Goal: Task Accomplishment & Management: Complete application form

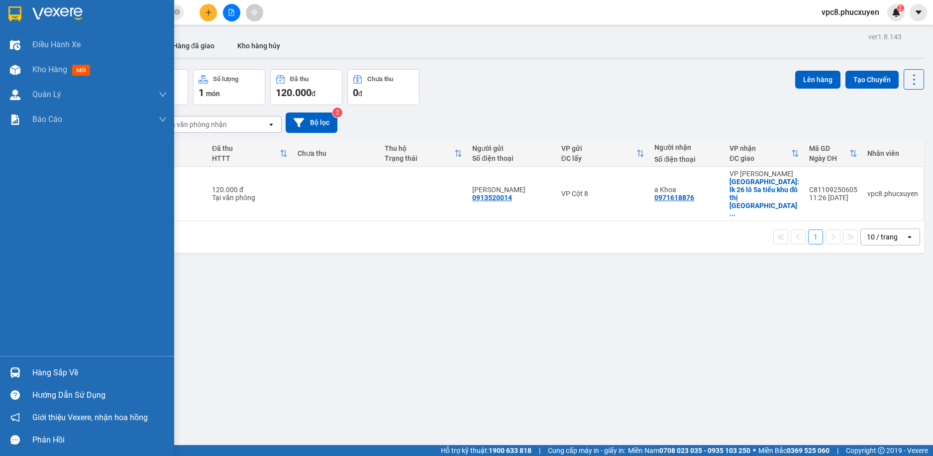
click at [14, 368] on img at bounding box center [15, 372] width 10 height 10
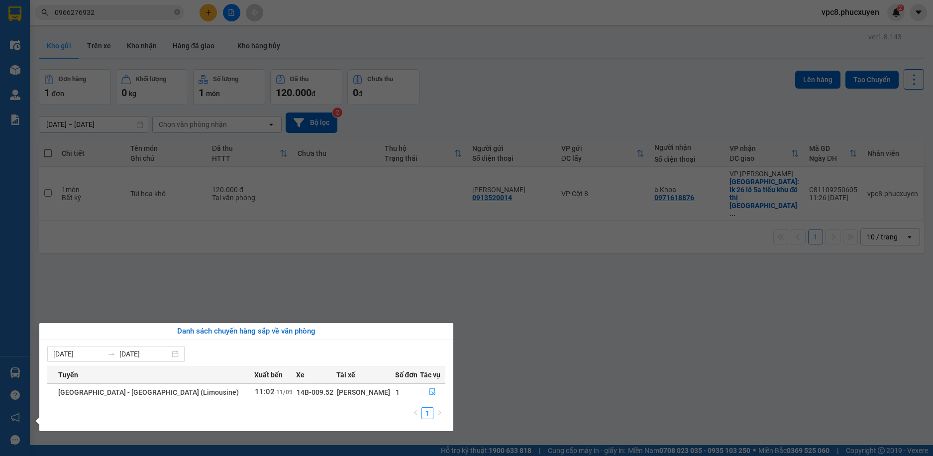
click at [398, 259] on section "Kết quả tìm kiếm ( 8 ) Bộ lọc Gửi 3 ngày gần nhất Mã ĐH Trạng thái Món hàng Thu…" at bounding box center [466, 228] width 933 height 456
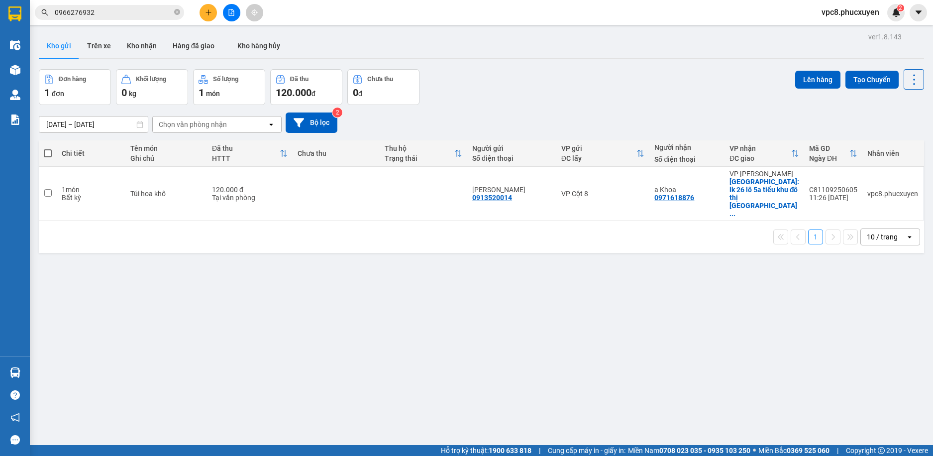
click at [122, 265] on div "ver 1.8.143 Kho gửi Trên xe Kho nhận Hàng đã giao Kho hàng hủy Đơn hàng 1 đơn K…" at bounding box center [482, 258] width 894 height 456
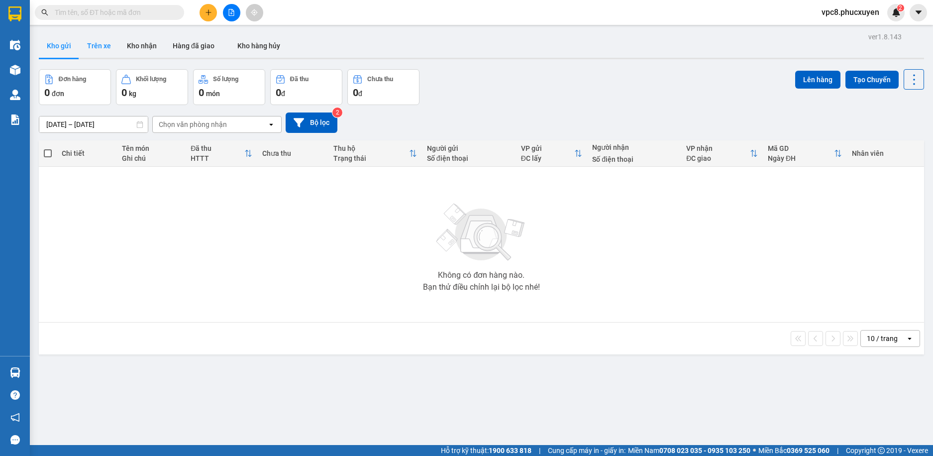
click at [94, 40] on button "Trên xe" at bounding box center [99, 46] width 40 height 24
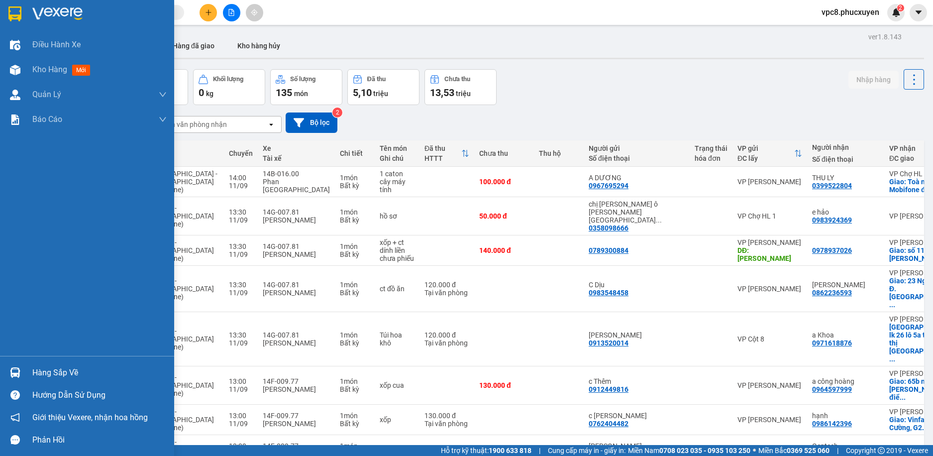
click at [14, 372] on img at bounding box center [15, 372] width 10 height 10
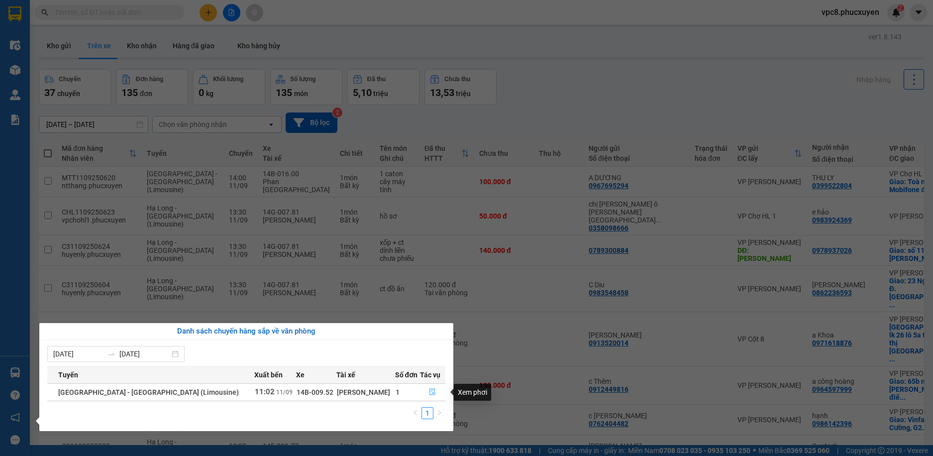
click at [430, 391] on icon "file-done" at bounding box center [432, 391] width 7 height 7
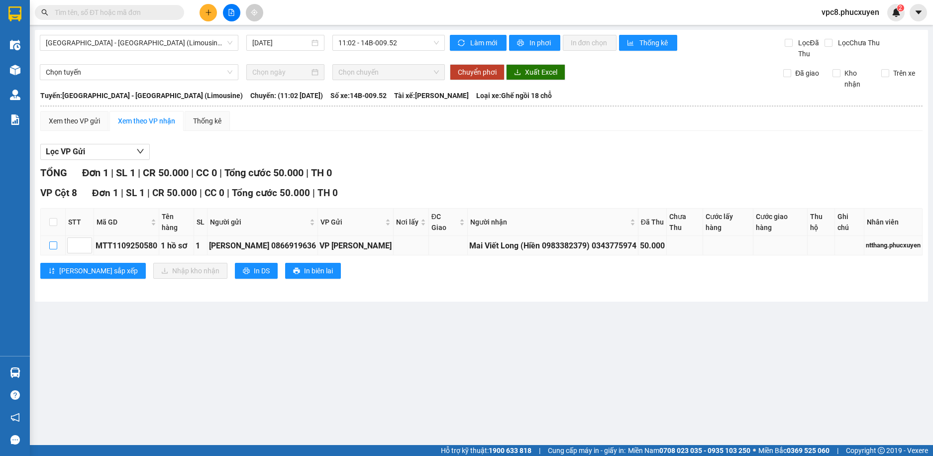
click at [53, 246] on input "checkbox" at bounding box center [53, 245] width 8 height 8
checkbox input "true"
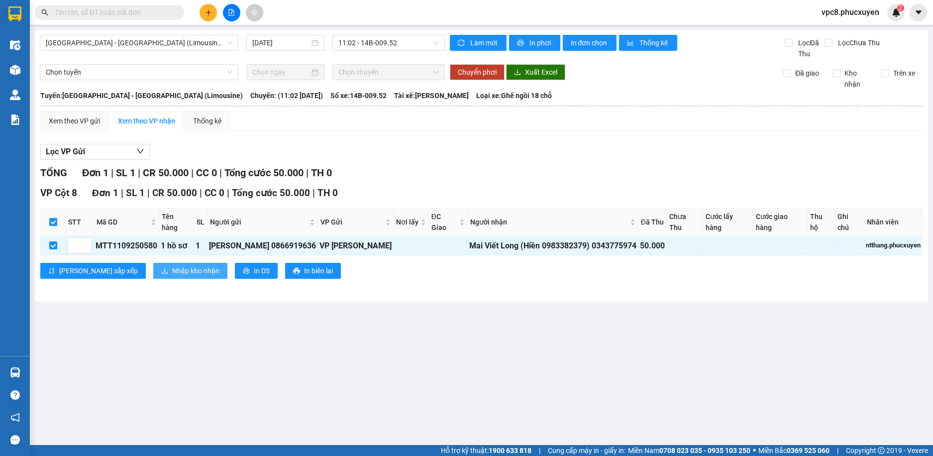
click at [172, 273] on span "Nhập kho nhận" at bounding box center [195, 270] width 47 height 11
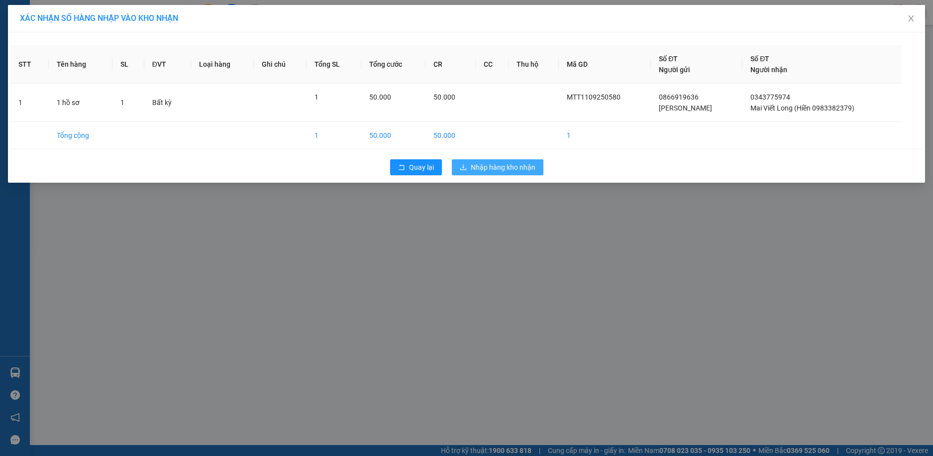
click at [511, 163] on span "Nhập hàng kho nhận" at bounding box center [503, 167] width 65 height 11
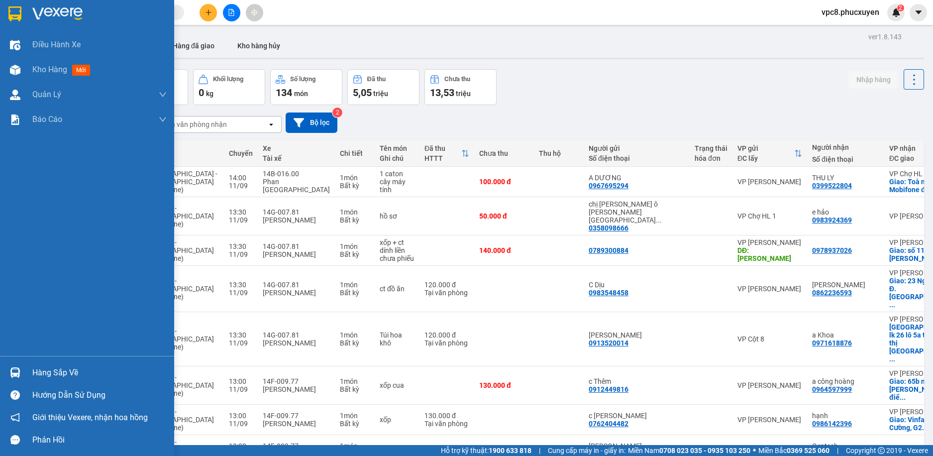
click at [19, 374] on img at bounding box center [15, 372] width 10 height 10
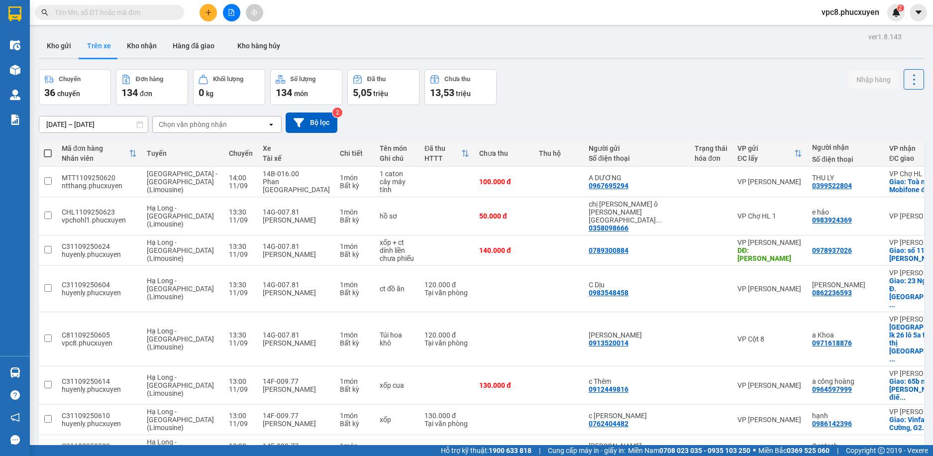
click at [676, 104] on section "Kết quả tìm kiếm ( 0 ) Bộ lọc Gửi 3 ngày gần nhất No Data vpc8.phucxuyen 2 Điều…" at bounding box center [466, 228] width 933 height 456
click at [59, 43] on button "Kho gửi" at bounding box center [59, 46] width 40 height 24
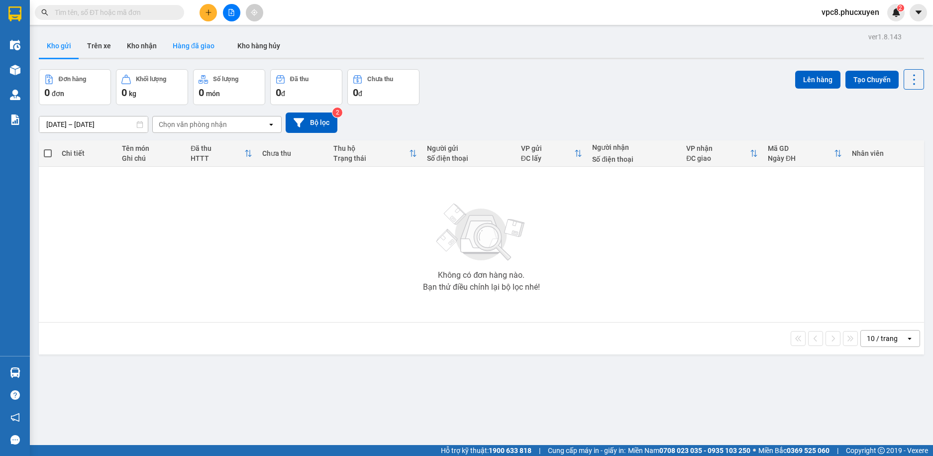
drag, startPoint x: 95, startPoint y: 47, endPoint x: 171, endPoint y: 46, distance: 76.2
click at [98, 46] on button "Trên xe" at bounding box center [99, 46] width 40 height 24
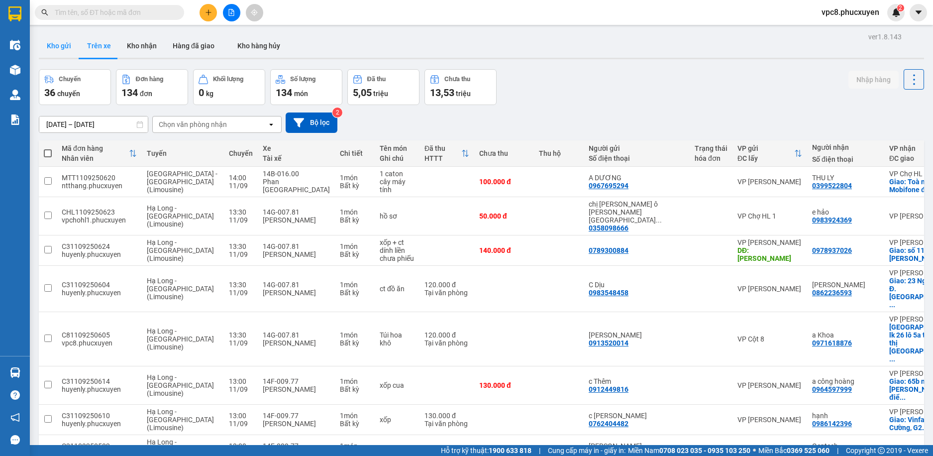
click at [64, 46] on button "Kho gửi" at bounding box center [59, 46] width 40 height 24
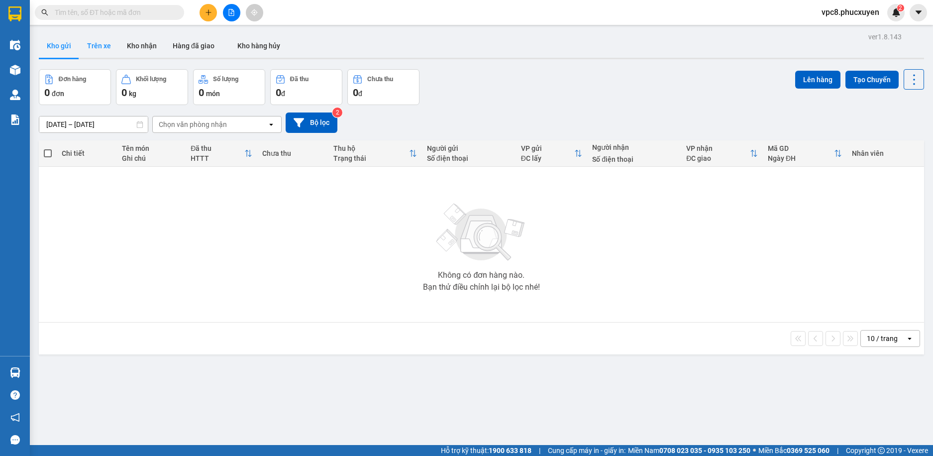
click at [94, 45] on button "Trên xe" at bounding box center [99, 46] width 40 height 24
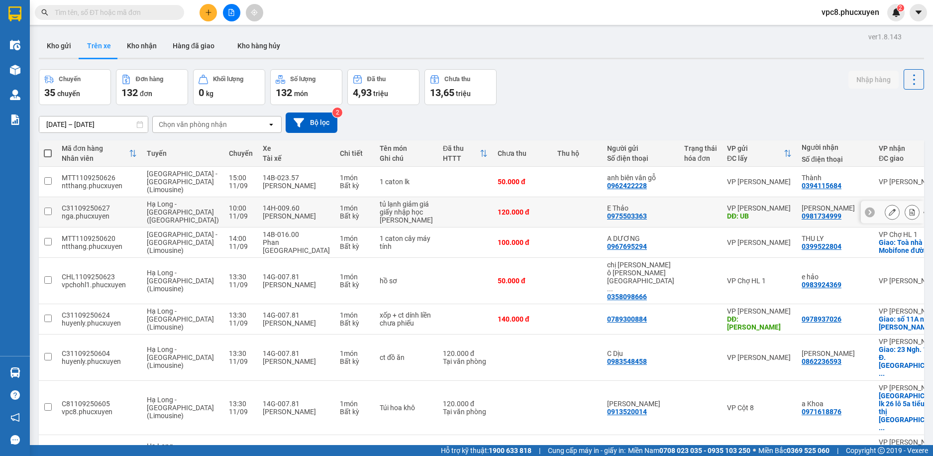
scroll to position [50, 0]
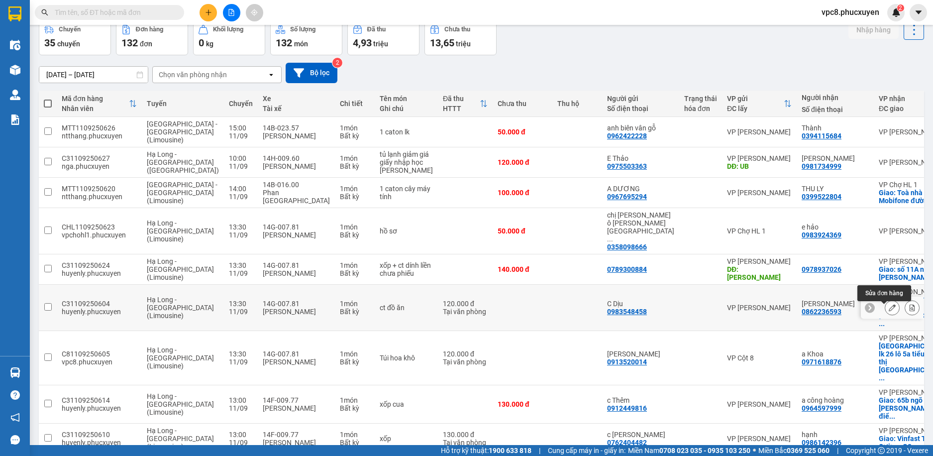
click at [886, 307] on button at bounding box center [893, 307] width 14 height 17
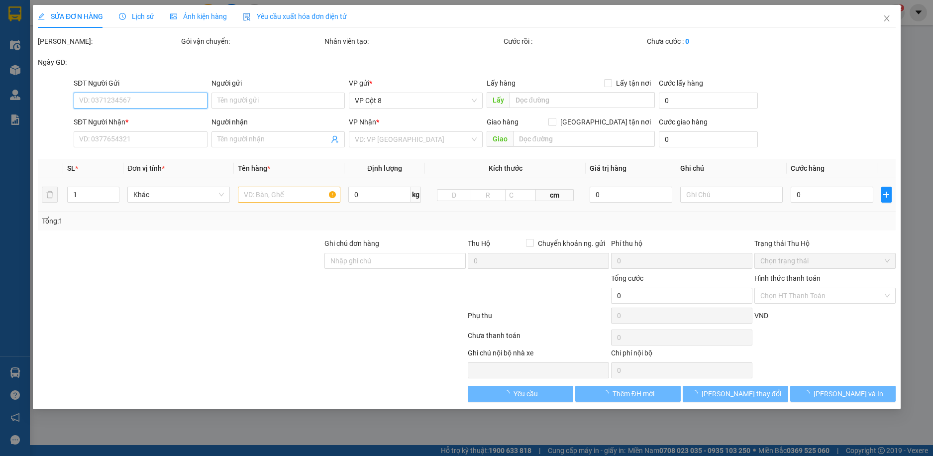
type input "0983548458"
type input "C Dịu"
type input "0862236593"
type input "[PERSON_NAME]"
checkbox input "true"
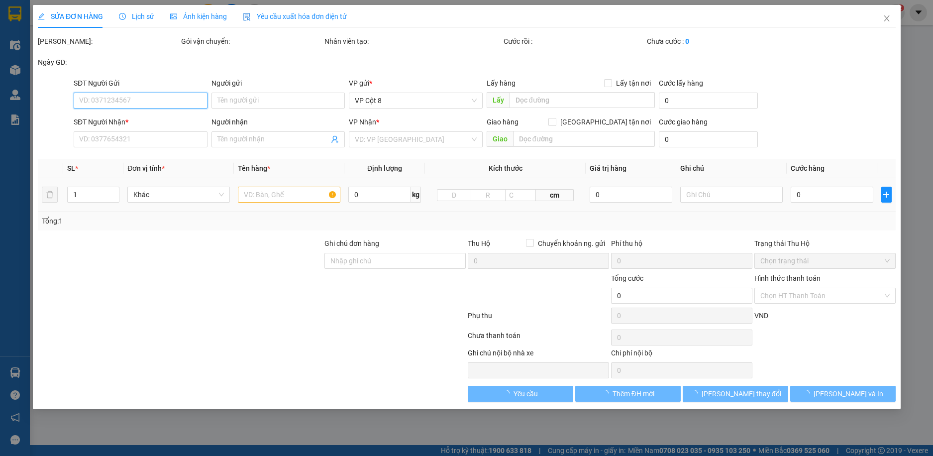
type input "23 Ngh. 172/76 Đ. Phú Diễn, Cầu Diễn, Bắc Từ Liêm"
type input "120.000"
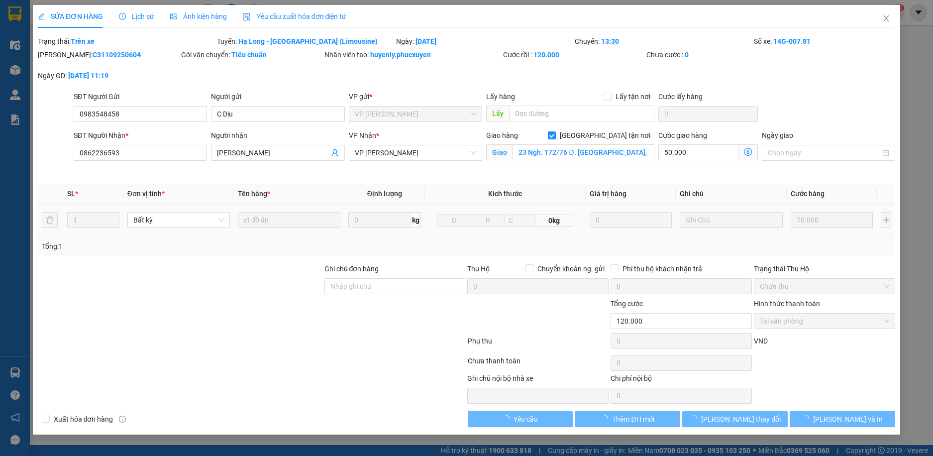
click at [748, 151] on icon "dollar-circle" at bounding box center [748, 152] width 8 height 8
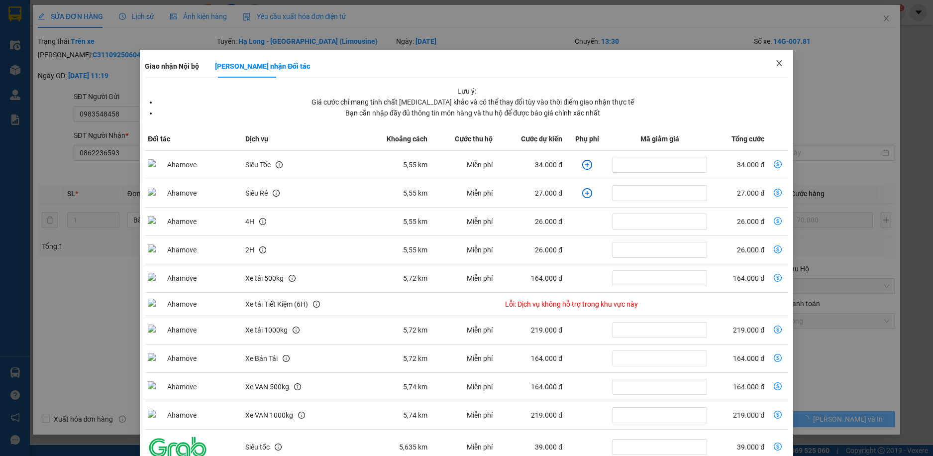
click at [776, 61] on icon "close" at bounding box center [780, 63] width 8 height 8
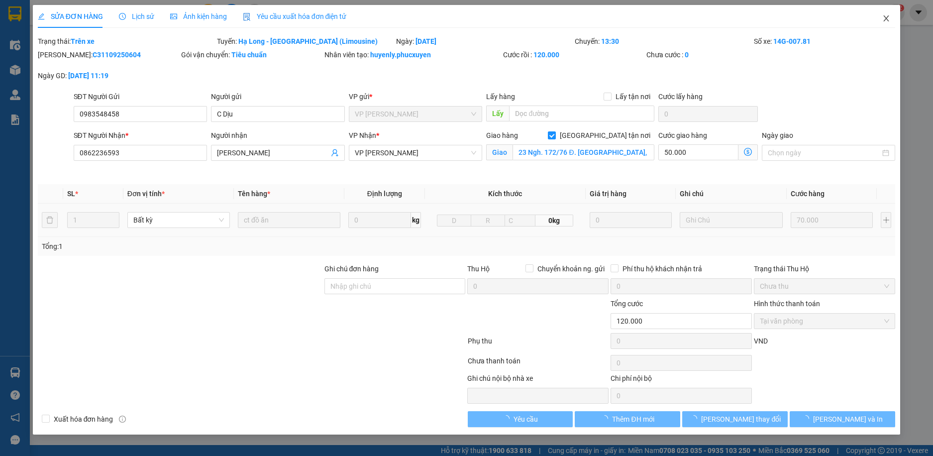
click at [887, 18] on icon "close" at bounding box center [886, 18] width 5 height 6
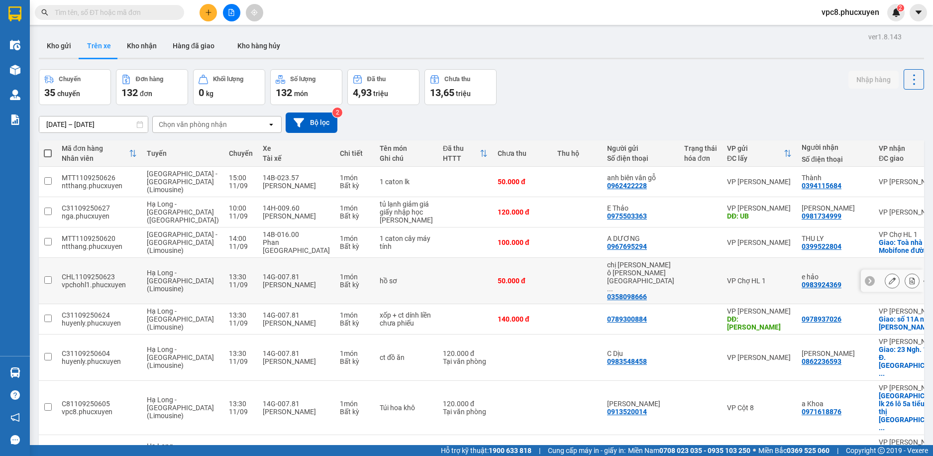
scroll to position [50, 0]
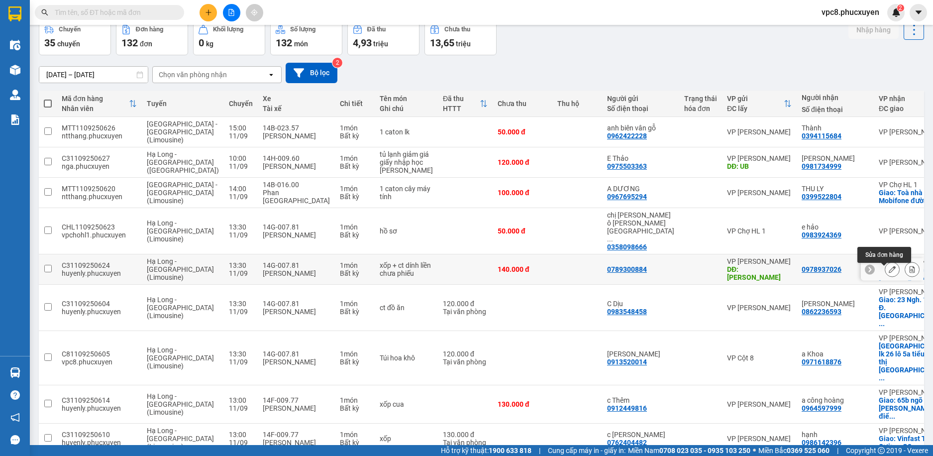
click at [889, 273] on icon at bounding box center [892, 269] width 7 height 7
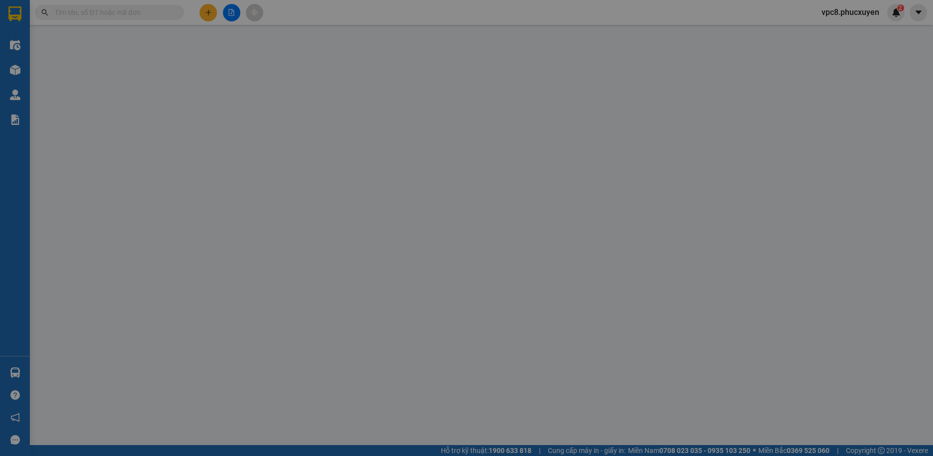
type input "0789300884"
type input "Minh Hà"
type input "0978937026"
checkbox input "true"
type input "số 11A ngõ 282 Nguyễn Huy Tưởng, Thanh Xuân"
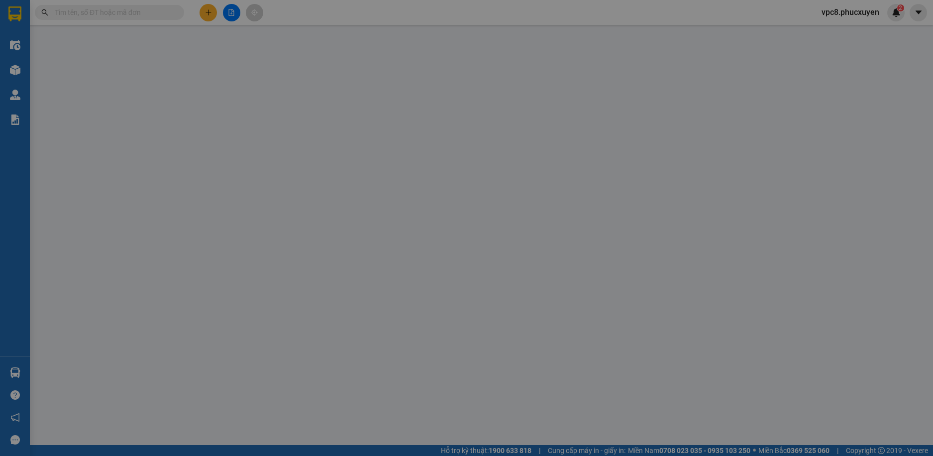
type input "140.000"
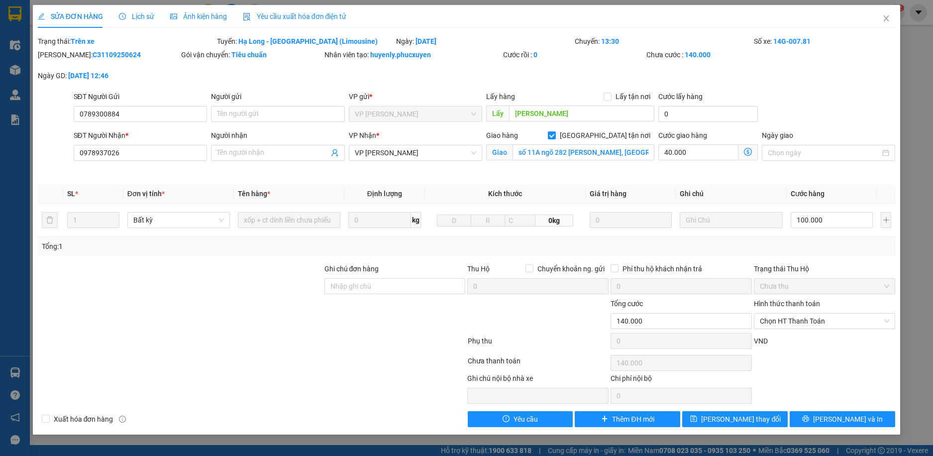
click at [749, 154] on icon "dollar-circle" at bounding box center [748, 152] width 8 height 8
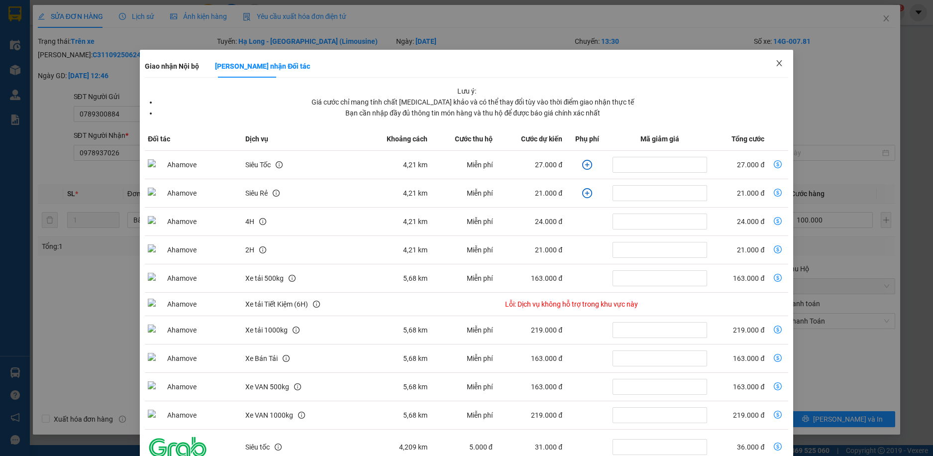
click at [776, 64] on icon "close" at bounding box center [780, 63] width 8 height 8
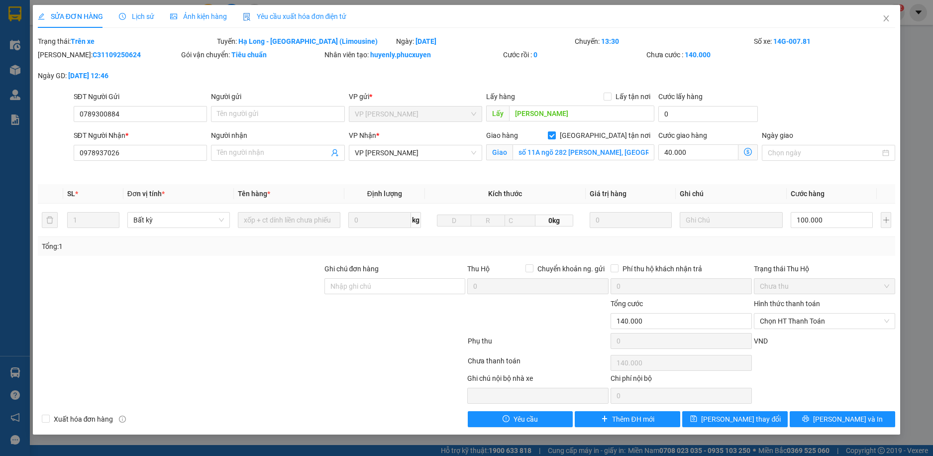
click at [751, 149] on icon "dollar-circle" at bounding box center [748, 152] width 8 height 8
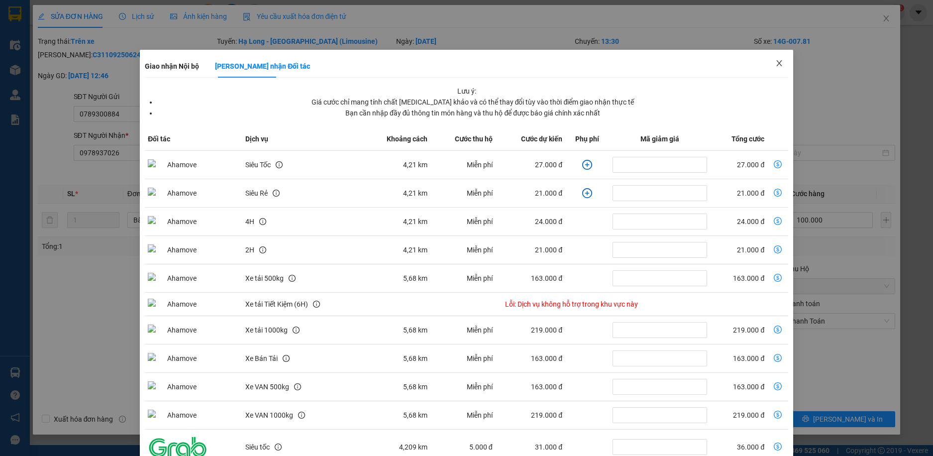
click at [776, 65] on icon "close" at bounding box center [780, 63] width 8 height 8
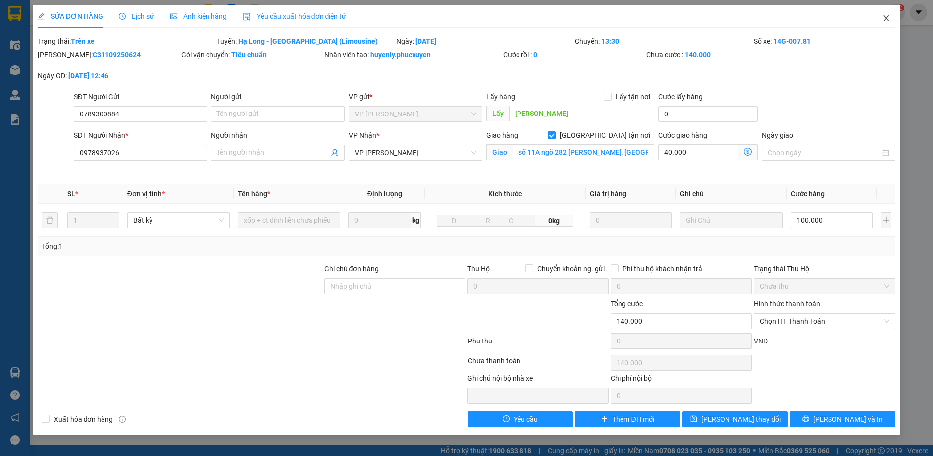
click at [886, 19] on icon "close" at bounding box center [887, 18] width 8 height 8
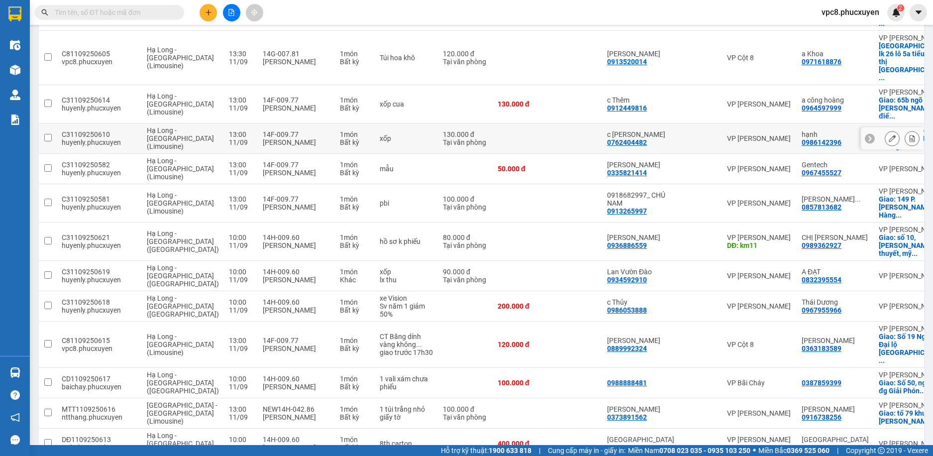
scroll to position [450, 0]
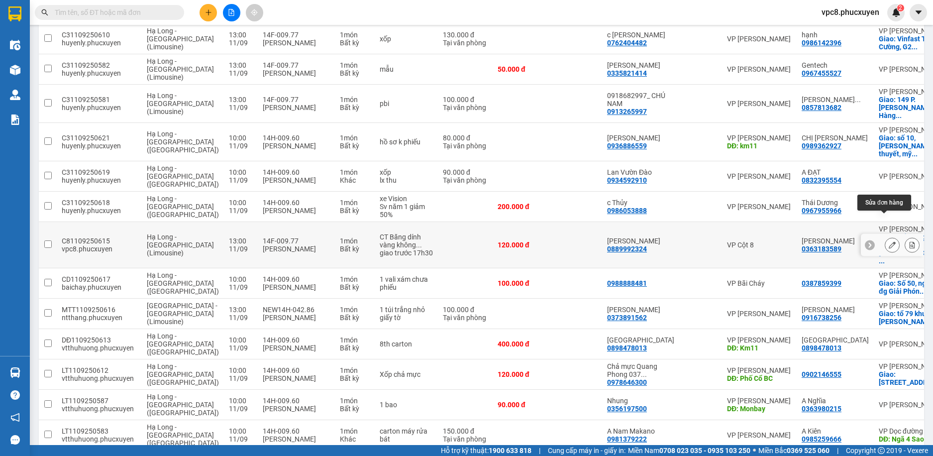
click at [889, 241] on icon at bounding box center [892, 244] width 7 height 7
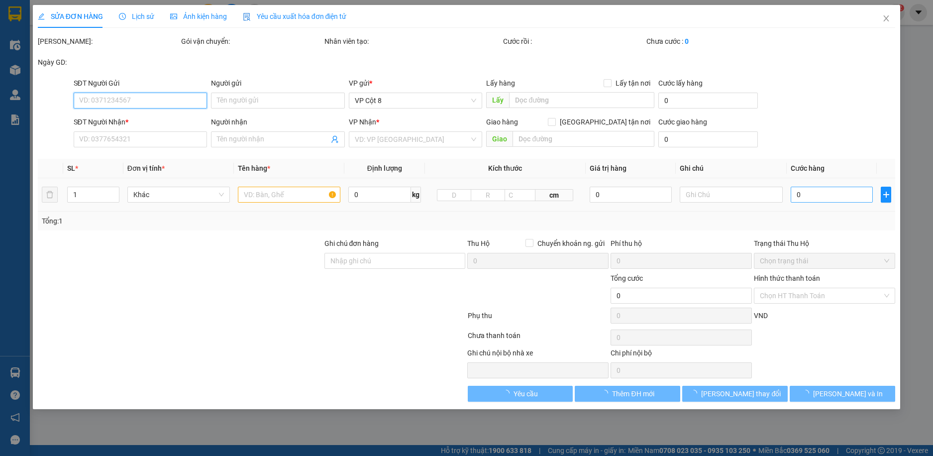
type input "0889992324"
type input "[PERSON_NAME]"
type input "0363183589"
type input "Anh Thành"
checkbox input "true"
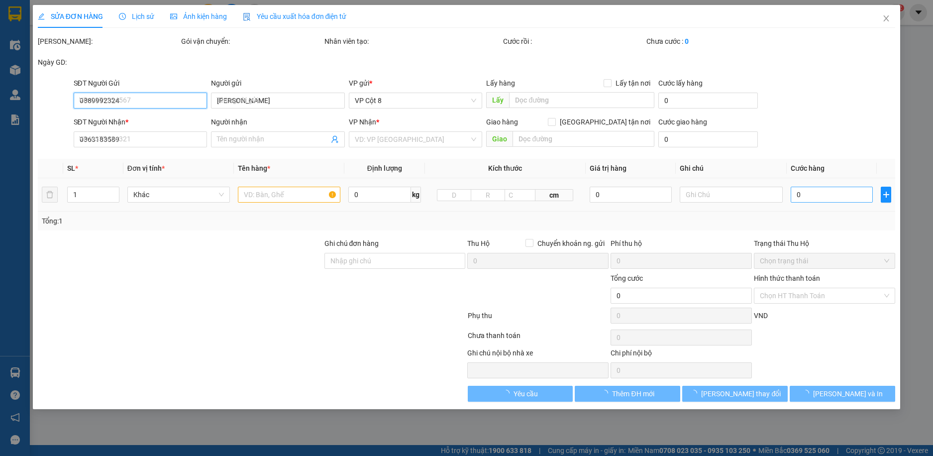
type input "Số 19 Ngõ 2, Đại lộ thăng Long, Mễ Trì, Nam Từ Liêm, Hà Nội"
type input "120.000"
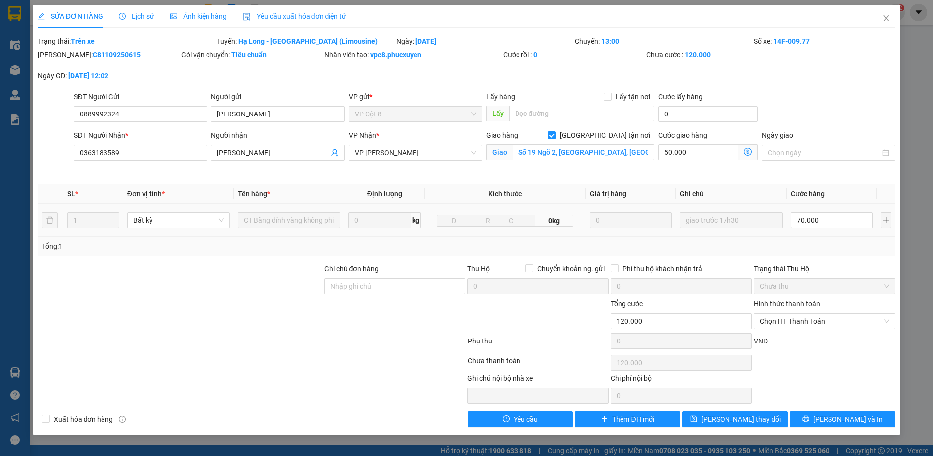
click at [749, 152] on icon "dollar-circle" at bounding box center [748, 152] width 8 height 8
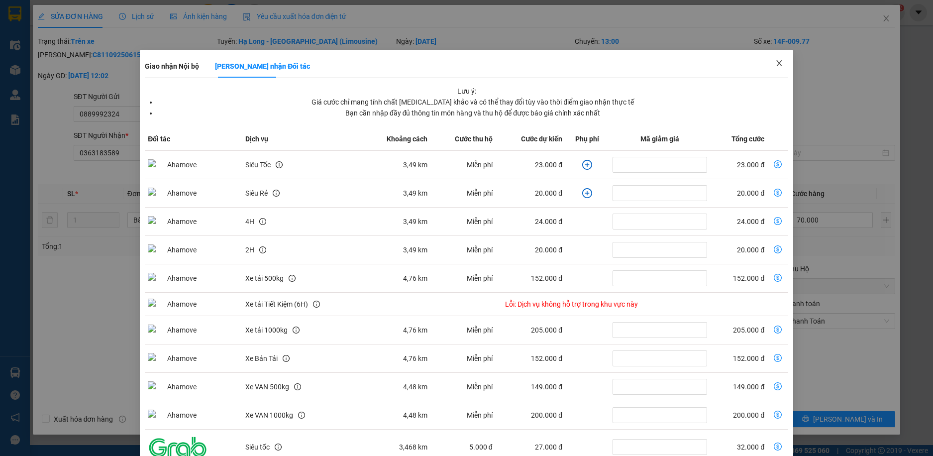
click at [776, 62] on icon "close" at bounding box center [780, 63] width 8 height 8
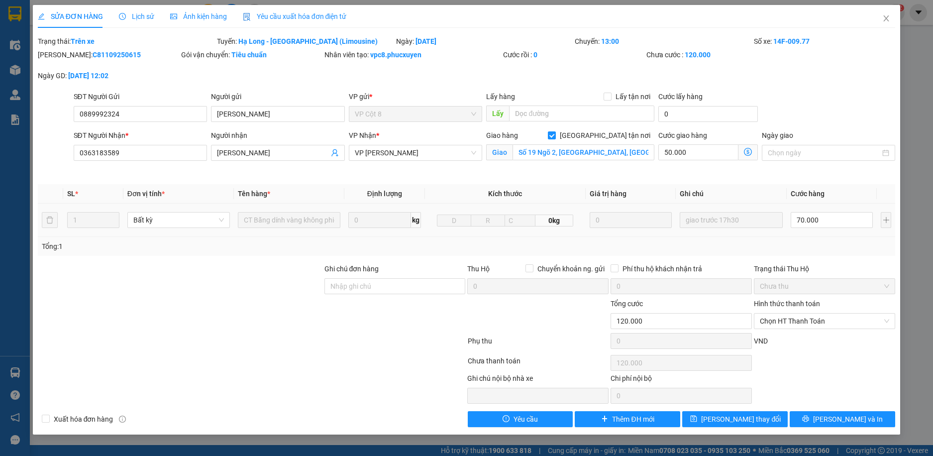
click at [750, 150] on icon "dollar-circle" at bounding box center [748, 152] width 8 height 8
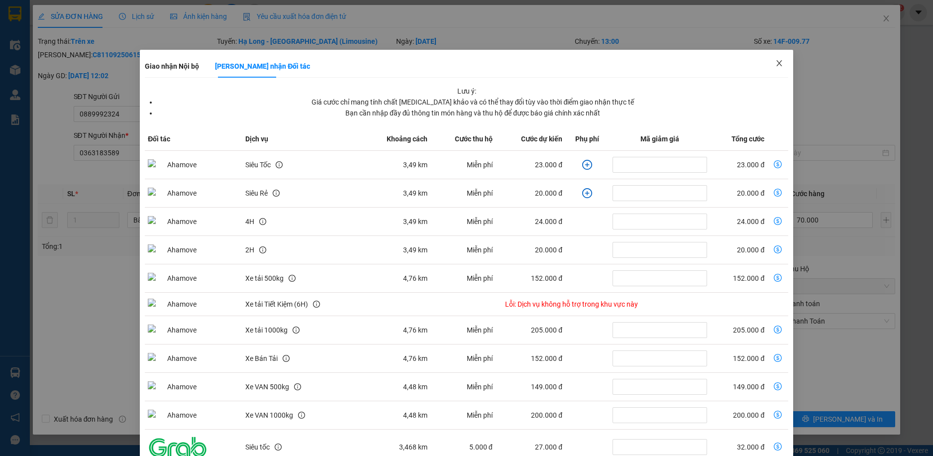
click at [776, 64] on icon "close" at bounding box center [780, 63] width 8 height 8
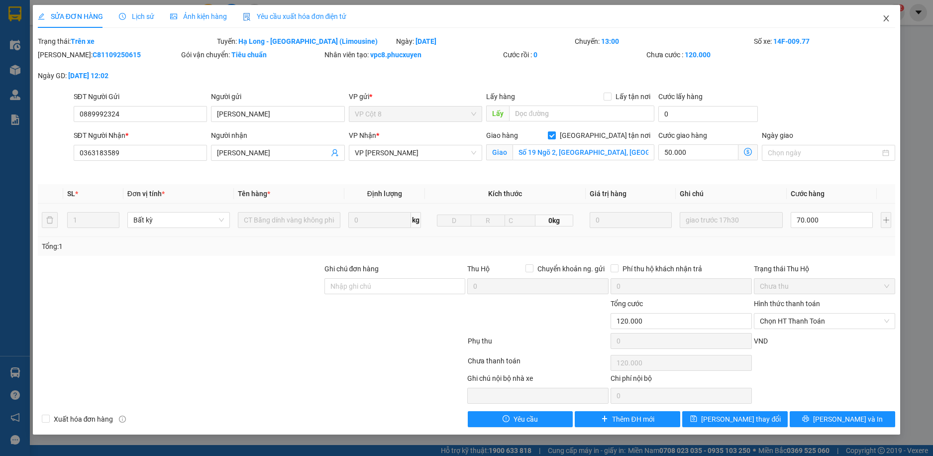
click at [885, 18] on icon "close" at bounding box center [887, 18] width 8 height 8
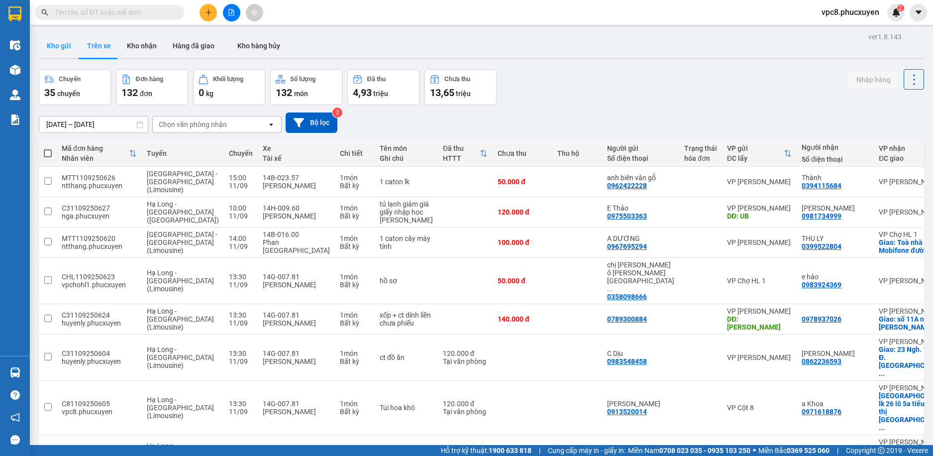
click at [55, 42] on button "Kho gửi" at bounding box center [59, 46] width 40 height 24
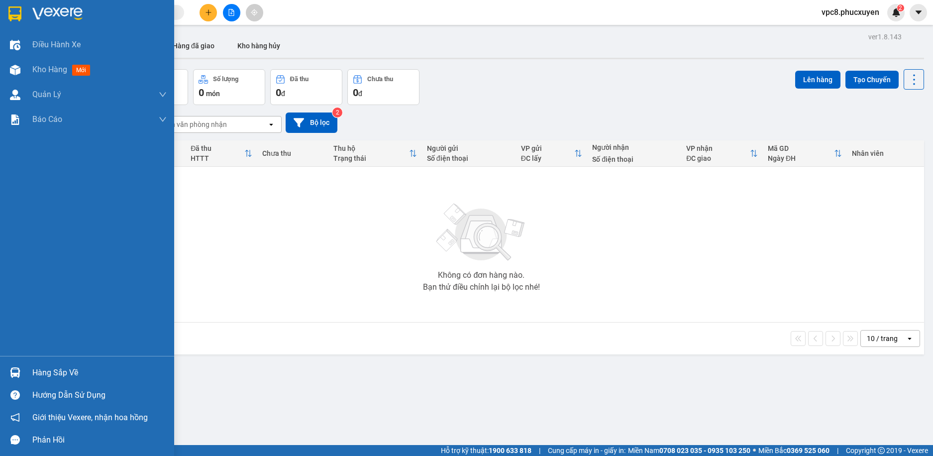
click at [12, 375] on img at bounding box center [15, 372] width 10 height 10
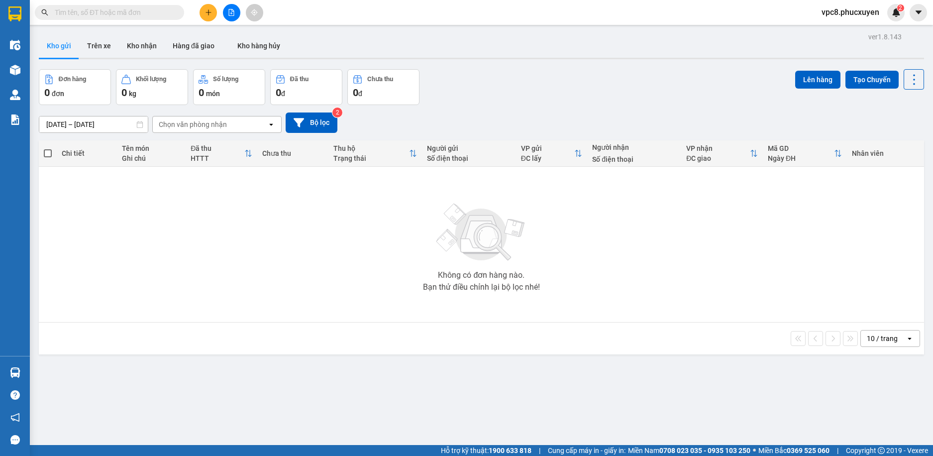
click at [483, 121] on section "Kết quả tìm kiếm ( 0 ) Bộ lọc Gửi 3 ngày gần nhất No Data vpc8.phucxuyen 2 Điều…" at bounding box center [466, 228] width 933 height 456
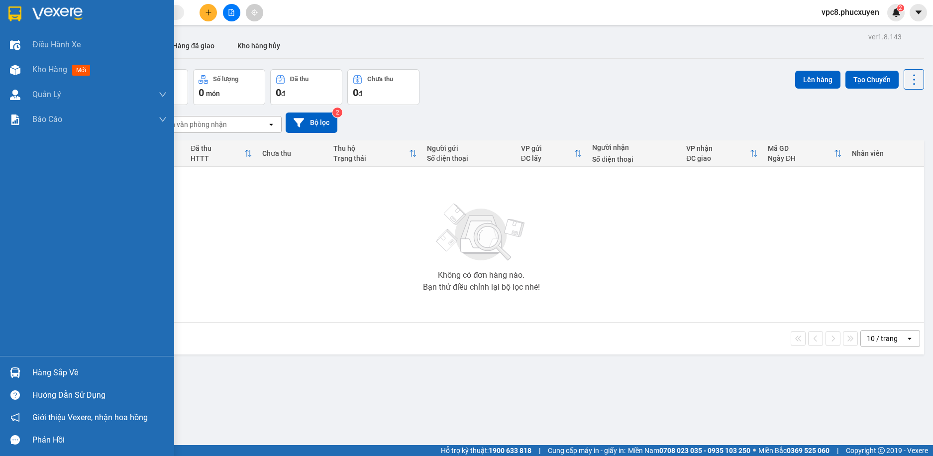
click at [11, 373] on img at bounding box center [15, 372] width 10 height 10
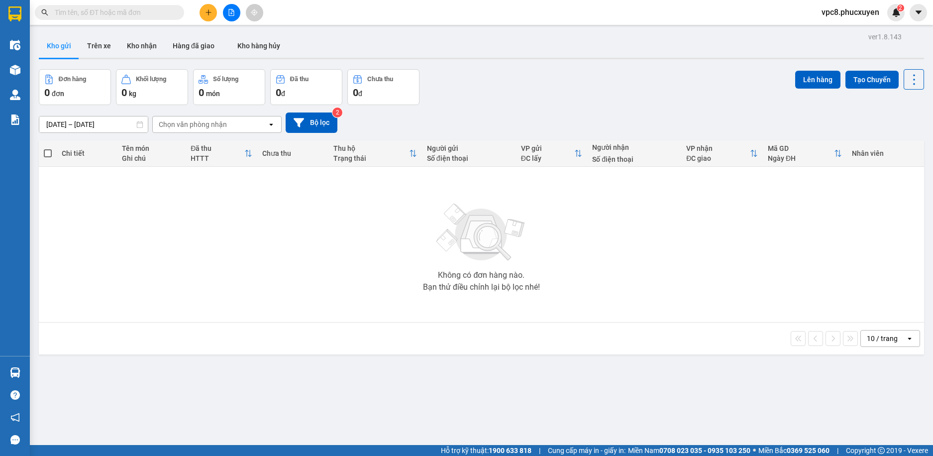
drag, startPoint x: 320, startPoint y: 272, endPoint x: 147, endPoint y: 127, distance: 225.4
click at [317, 268] on section "Kết quả tìm kiếm ( 0 ) Bộ lọc Gửi 3 ngày gần nhất No Data vpc8.phucxuyen 2 Điều…" at bounding box center [466, 228] width 933 height 456
click at [109, 46] on button "Trên xe" at bounding box center [99, 46] width 40 height 24
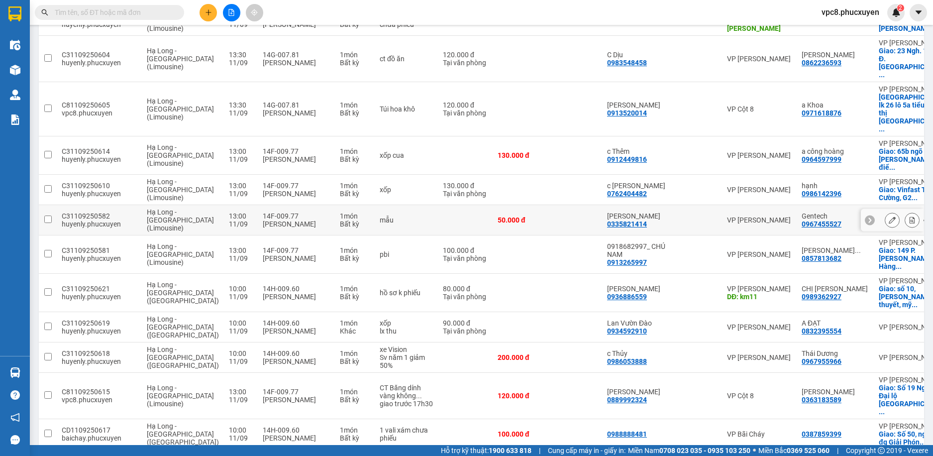
scroll to position [348, 0]
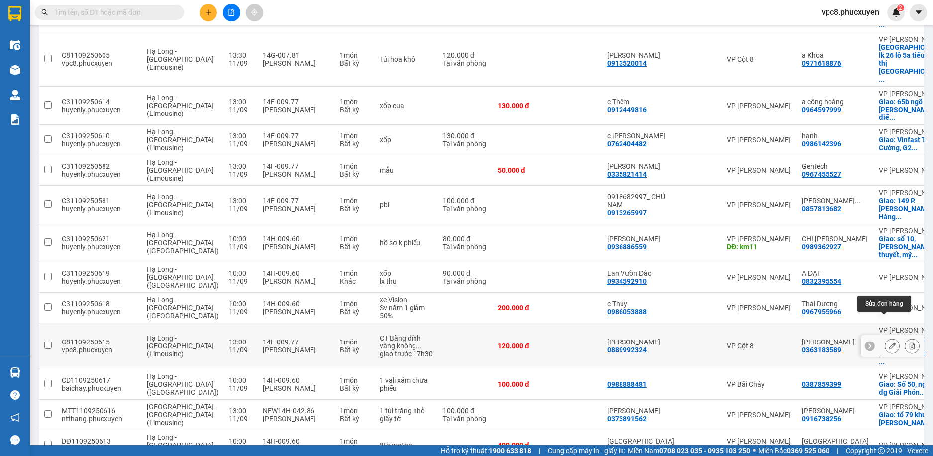
click at [889, 342] on icon at bounding box center [892, 345] width 7 height 7
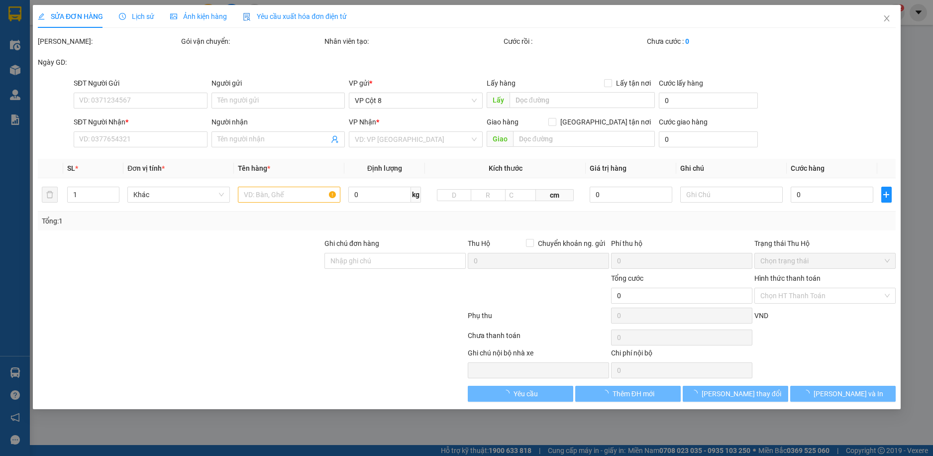
type input "0889992324"
type input "[PERSON_NAME]"
type input "0363183589"
type input "Anh Thành"
checkbox input "true"
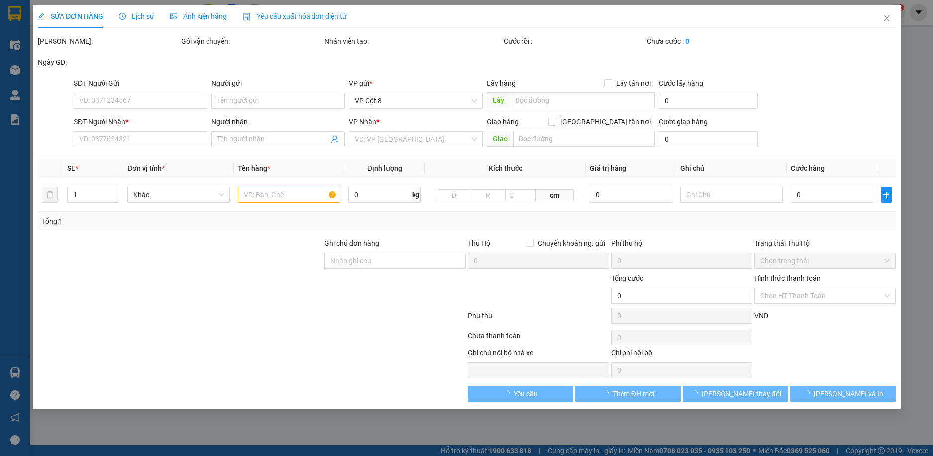
type input "Số 19 Ngõ 2, Đại lộ thăng Long, Mễ Trì, Nam Từ Liêm, Hà Nội"
type input "120.000"
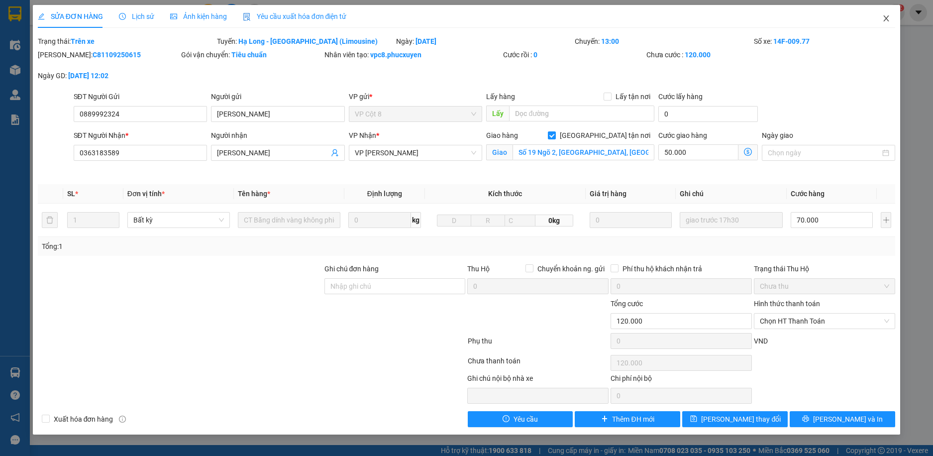
click at [887, 18] on icon "close" at bounding box center [886, 18] width 5 height 6
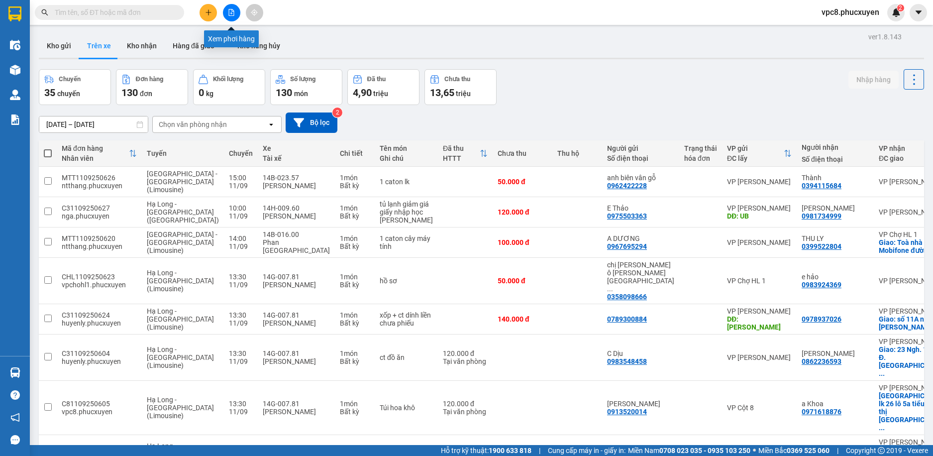
click at [231, 15] on icon "file-add" at bounding box center [231, 12] width 7 height 7
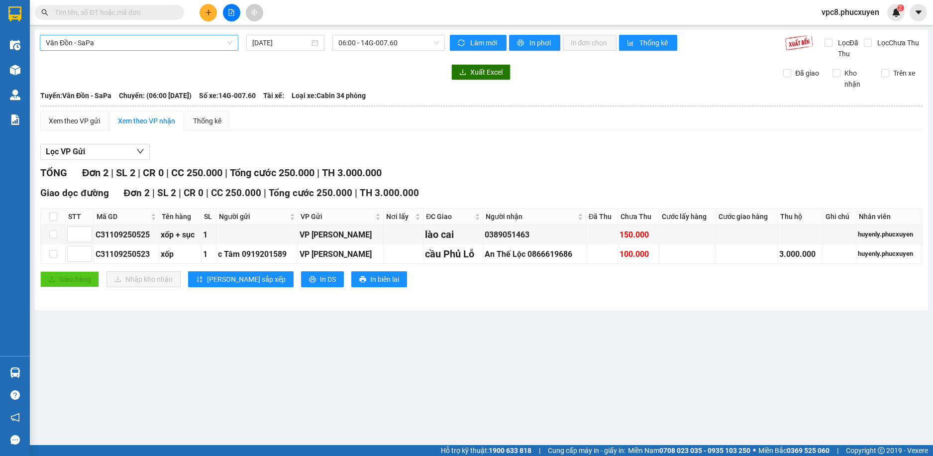
click at [203, 44] on span "Vân Đồn - SaPa" at bounding box center [139, 42] width 187 height 15
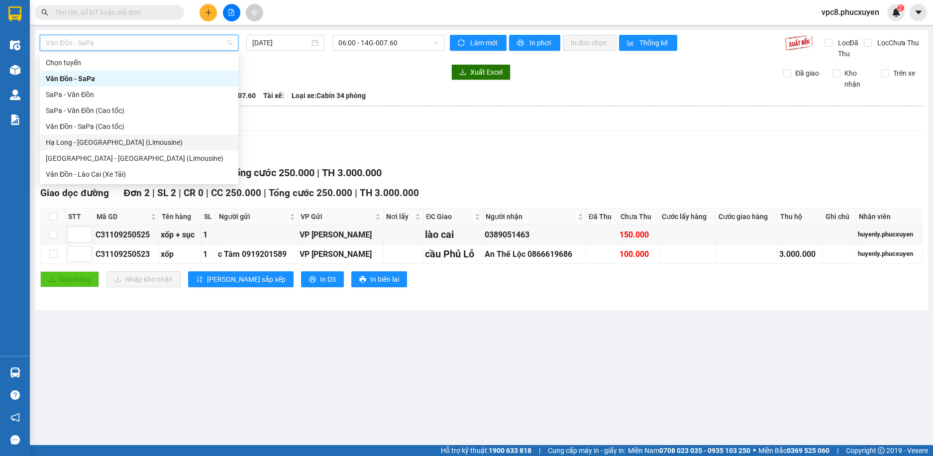
click at [102, 140] on div "Hạ Long - [GEOGRAPHIC_DATA] (Limousine)" at bounding box center [139, 142] width 187 height 11
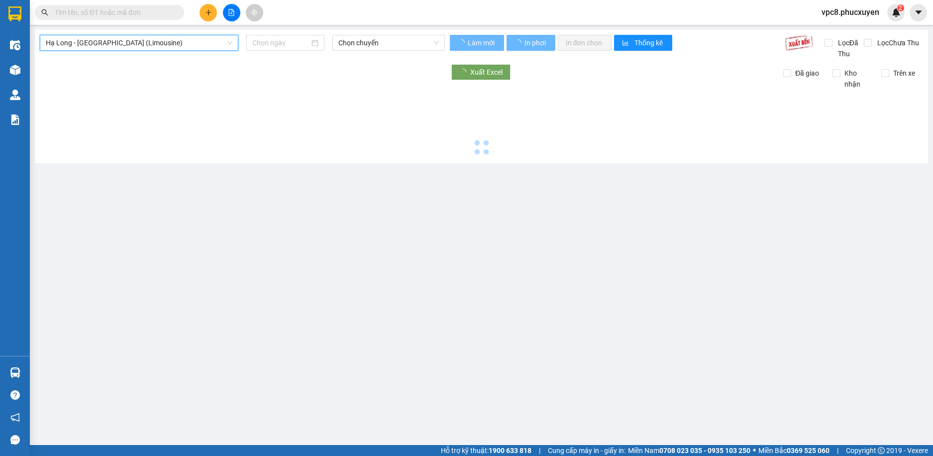
type input "11/09/2025"
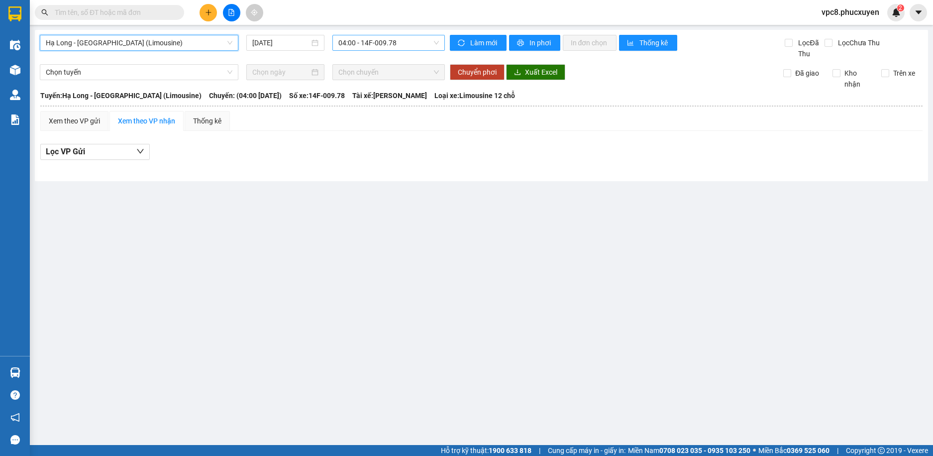
click at [395, 42] on span "04:00 - 14F-009.78" at bounding box center [389, 42] width 101 height 15
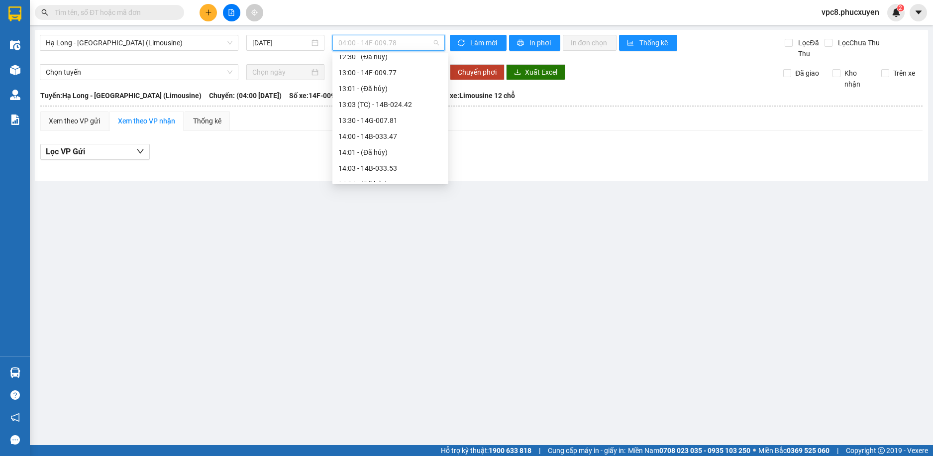
scroll to position [498, 0]
click at [406, 118] on div "13:00 - 14F-009.77" at bounding box center [391, 122] width 104 height 11
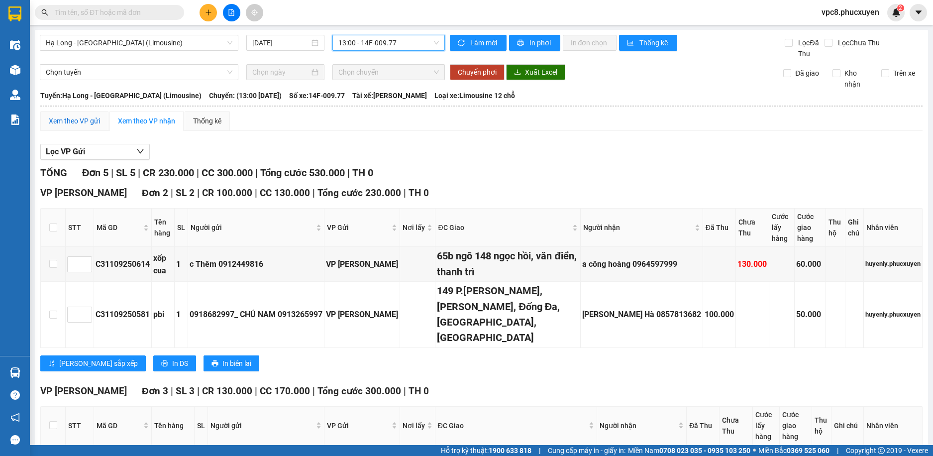
click at [91, 120] on div "Xem theo VP gửi" at bounding box center [74, 120] width 51 height 11
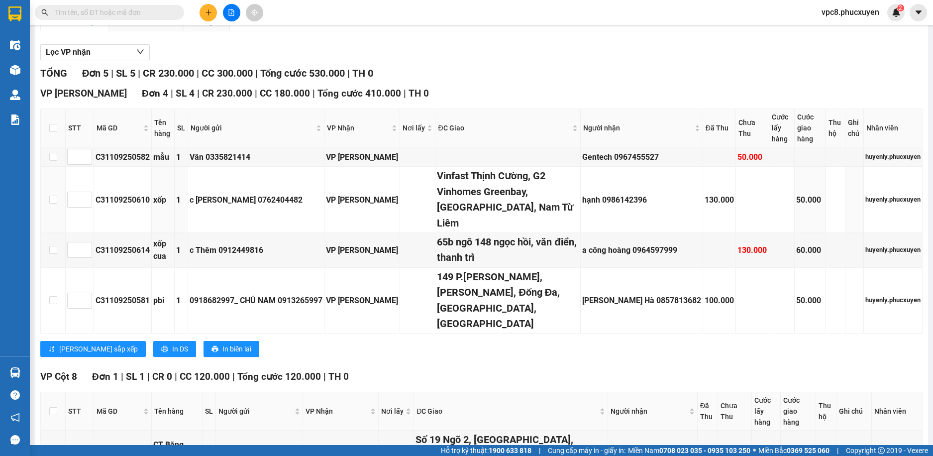
scroll to position [145, 0]
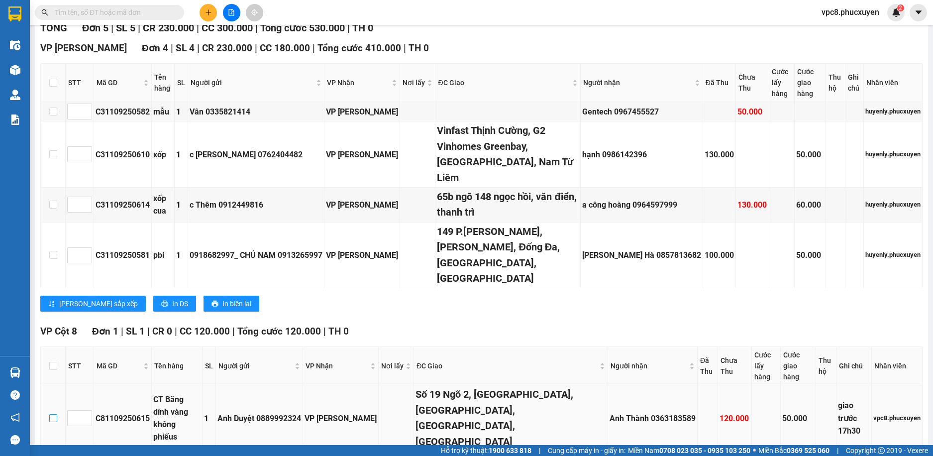
click at [54, 414] on input "checkbox" at bounding box center [53, 418] width 8 height 8
checkbox input "true"
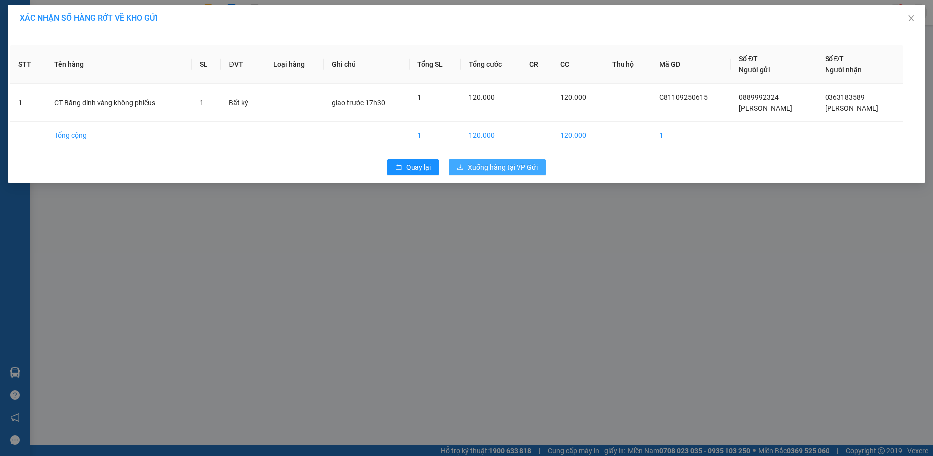
click at [507, 165] on span "Xuống hàng tại VP Gửi" at bounding box center [503, 167] width 70 height 11
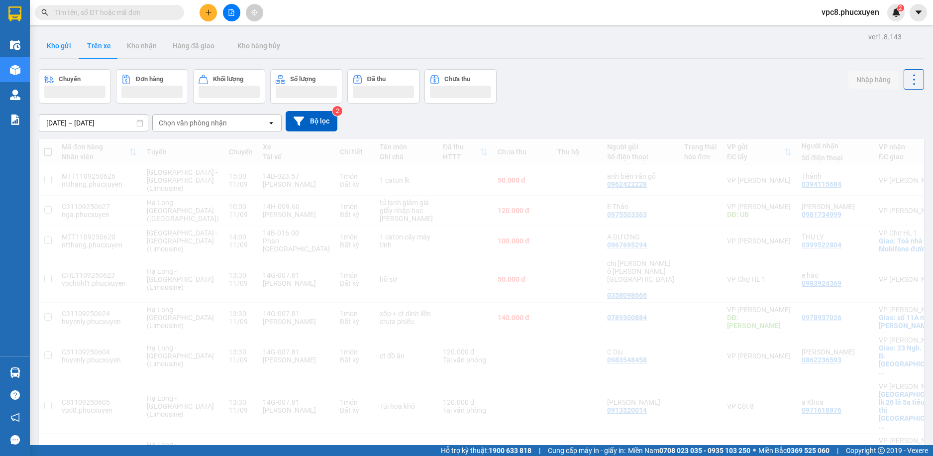
click at [62, 44] on button "Kho gửi" at bounding box center [59, 46] width 40 height 24
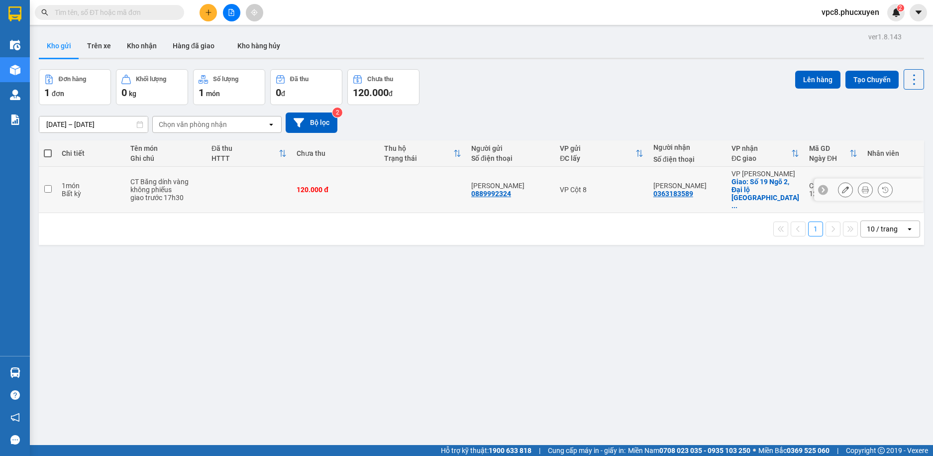
click at [842, 186] on icon at bounding box center [845, 189] width 7 height 7
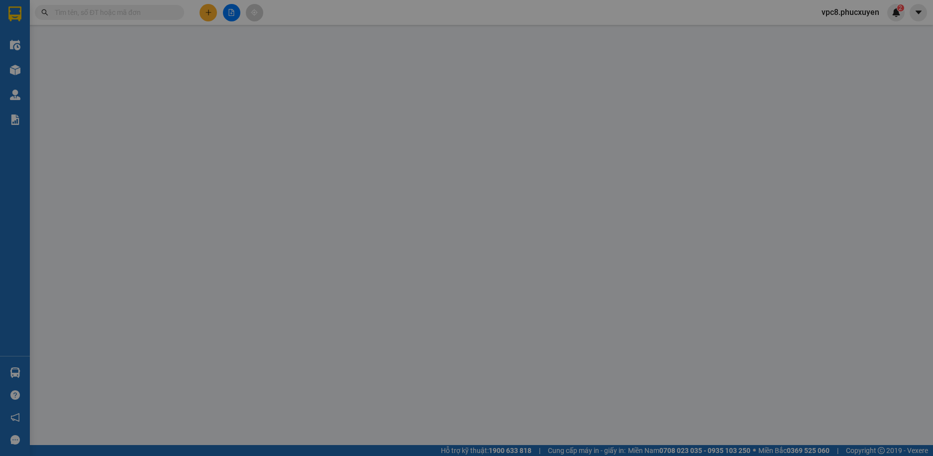
type input "0889992324"
type input "[PERSON_NAME]"
type input "0363183589"
type input "Anh Thành"
checkbox input "true"
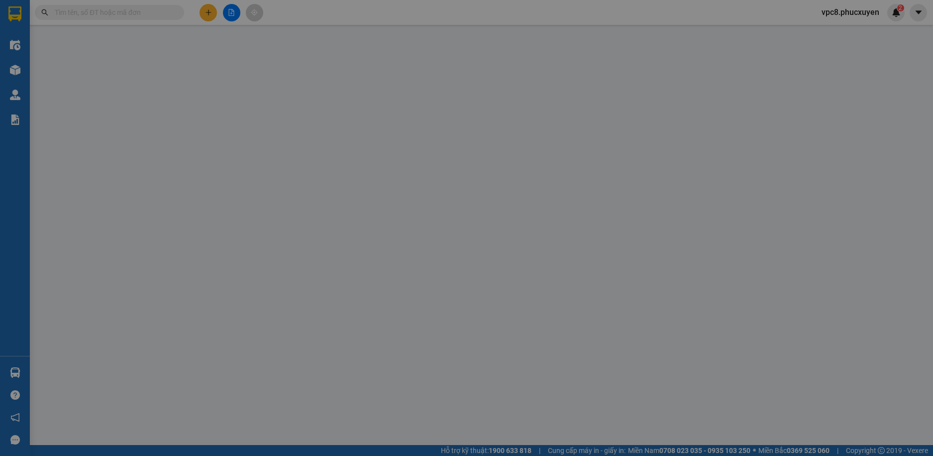
type input "Số 19 Ngõ 2, Đại lộ thăng Long, Mễ Trì, Nam Từ Liêm, Hà Nội"
type input "120.000"
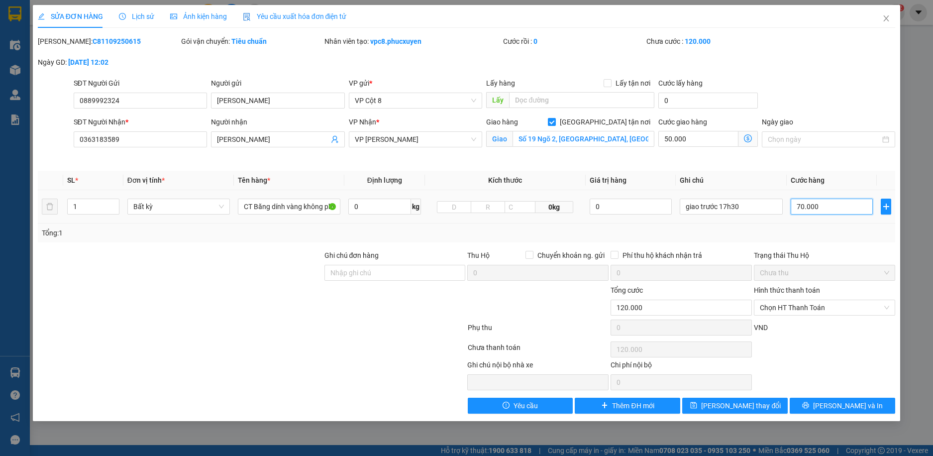
click at [824, 210] on input "70.000" at bounding box center [832, 207] width 83 height 16
type input "50.005"
type input "5"
type input "50.050"
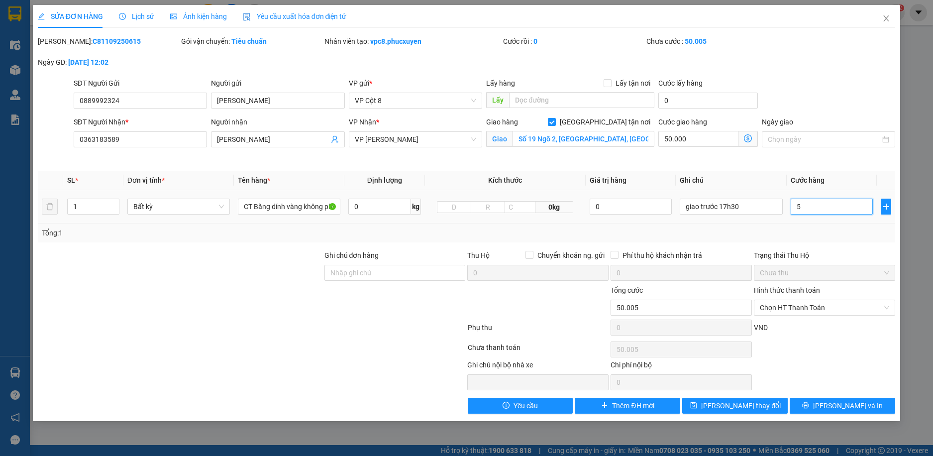
type input "50.050"
type input "50"
type input "100.000"
type input "50.000"
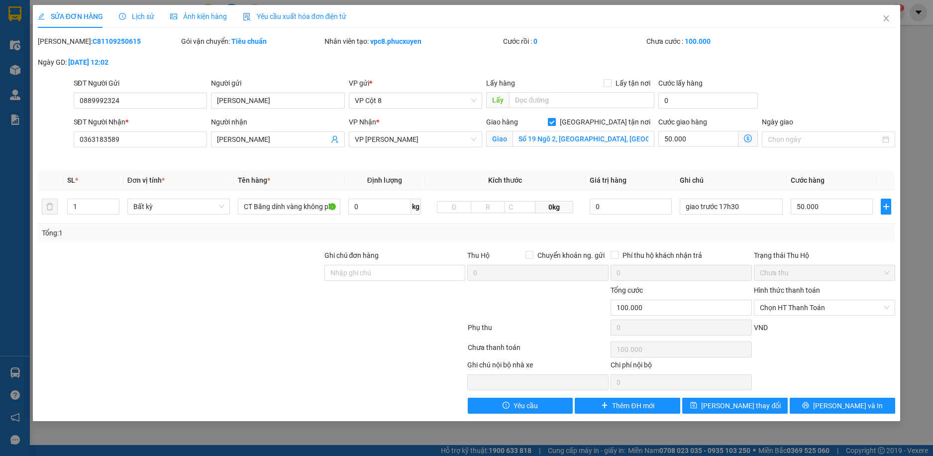
click at [828, 90] on div "SĐT Người Gửi 0889992324 Người gửi Anh Duyệt VP gửi * VP Cột 8 Lấy hàng Lấy tận…" at bounding box center [485, 95] width 826 height 35
click at [747, 137] on icon "dollar-circle" at bounding box center [748, 138] width 8 height 8
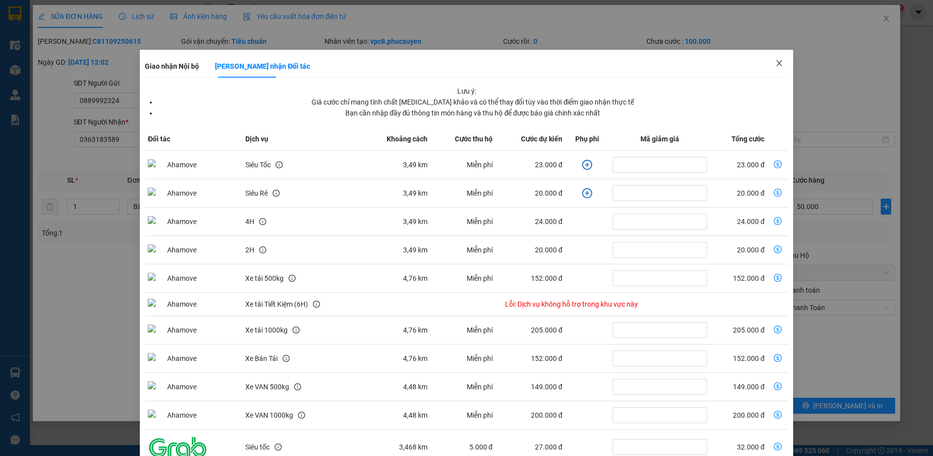
click at [776, 63] on icon "close" at bounding box center [780, 63] width 8 height 8
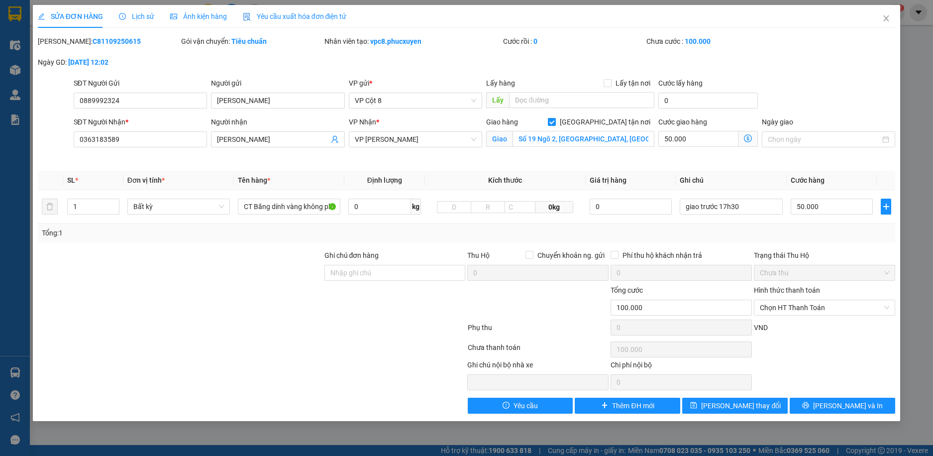
click at [749, 139] on icon "dollar-circle" at bounding box center [748, 138] width 8 height 8
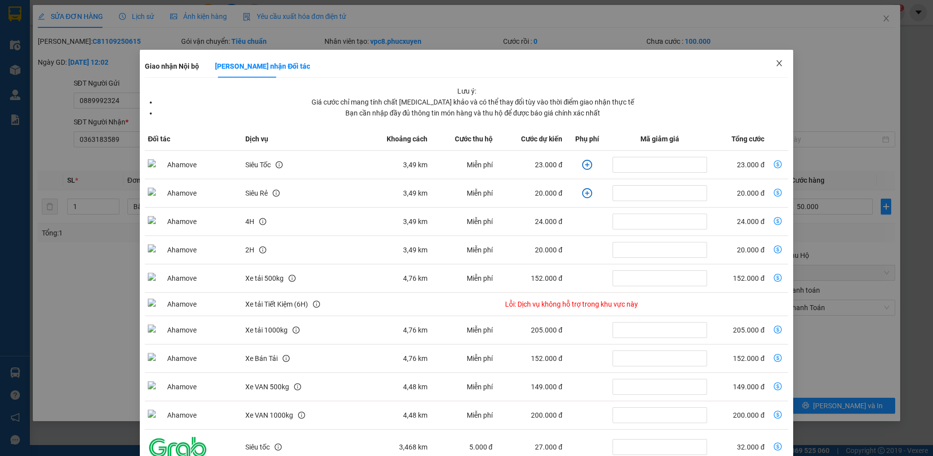
click at [776, 62] on icon "close" at bounding box center [780, 63] width 8 height 8
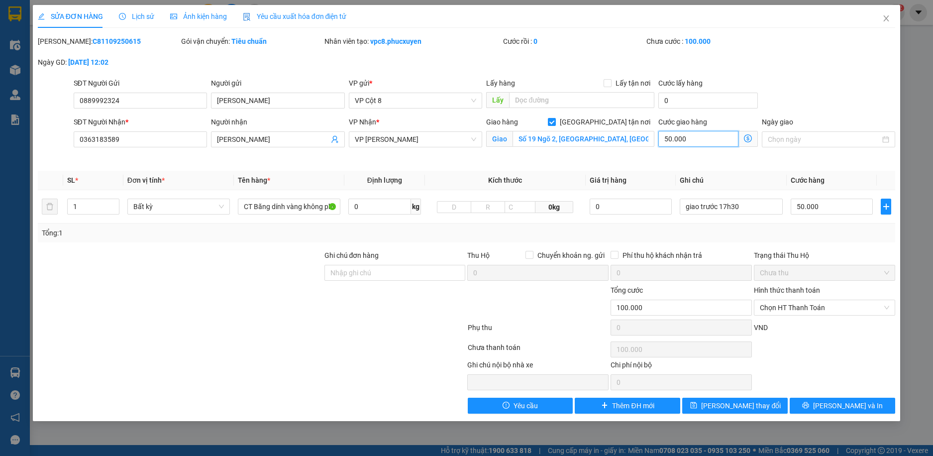
click at [704, 140] on input "50.000" at bounding box center [699, 139] width 80 height 16
type input "50.004"
type input "4"
type input "50.040"
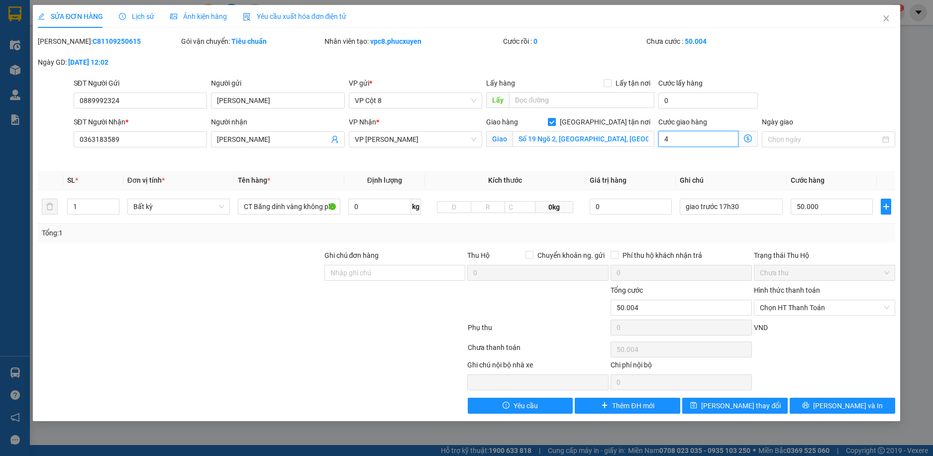
type input "50.040"
type input "40"
type input "90.000"
type input "40.000"
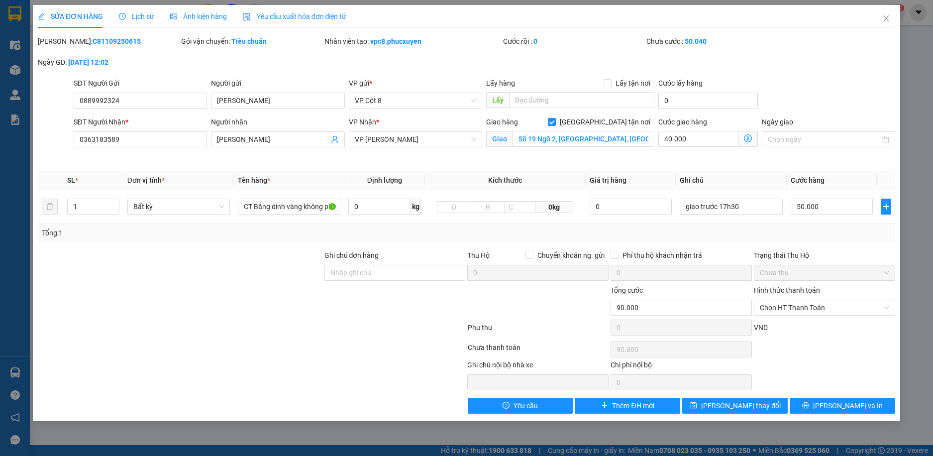
click at [784, 107] on div "SĐT Người Gửi 0889992324 Người gửi Anh Duyệt VP gửi * VP Cột 8 Lấy hàng Lấy tận…" at bounding box center [485, 95] width 826 height 35
click at [744, 404] on span "Lưu thay đổi" at bounding box center [741, 405] width 80 height 11
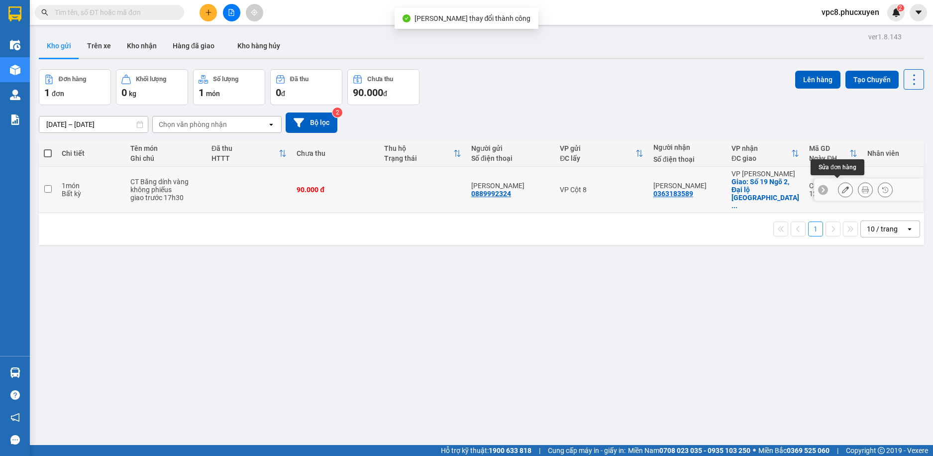
click at [842, 186] on icon at bounding box center [845, 189] width 7 height 7
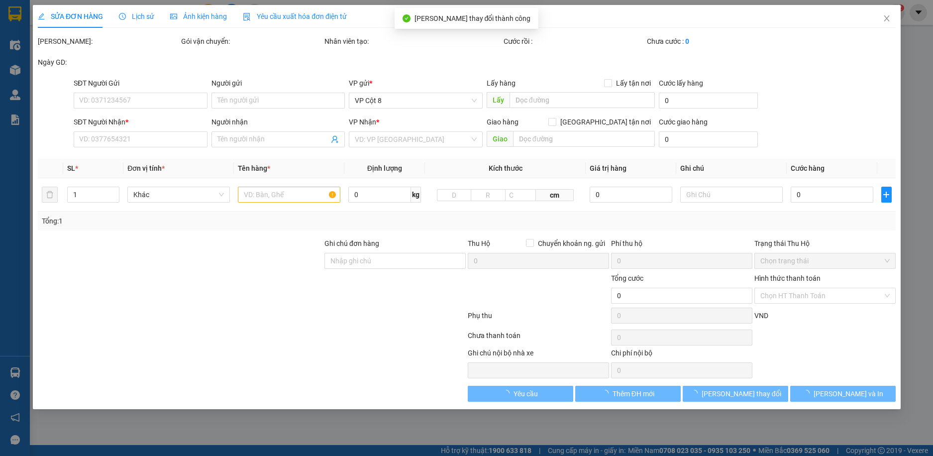
type input "0889992324"
type input "[PERSON_NAME]"
type input "0363183589"
type input "Anh Thành"
checkbox input "true"
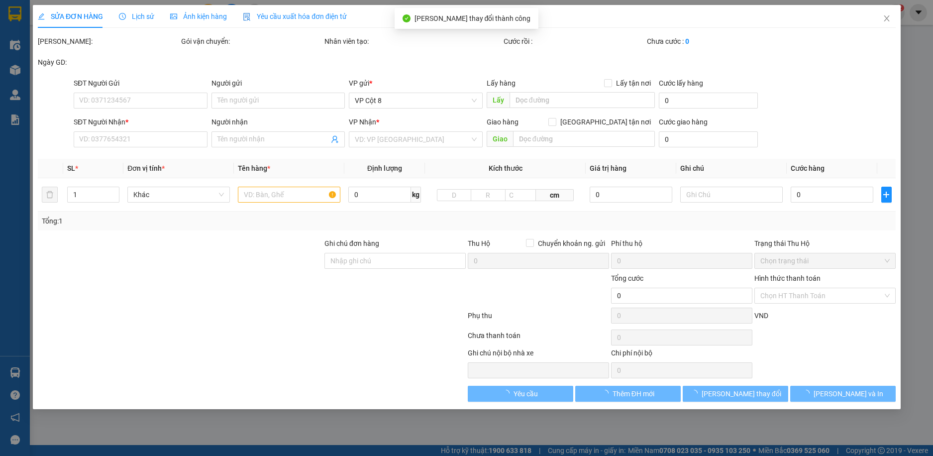
type input "Số 19 Ngõ 2, Đại lộ thăng Long, Mễ Trì, Nam Từ Liêm, Hà Nội"
type input "90.000"
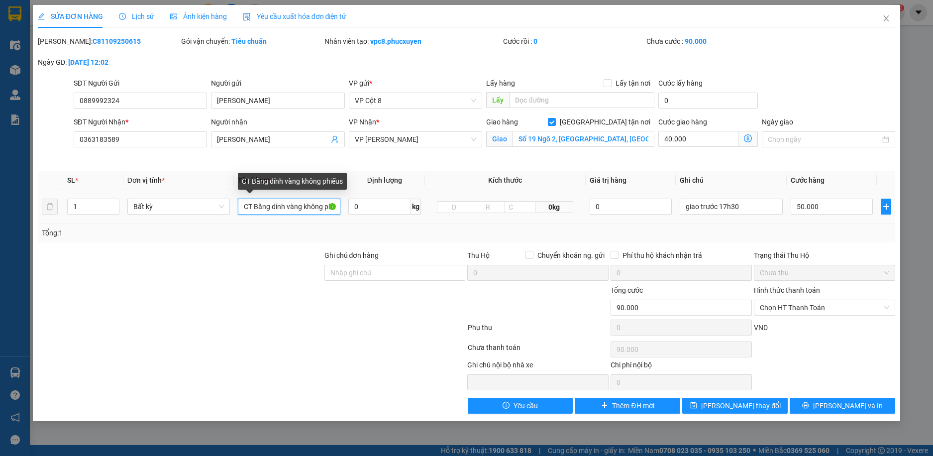
click at [315, 207] on input "CT Băng dính vàng không phiếus" at bounding box center [289, 207] width 103 height 16
click at [303, 208] on input "CT Băng dính vàng không phiếus" at bounding box center [289, 207] width 103 height 16
drag, startPoint x: 303, startPoint y: 208, endPoint x: 340, endPoint y: 208, distance: 37.3
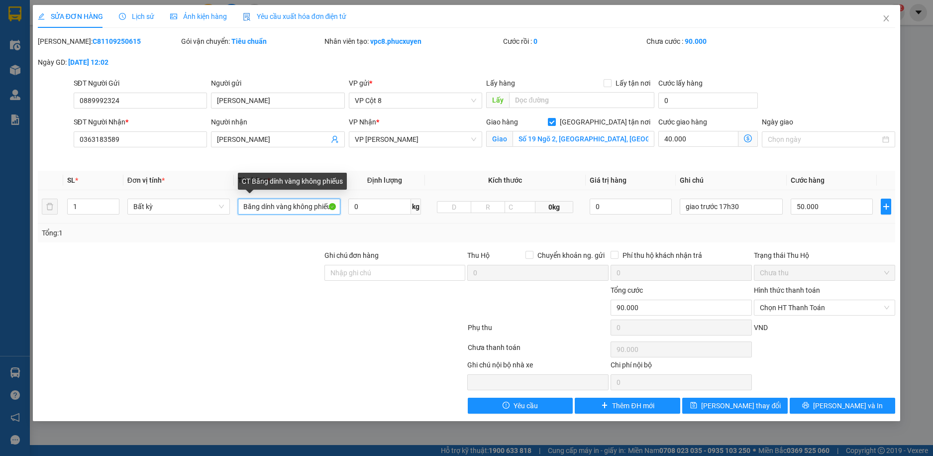
click at [340, 208] on input "CT Băng dính vàng không phiếus" at bounding box center [289, 207] width 103 height 16
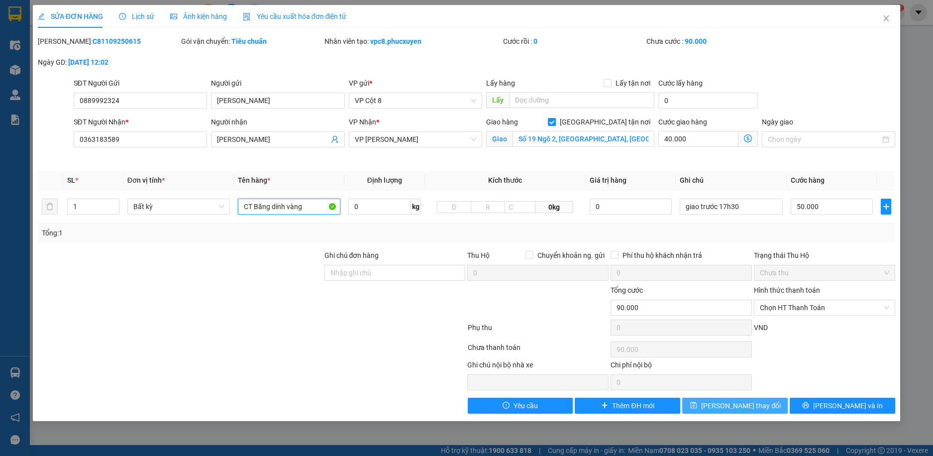
type input "CT Băng dính vàng"
click at [770, 406] on button "Lưu thay đổi" at bounding box center [735, 406] width 106 height 16
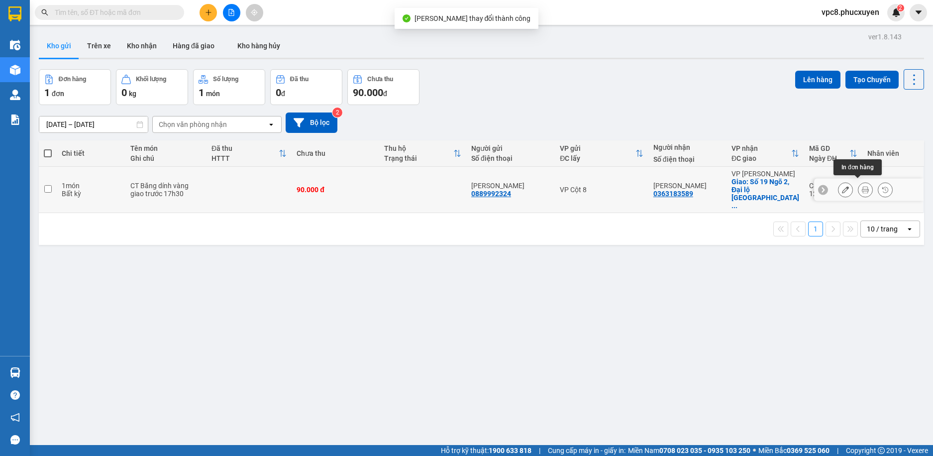
click at [862, 189] on icon at bounding box center [865, 189] width 7 height 7
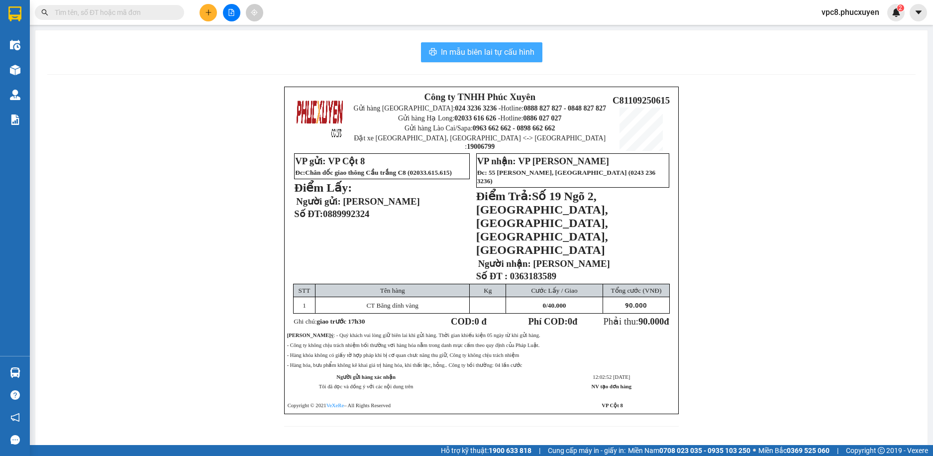
click at [467, 52] on span "In mẫu biên lai tự cấu hình" at bounding box center [488, 52] width 94 height 12
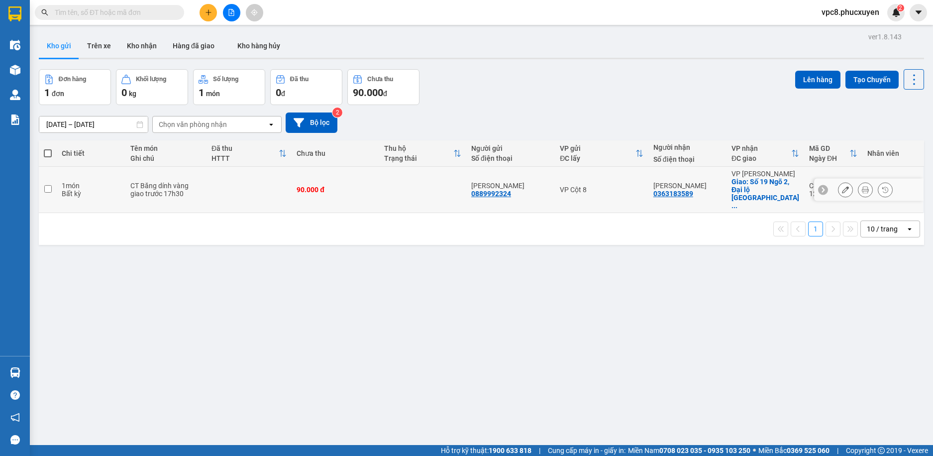
click at [842, 186] on icon at bounding box center [845, 189] width 7 height 7
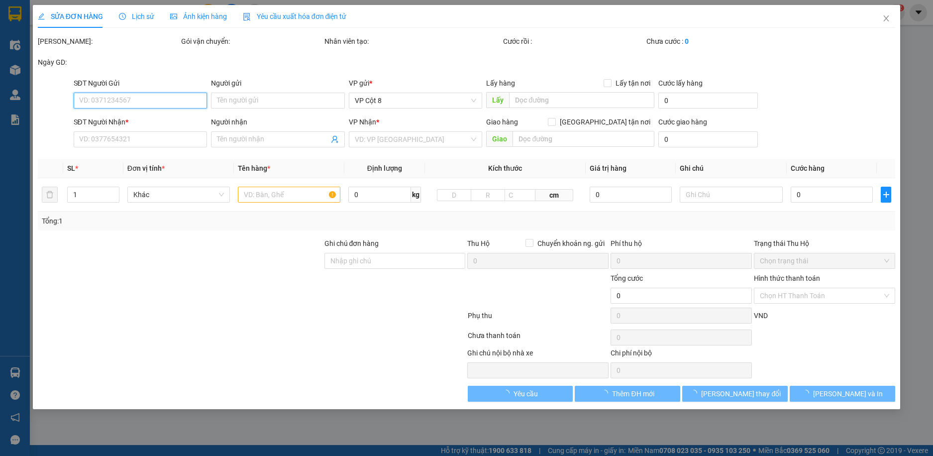
type input "0889992324"
type input "[PERSON_NAME]"
type input "0363183589"
type input "Anh Thành"
checkbox input "true"
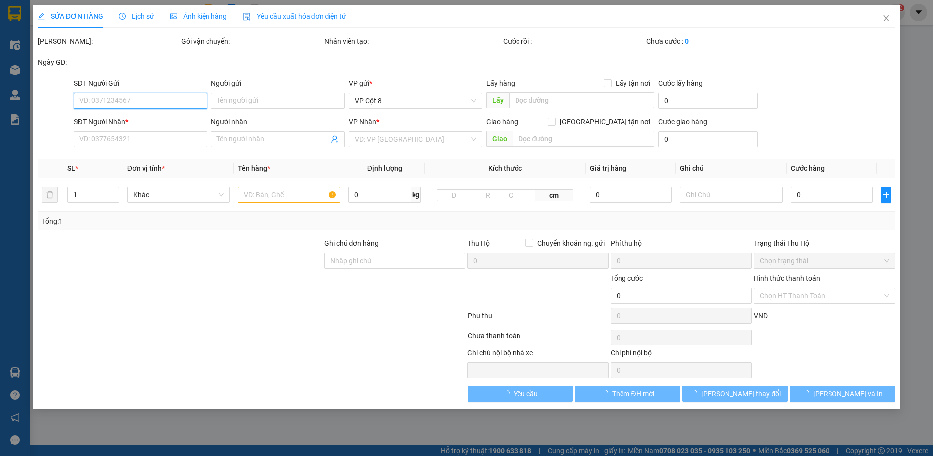
type input "Số 19 Ngõ 2, Đại lộ thăng Long, Mễ Trì, Nam Từ Liêm, Hà Nội"
type input "90.000"
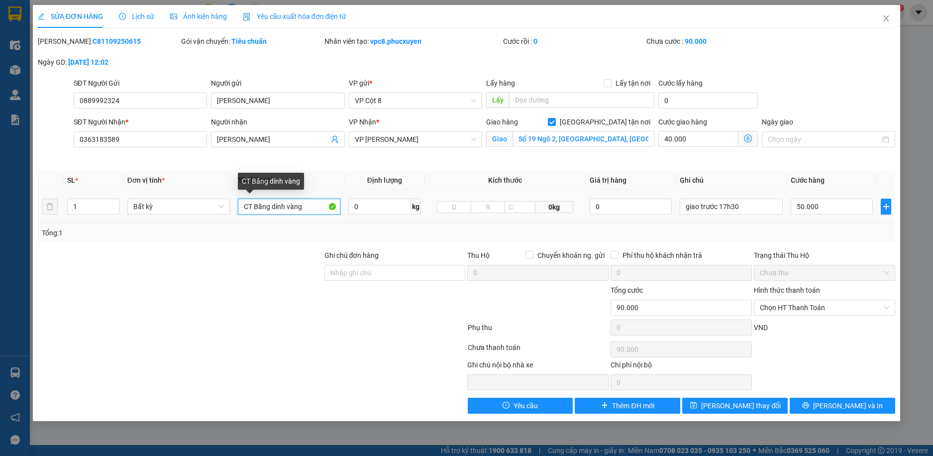
click at [312, 209] on input "CT Băng dính vàng" at bounding box center [289, 207] width 103 height 16
type input "CT Băng dính vàng đồ khô"
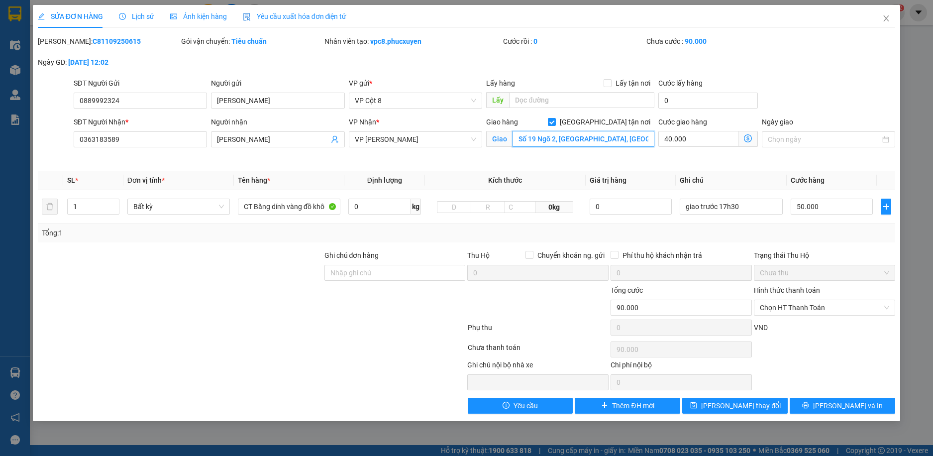
click at [580, 138] on input "Số 19 Ngõ 2, Đại lộ thăng Long, Mễ Trì, Nam Từ Liêm, Hà Nội" at bounding box center [584, 139] width 142 height 16
paste input "47 Ng. 230 Mễ Trì Thượng, Mễ Trì, Nam Từ Liêm, Hà Nội 10000, Việt Nam"
drag, startPoint x: 614, startPoint y: 138, endPoint x: 596, endPoint y: 139, distance: 17.5
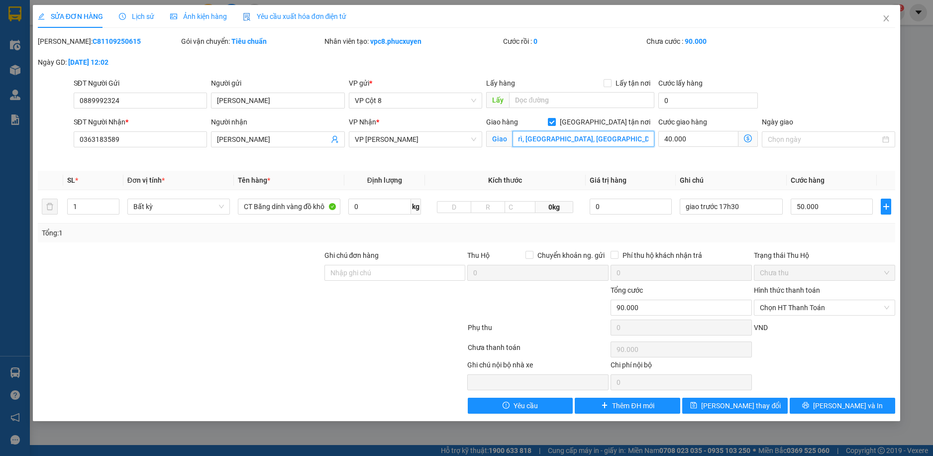
click at [596, 139] on input "47 Ng. 230 Mễ Trì Thượng, Mễ Trì, Nam Từ Liêm, Hà Nội 10000, Việt Nam" at bounding box center [584, 139] width 142 height 16
drag, startPoint x: 525, startPoint y: 138, endPoint x: 513, endPoint y: 137, distance: 12.5
click at [513, 137] on input "47 Ng. 230 Mễ Trì Thượng, Mễ Trì, Nam Từ Liêm, Hà Nội, Việt Nam" at bounding box center [584, 139] width 142 height 16
click at [561, 142] on input "47 Ng. 230 Mễ Trì Thượng, Mễ Trì, Nam Từ Liêm, Hà Nội, Việt Nam" at bounding box center [584, 139] width 142 height 16
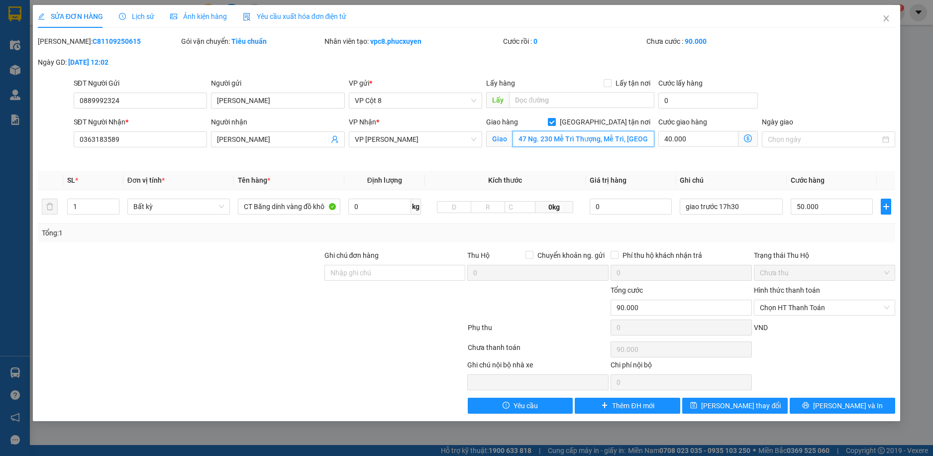
type input "47 Ng. 230 Mễ Trì Thượng, Mễ Trì, Nam Từ Liêm, Hà Nội, Việt Nam"
click at [747, 139] on icon "dollar-circle" at bounding box center [748, 138] width 8 height 8
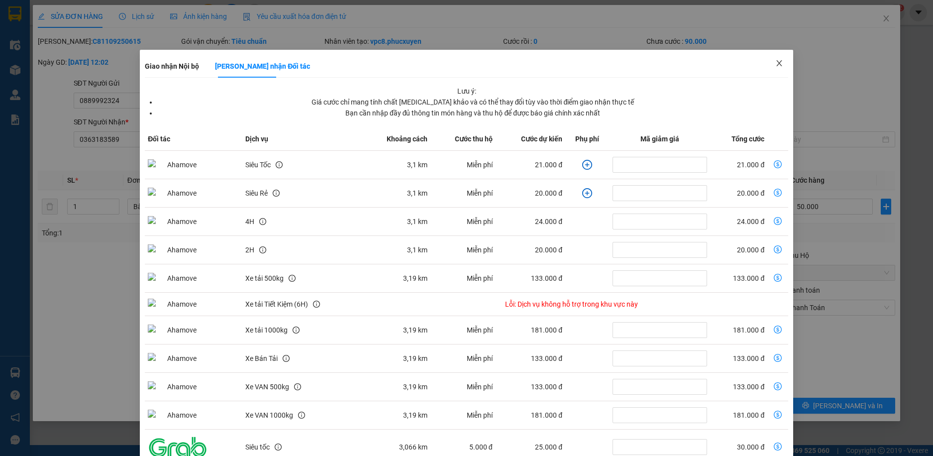
click at [776, 61] on icon "close" at bounding box center [780, 63] width 8 height 8
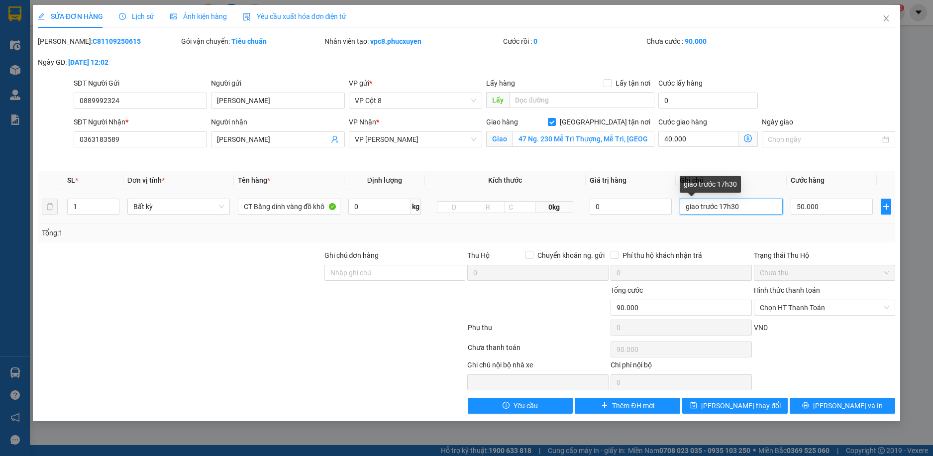
drag, startPoint x: 748, startPoint y: 208, endPoint x: 682, endPoint y: 212, distance: 65.8
click at [682, 212] on input "giao trước 17h30" at bounding box center [731, 207] width 103 height 16
type input "Gọi kh hẹn giờ giao"
click at [780, 67] on div "Mã ĐH: C81109250615 Gói vận chuyển: Tiêu chuẩn Nhân viên tạo: vpc8.phucxuyen Cư…" at bounding box center [467, 57] width 860 height 42
click at [146, 137] on input "0363183589" at bounding box center [141, 139] width 134 height 16
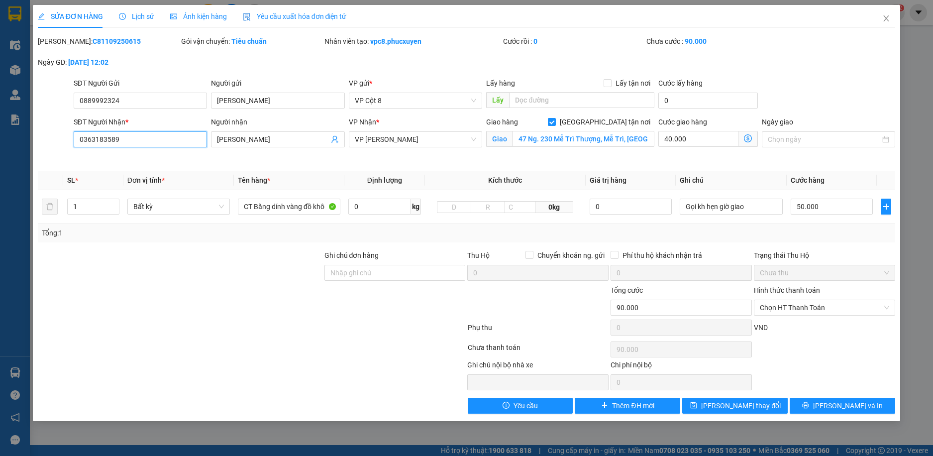
click at [142, 139] on input "0363183589" at bounding box center [141, 139] width 134 height 16
type input "0982357647"
click at [271, 141] on input "Anh Thành" at bounding box center [273, 139] width 112 height 11
click at [270, 141] on input "Anh Thành" at bounding box center [273, 139] width 112 height 11
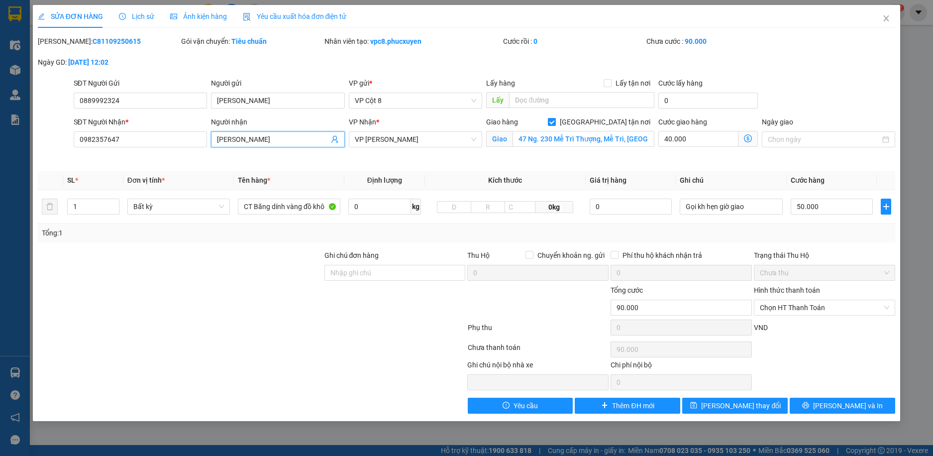
click at [269, 141] on input "Anh Thành" at bounding box center [273, 139] width 112 height 11
drag, startPoint x: 269, startPoint y: 141, endPoint x: 209, endPoint y: 146, distance: 60.5
click at [209, 146] on div "Người nhận Anh Thành Anh Thành" at bounding box center [278, 139] width 138 height 47
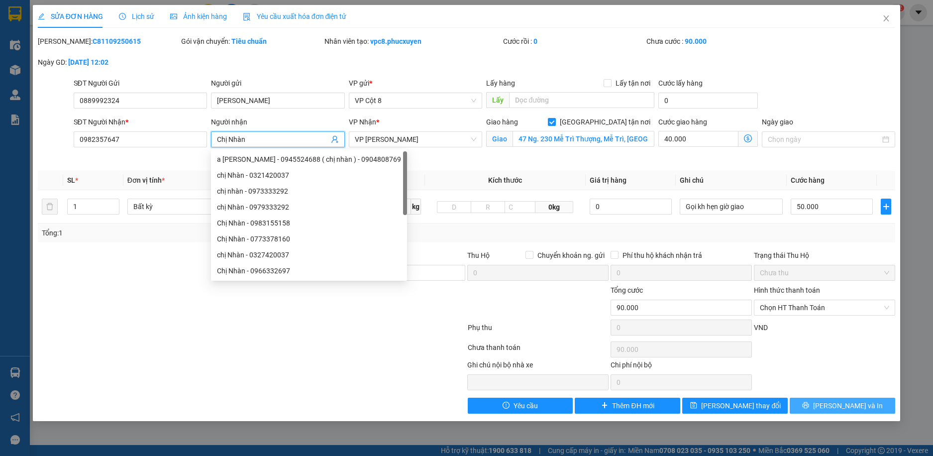
type input "Chị Nhàn"
drag, startPoint x: 837, startPoint y: 404, endPoint x: 743, endPoint y: 353, distance: 107.1
click at [835, 404] on span "Lưu và In" at bounding box center [848, 405] width 70 height 11
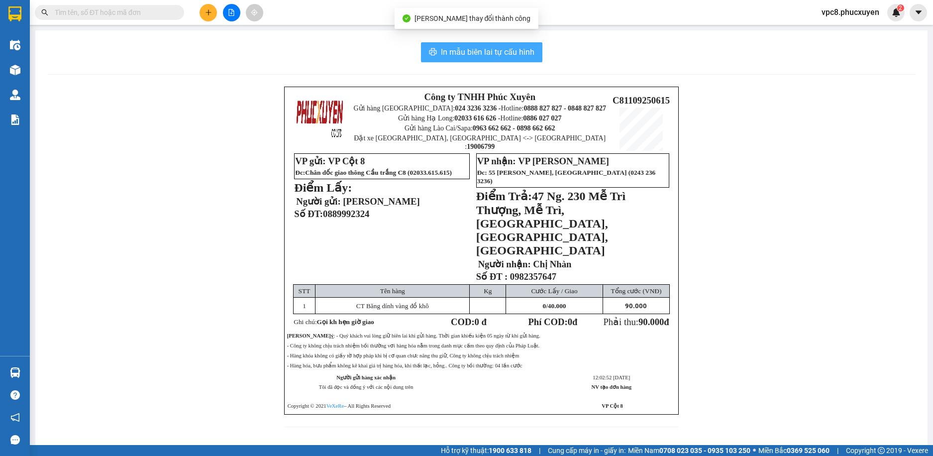
click at [512, 54] on span "In mẫu biên lai tự cấu hình" at bounding box center [488, 52] width 94 height 12
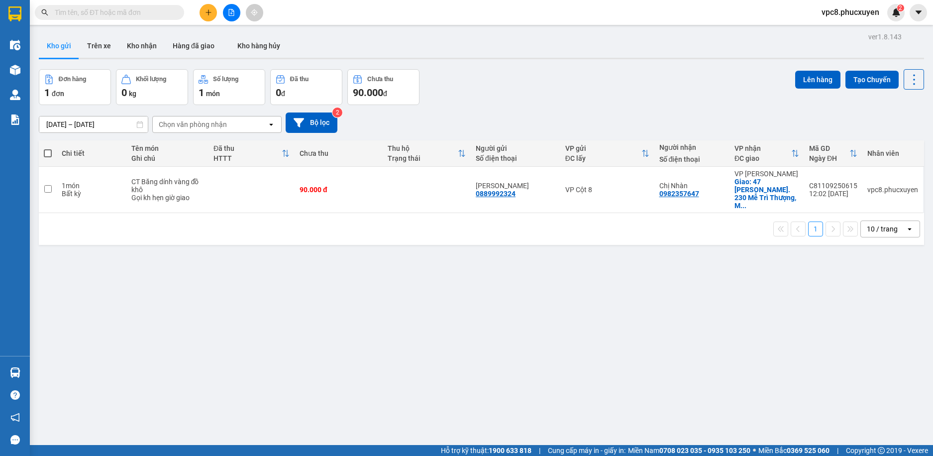
click at [626, 91] on div "Đơn hàng 1 đơn Khối lượng 0 kg Số lượng 1 món Đã thu 0 đ Chưa thu 90.000 đ Lên …" at bounding box center [482, 87] width 886 height 36
click at [44, 188] on input "checkbox" at bounding box center [47, 188] width 7 height 7
checkbox input "true"
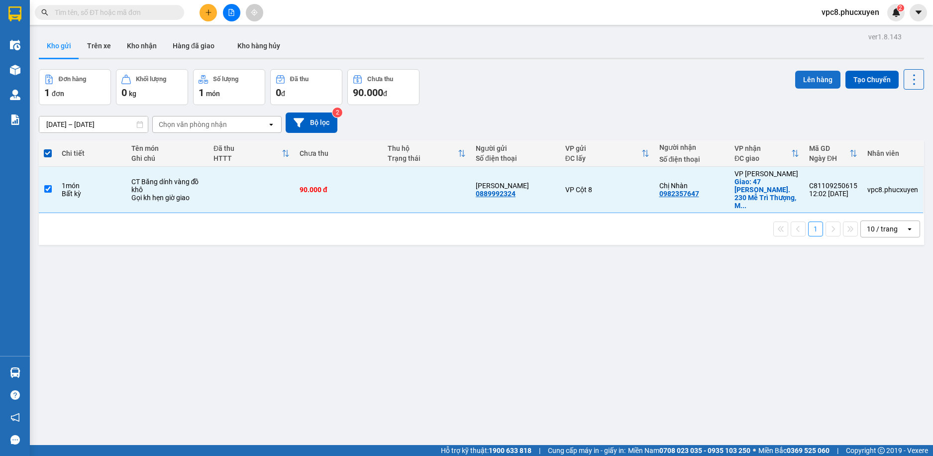
click at [799, 80] on button "Lên hàng" at bounding box center [817, 80] width 45 height 18
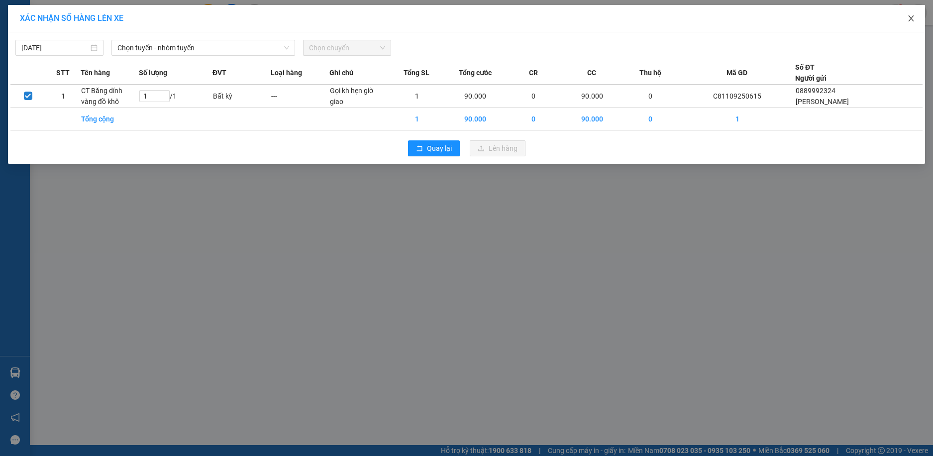
click at [910, 15] on icon "close" at bounding box center [911, 18] width 8 height 8
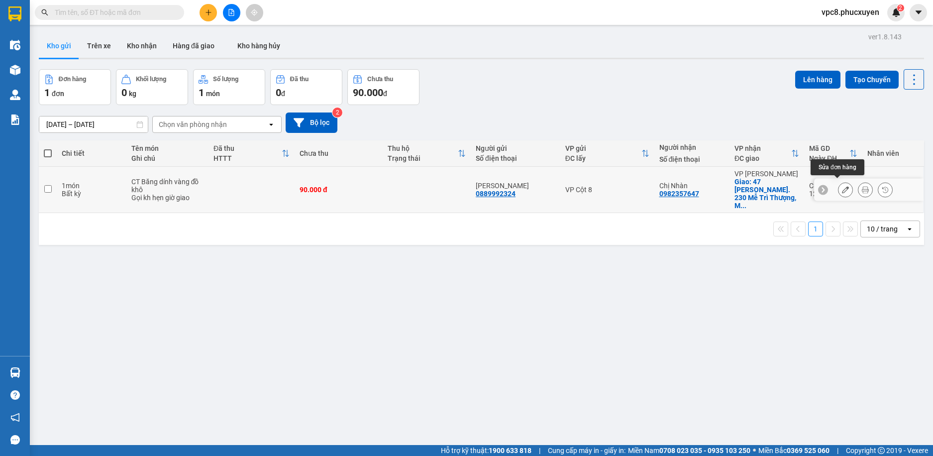
click at [842, 186] on icon at bounding box center [845, 189] width 7 height 7
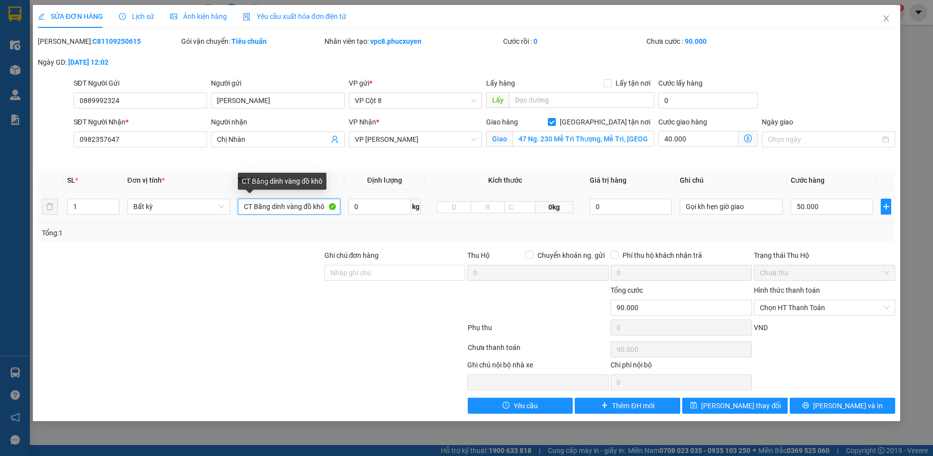
click at [311, 206] on input "CT Băng dính vàng đồ khô" at bounding box center [289, 207] width 103 height 16
type input "CT Băng dính vàng đồ ăn khô"
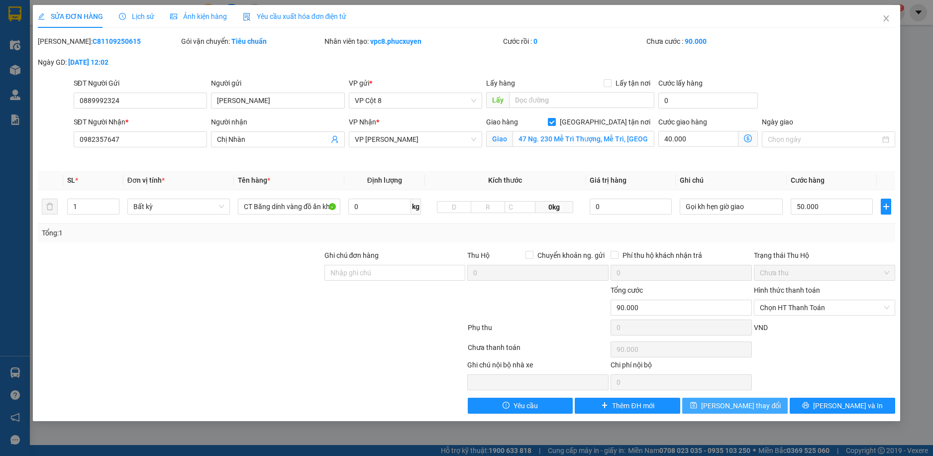
click at [774, 406] on button "Lưu thay đổi" at bounding box center [735, 406] width 106 height 16
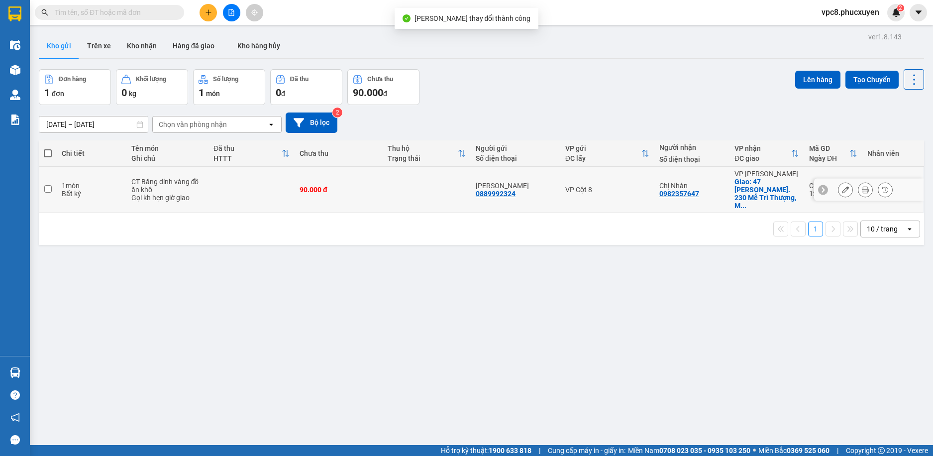
click at [862, 189] on icon at bounding box center [865, 189] width 7 height 7
click at [45, 185] on input "checkbox" at bounding box center [47, 188] width 7 height 7
checkbox input "true"
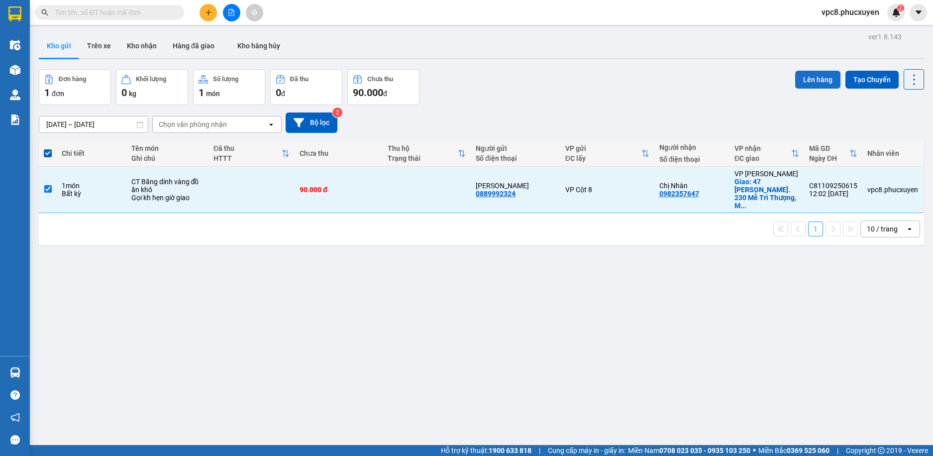
click at [813, 75] on button "Lên hàng" at bounding box center [817, 80] width 45 height 18
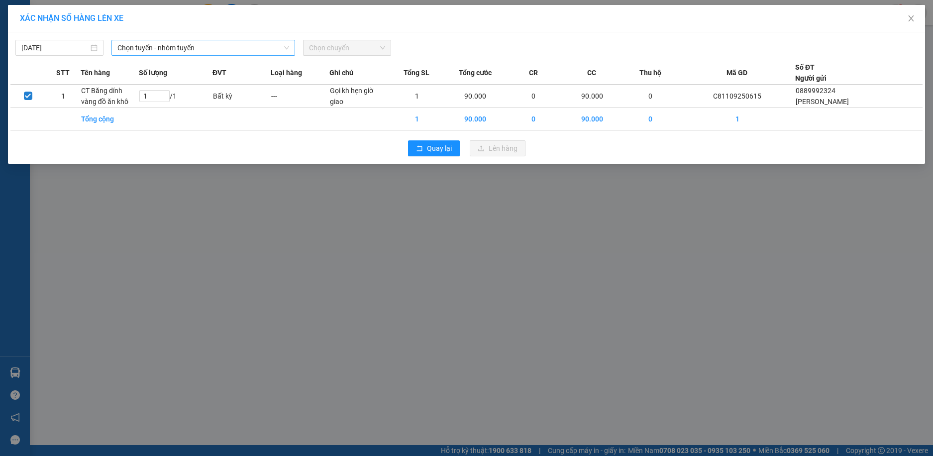
click at [163, 49] on span "Chọn tuyến - nhóm tuyến" at bounding box center [203, 47] width 172 height 15
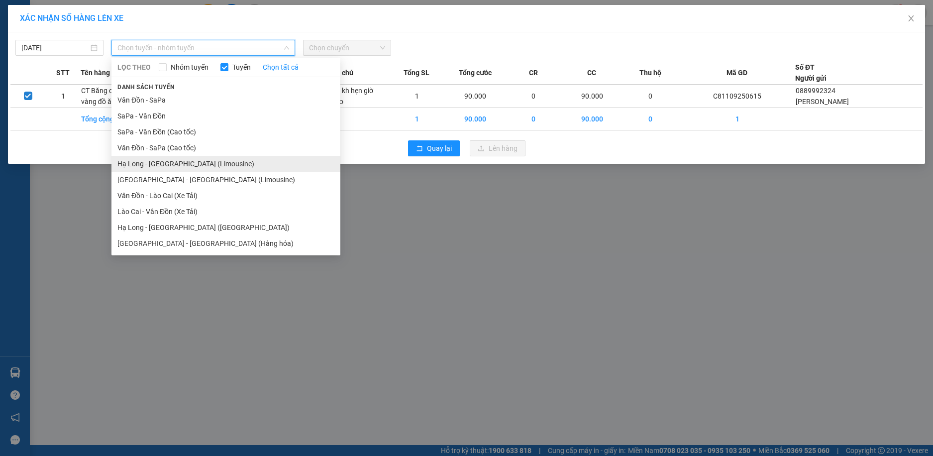
click at [203, 165] on li "Hạ Long - [GEOGRAPHIC_DATA] (Limousine)" at bounding box center [226, 164] width 229 height 16
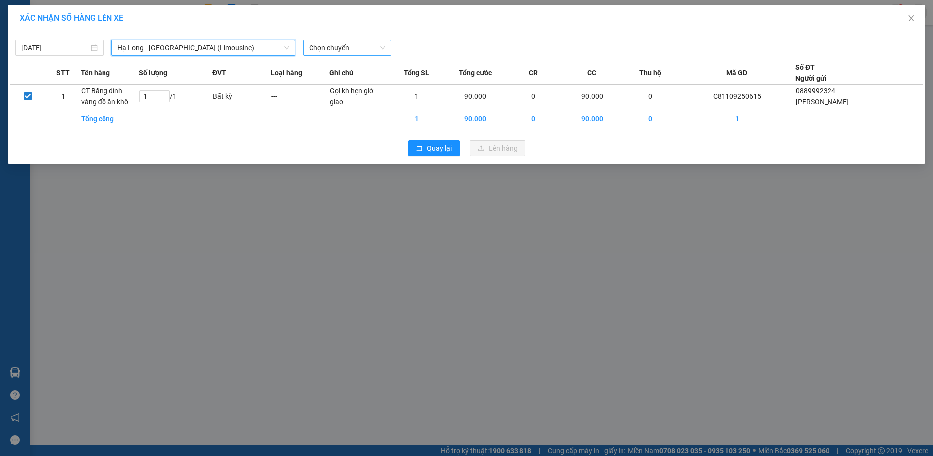
click at [366, 46] on span "Chọn chuyến" at bounding box center [347, 47] width 76 height 15
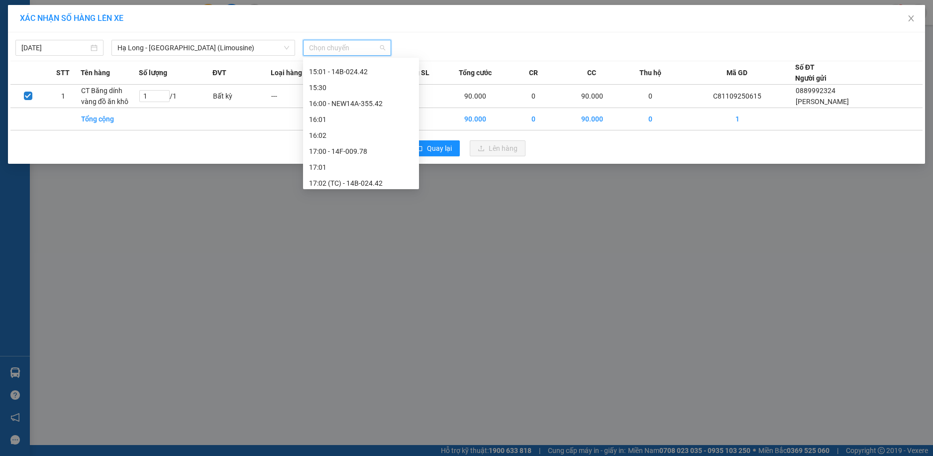
scroll to position [647, 0]
click at [363, 153] on div "16:00 - NEW14A-355.42" at bounding box center [361, 153] width 104 height 11
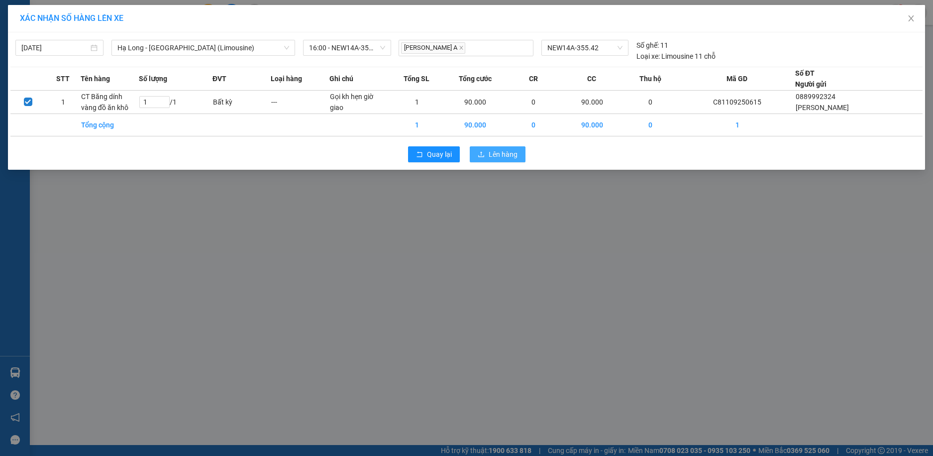
click at [499, 152] on span "Lên hàng" at bounding box center [503, 154] width 29 height 11
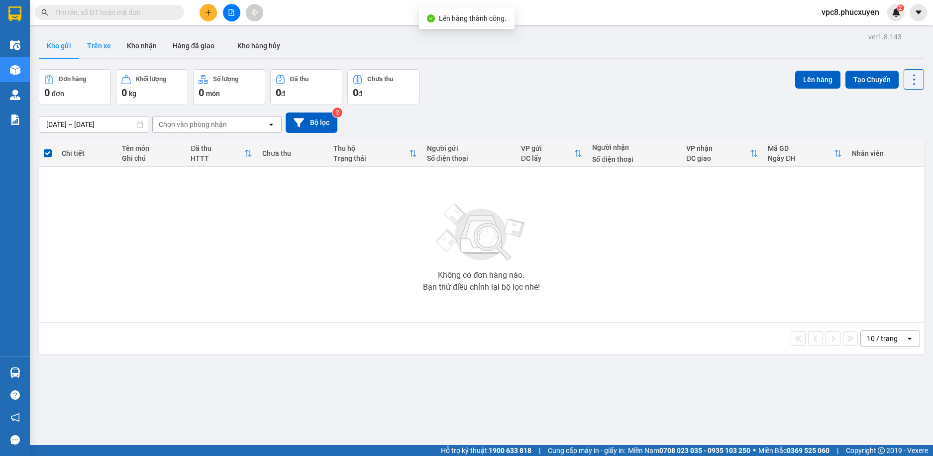
click at [104, 49] on button "Trên xe" at bounding box center [99, 46] width 40 height 24
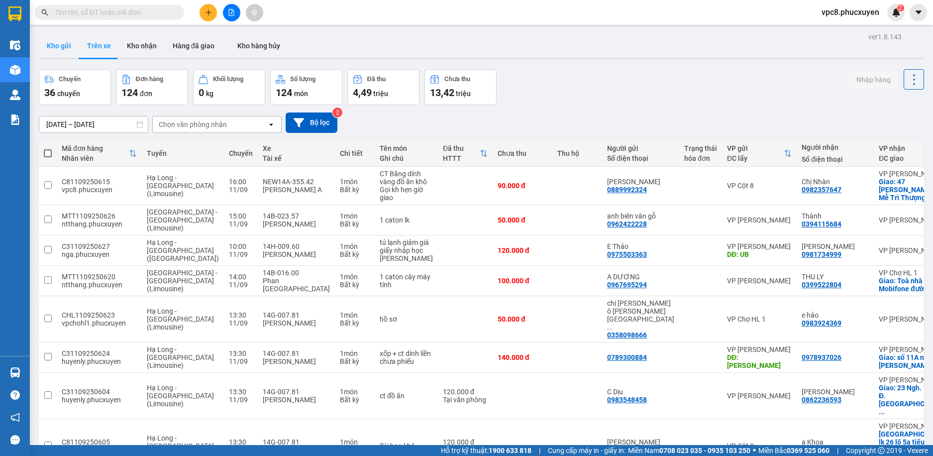
click at [44, 48] on button "Kho gửi" at bounding box center [59, 46] width 40 height 24
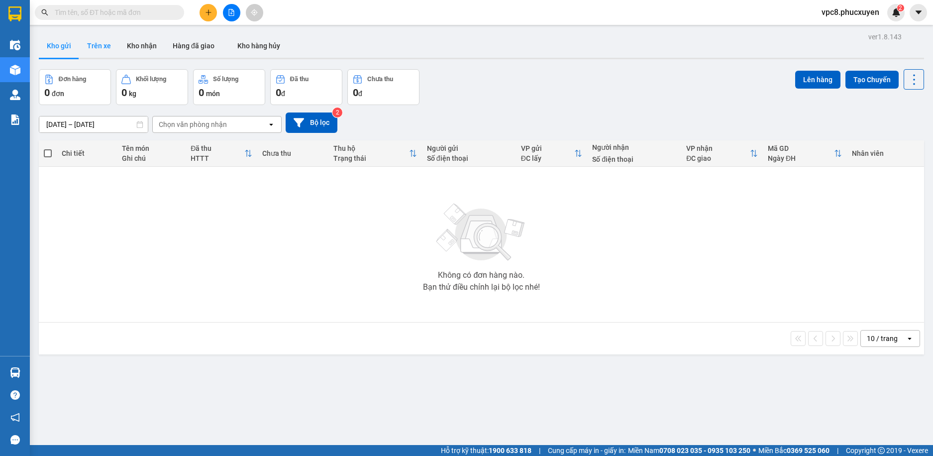
click at [92, 44] on button "Trên xe" at bounding box center [99, 46] width 40 height 24
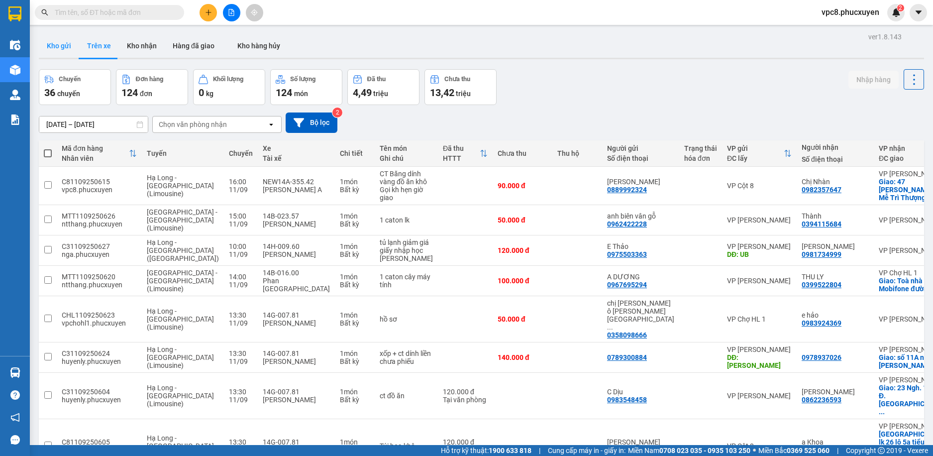
click at [52, 46] on button "Kho gửi" at bounding box center [59, 46] width 40 height 24
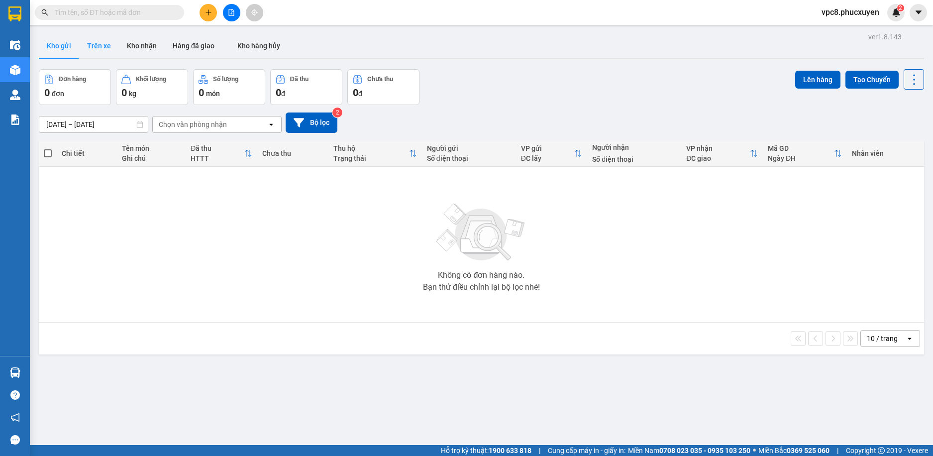
click at [99, 43] on button "Trên xe" at bounding box center [99, 46] width 40 height 24
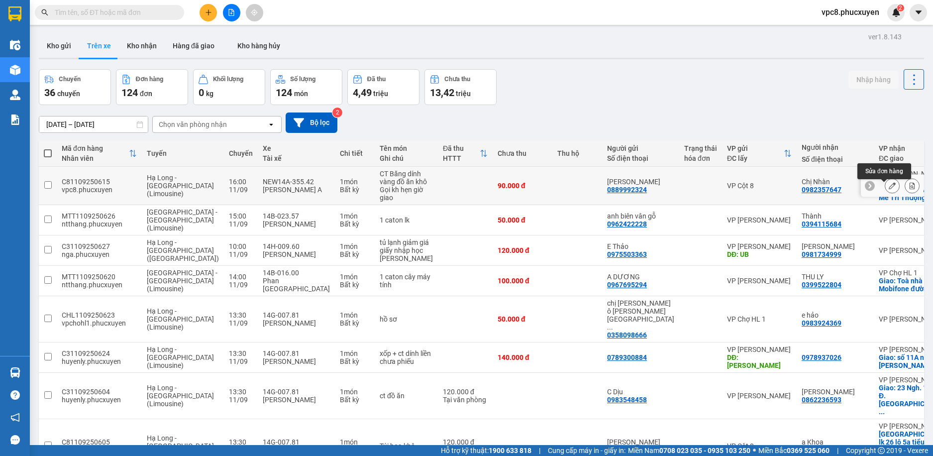
click at [886, 191] on button at bounding box center [893, 185] width 14 height 17
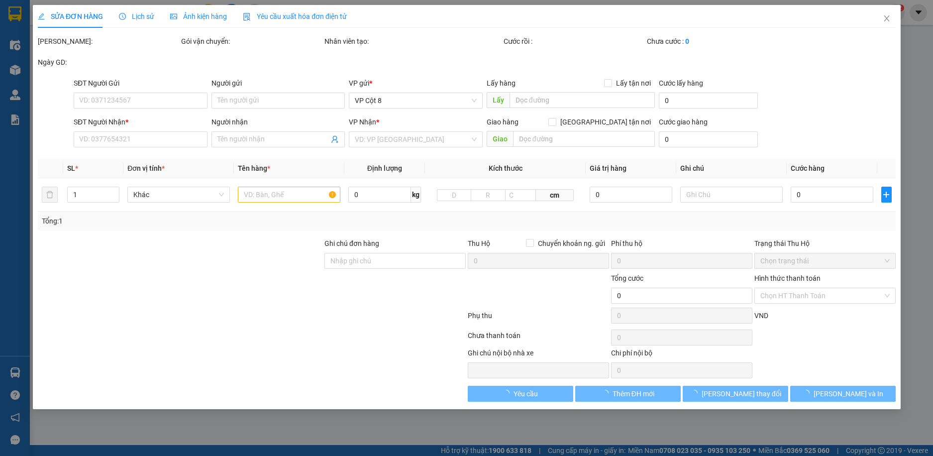
type input "0889992324"
type input "[PERSON_NAME]"
type input "0982357647"
type input "Chị Nhàn"
checkbox input "true"
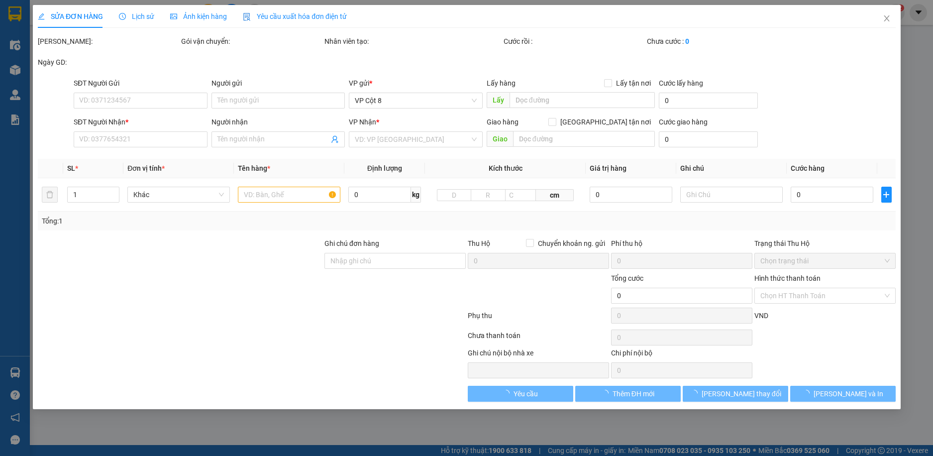
type input "47 Ng. 230 Mễ Trì Thượng, Mễ Trì, Nam Từ Liêm, Hà Nội, Việt Nam"
type input "90.000"
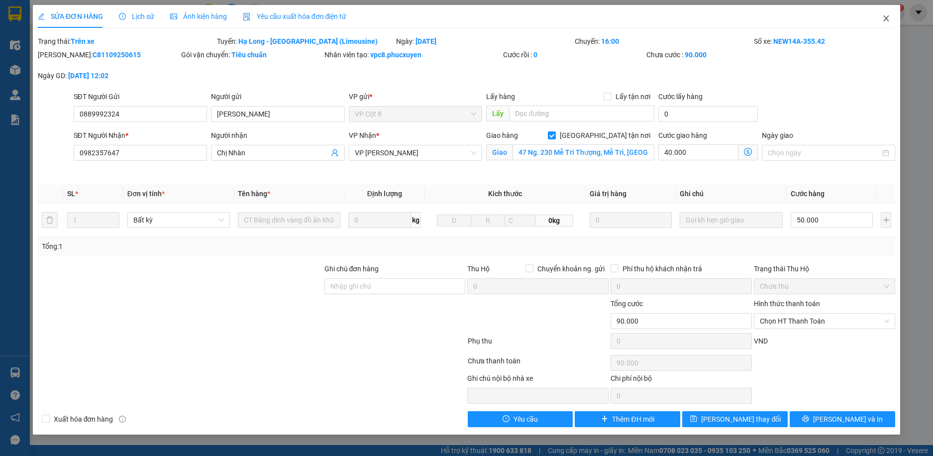
click at [884, 17] on icon "close" at bounding box center [887, 18] width 8 height 8
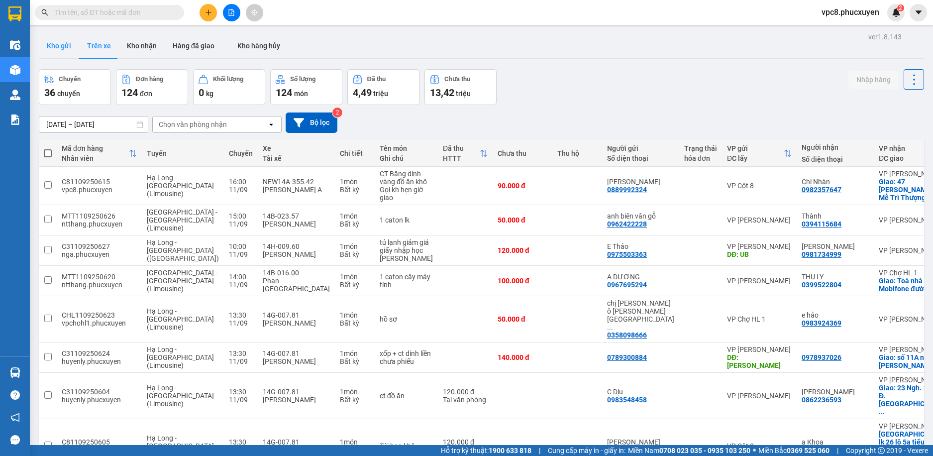
click at [71, 47] on button "Kho gửi" at bounding box center [59, 46] width 40 height 24
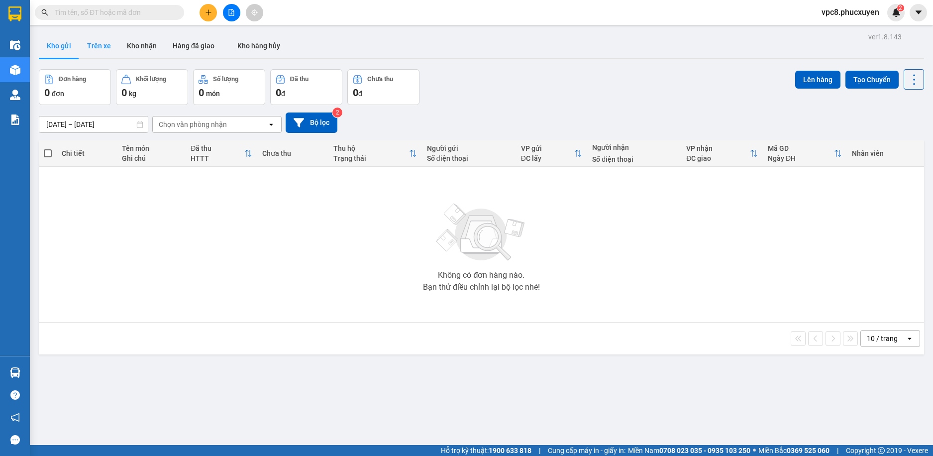
click at [102, 47] on button "Trên xe" at bounding box center [99, 46] width 40 height 24
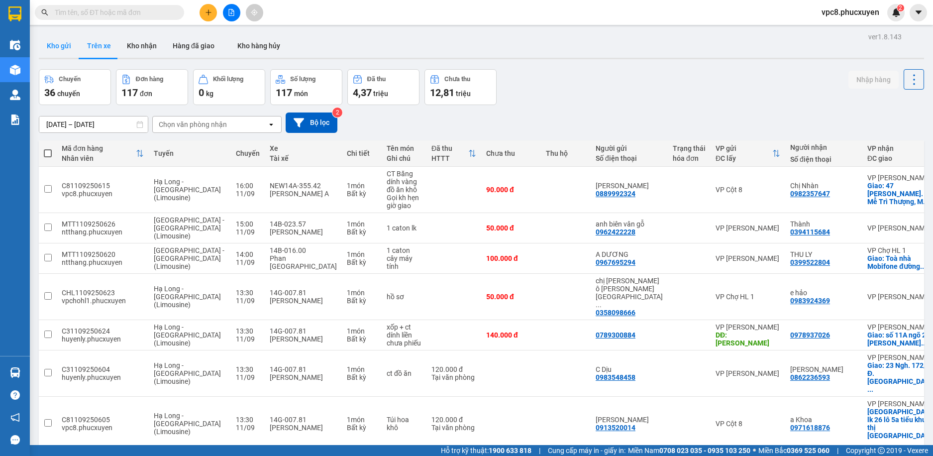
click at [61, 42] on button "Kho gửi" at bounding box center [59, 46] width 40 height 24
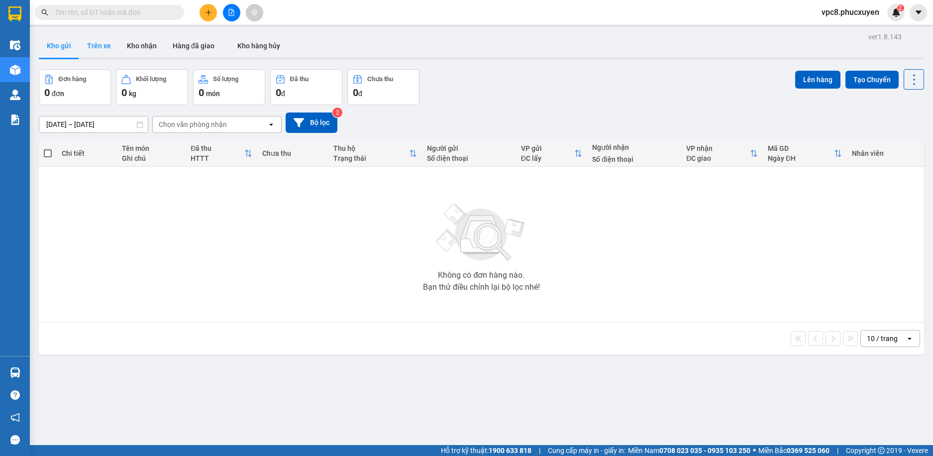
click at [103, 44] on button "Trên xe" at bounding box center [99, 46] width 40 height 24
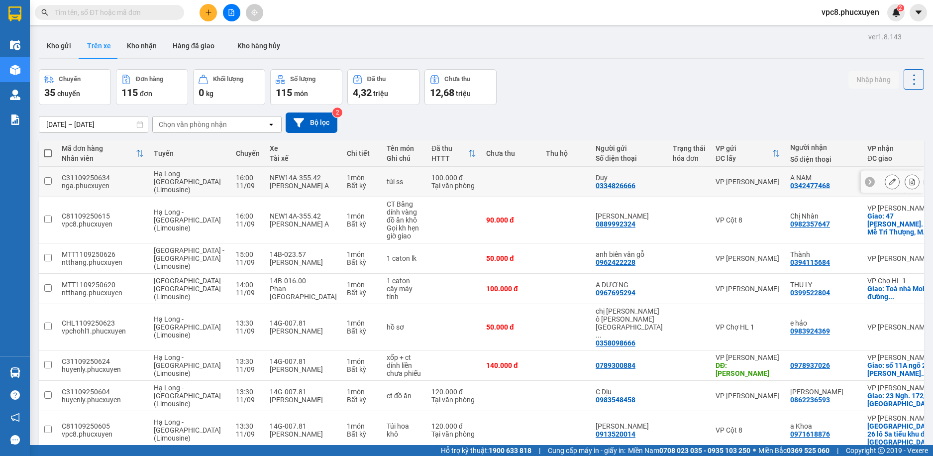
click at [889, 183] on icon at bounding box center [892, 181] width 7 height 7
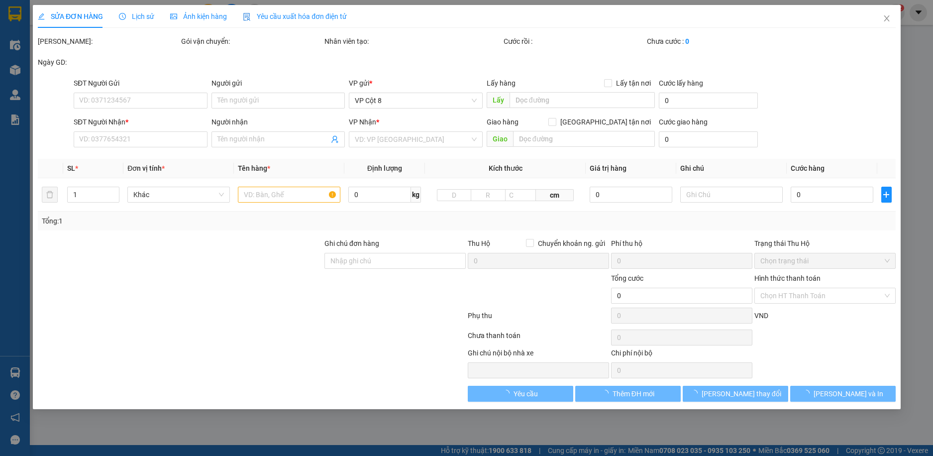
type input "0334826666"
type input "Duy"
type input "0342477468"
type input "A NAM"
checkbox input "true"
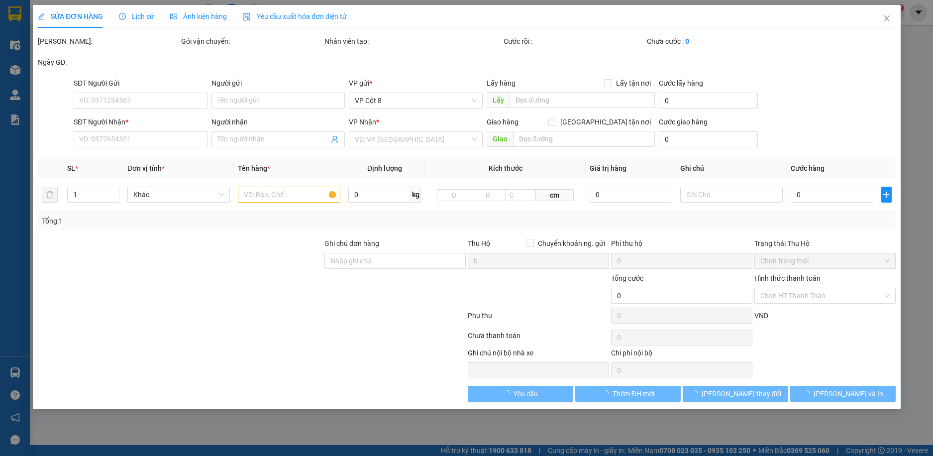
type input "29T2, Trung Hòa Nhân Chính, Cầu Giấy"
type input "100.000"
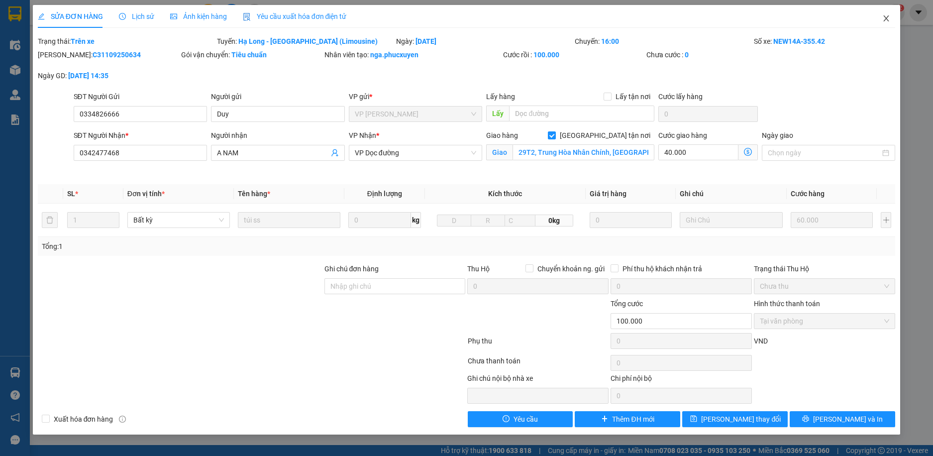
click at [885, 17] on icon "close" at bounding box center [886, 18] width 5 height 6
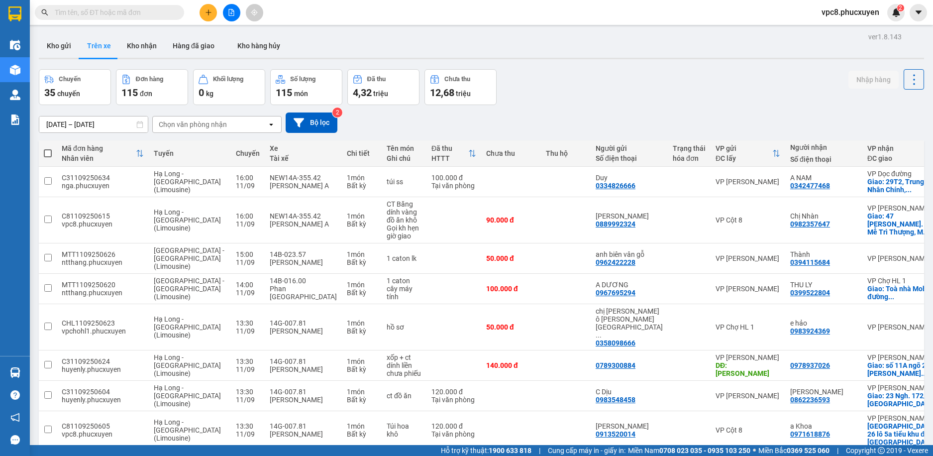
click at [150, 12] on input "text" at bounding box center [113, 12] width 117 height 11
paste input "0389028988"
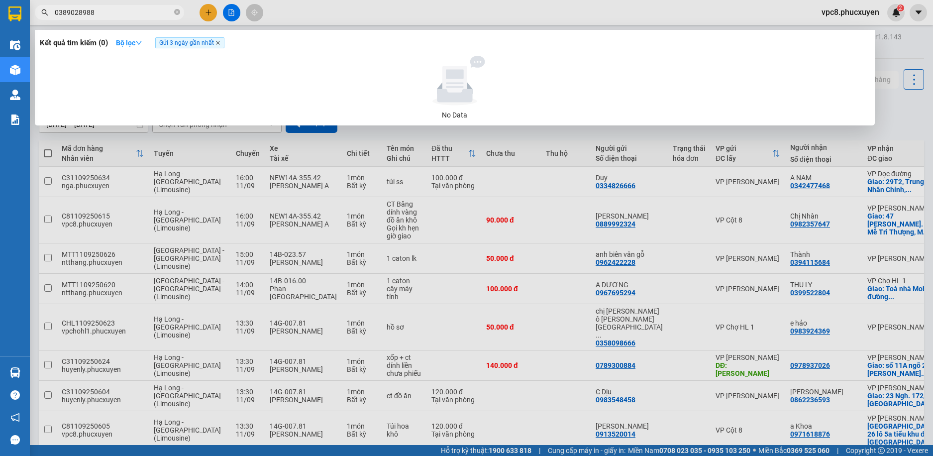
click at [221, 44] on icon "close" at bounding box center [218, 42] width 5 height 5
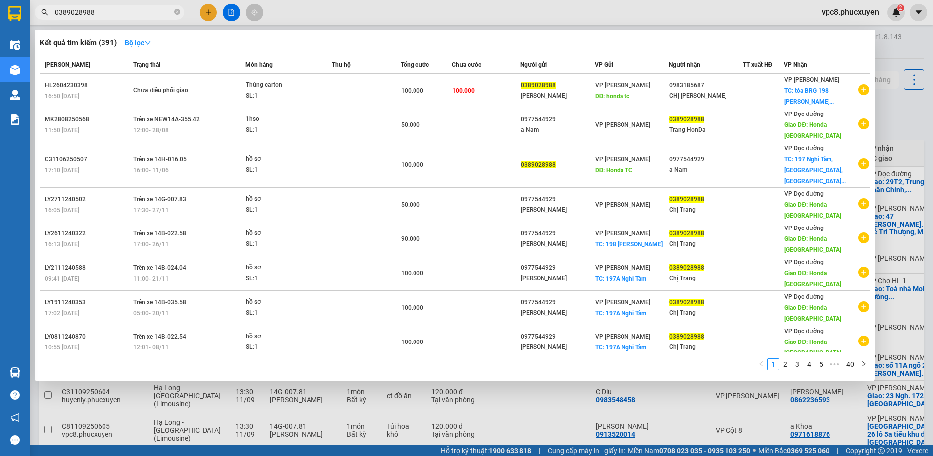
click at [124, 12] on input "0389028988" at bounding box center [113, 12] width 117 height 11
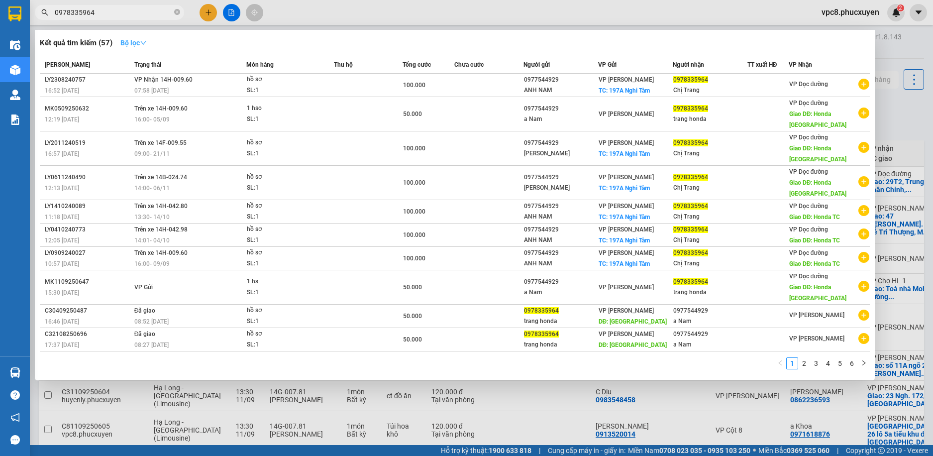
type input "0978335964"
click at [137, 41] on strong "Bộ lọc" at bounding box center [133, 43] width 26 height 8
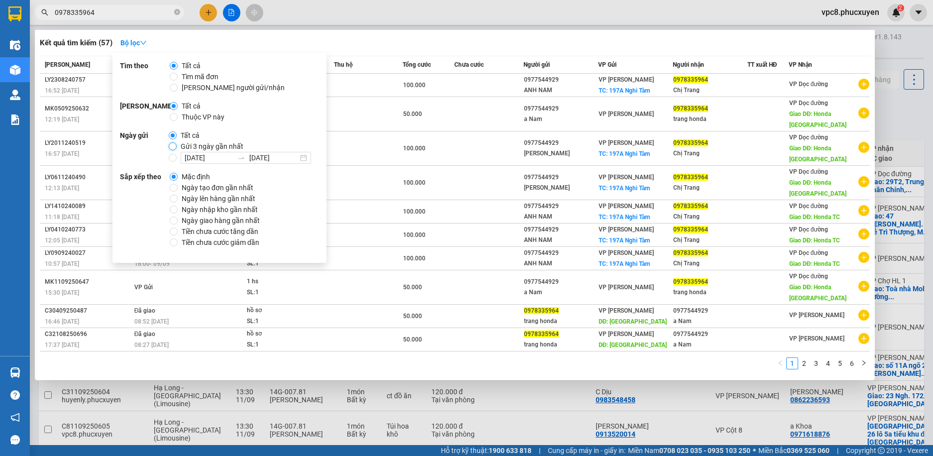
click at [174, 148] on input "Gửi 3 ngày gần nhất" at bounding box center [173, 146] width 8 height 8
radio input "true"
radio input "false"
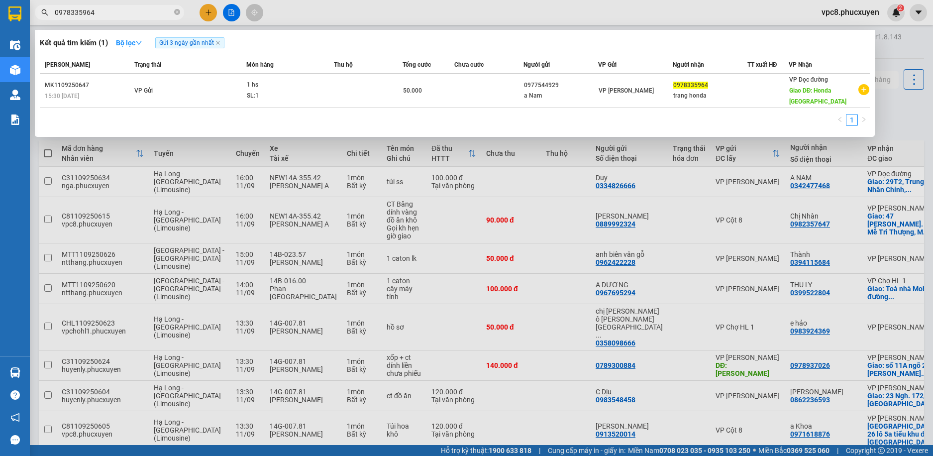
click at [420, 12] on div at bounding box center [466, 228] width 933 height 456
click at [133, 15] on input "0978335964" at bounding box center [113, 12] width 117 height 11
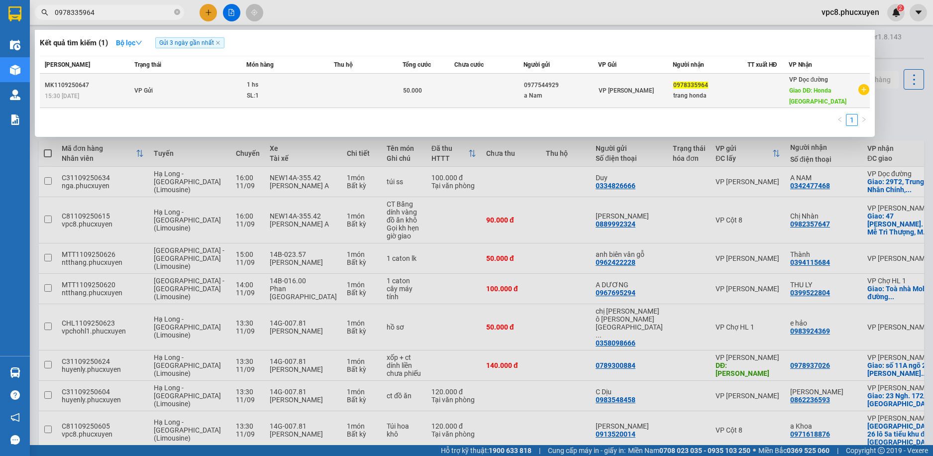
click at [273, 90] on div "1 hs" at bounding box center [284, 85] width 75 height 11
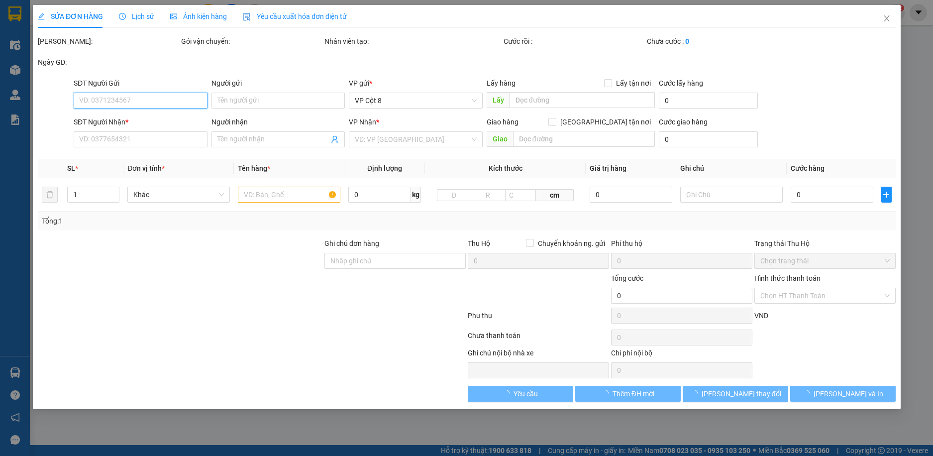
type input "0977544929"
type input "a Nam"
type input "0978335964"
type input "trang honda"
type input "Honda Tuần Châu"
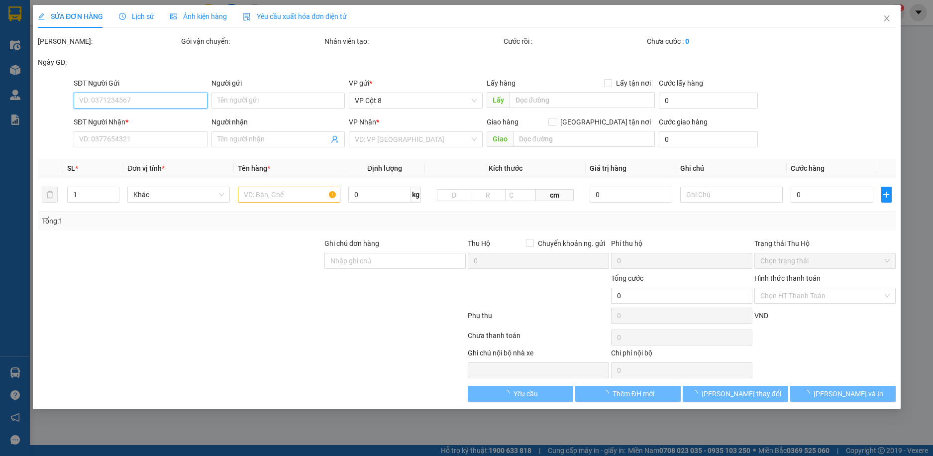
type input "50.000"
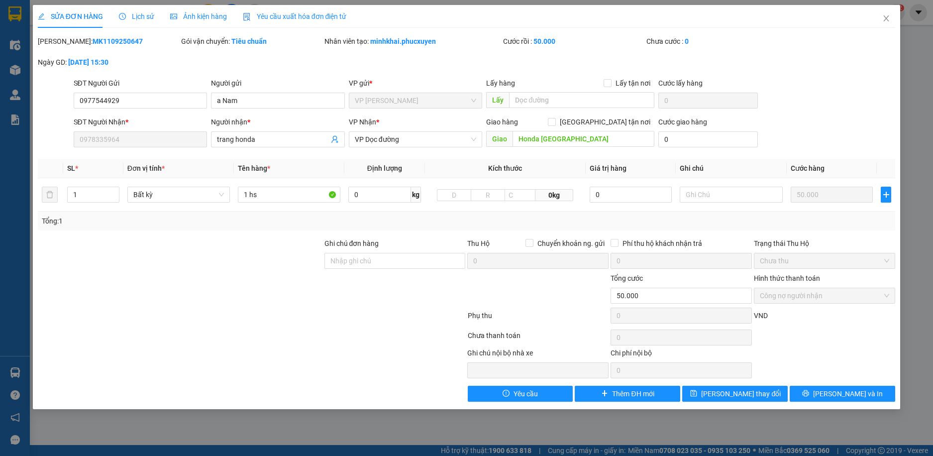
click at [136, 18] on span "Lịch sử" at bounding box center [136, 16] width 35 height 8
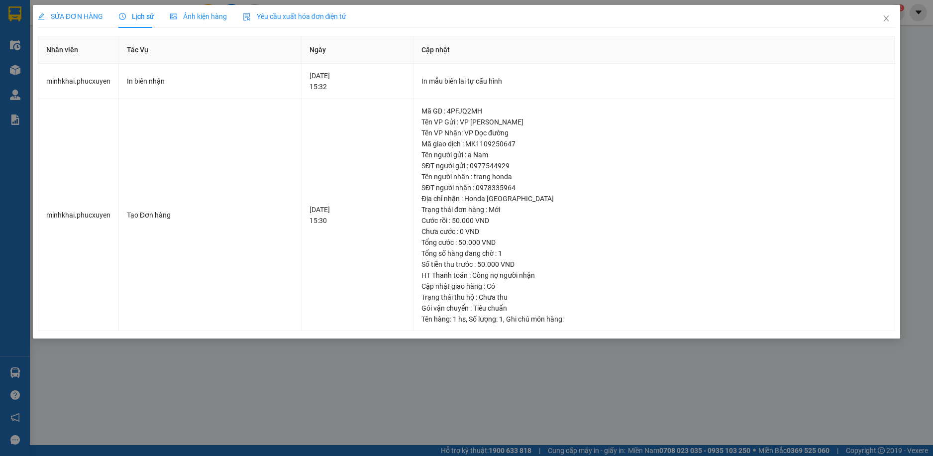
click at [518, 375] on div "SỬA ĐƠN HÀNG Lịch sử Ảnh kiện hàng Yêu cầu xuất hóa đơn điện tử Total Paid Fee …" at bounding box center [466, 228] width 933 height 456
click at [265, 374] on div "SỬA ĐƠN HÀNG Lịch sử Ảnh kiện hàng Yêu cầu xuất hóa đơn điện tử Total Paid Fee …" at bounding box center [466, 228] width 933 height 456
click at [15, 373] on div "SỬA ĐƠN HÀNG Lịch sử Ảnh kiện hàng Yêu cầu xuất hóa đơn điện tử Total Paid Fee …" at bounding box center [466, 228] width 933 height 456
click at [15, 372] on div "SỬA ĐƠN HÀNG Lịch sử Ảnh kiện hàng Yêu cầu xuất hóa đơn điện tử Total Paid Fee …" at bounding box center [466, 228] width 933 height 456
click at [300, 367] on div "SỬA ĐƠN HÀNG Lịch sử Ảnh kiện hàng Yêu cầu xuất hóa đơn điện tử Total Paid Fee …" at bounding box center [466, 228] width 933 height 456
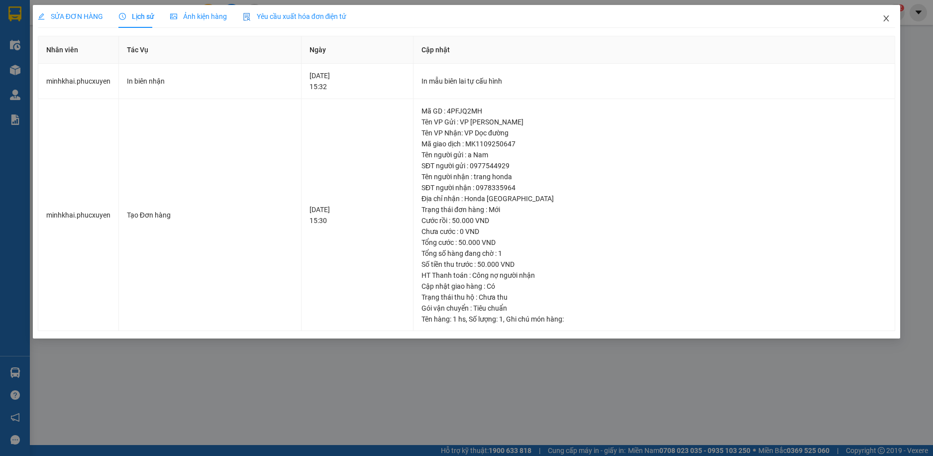
click at [887, 20] on icon "close" at bounding box center [887, 18] width 8 height 8
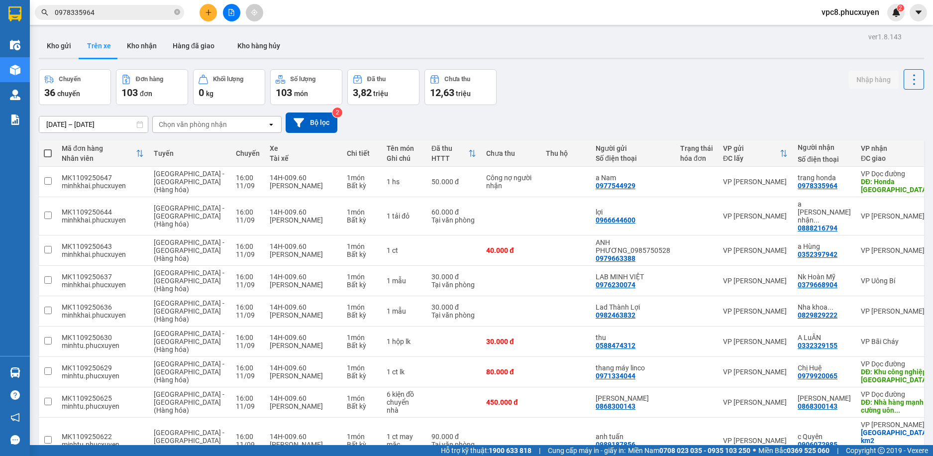
click at [650, 80] on div "Chuyến 36 chuyến Đơn hàng 103 đơn Khối lượng 0 kg Số lượng 103 món Đã thu 3,82 …" at bounding box center [482, 87] width 886 height 36
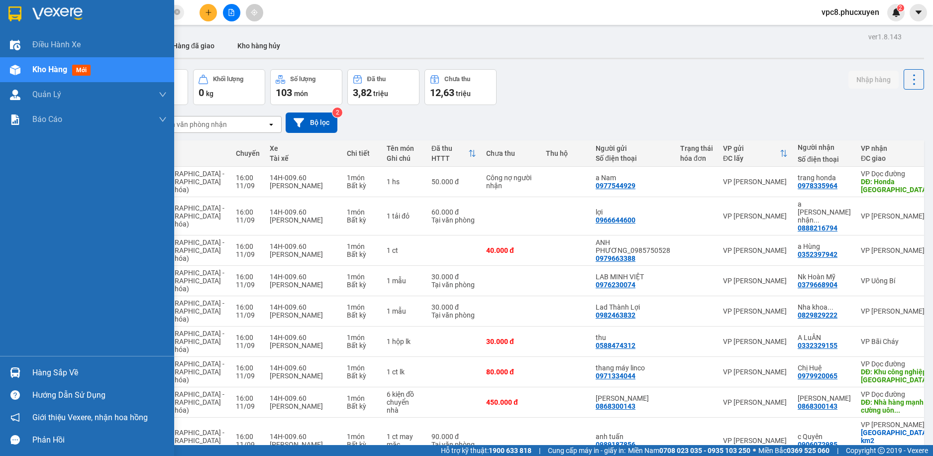
click at [53, 369] on div "Hàng sắp về" at bounding box center [99, 372] width 134 height 15
click at [61, 367] on div "Điều hành xe Kho hàng mới Quản Lý Quản lý thu hộ Quản lý chuyến Quản lý khách h…" at bounding box center [87, 228] width 174 height 456
click at [46, 371] on div "Hàng sắp về" at bounding box center [99, 372] width 134 height 15
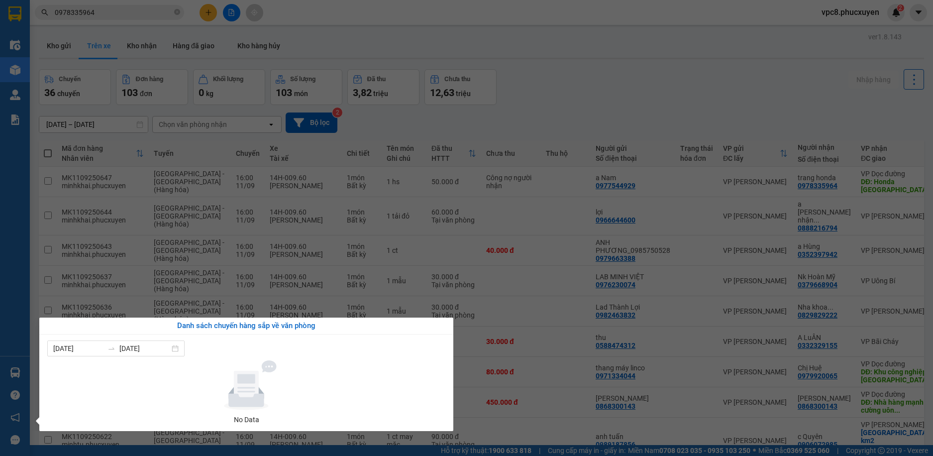
click at [545, 94] on section "Kết quả tìm kiếm ( 1 ) Bộ lọc Gửi 3 ngày gần nhất Mã ĐH Trạng thái Món hàng Thu…" at bounding box center [466, 228] width 933 height 456
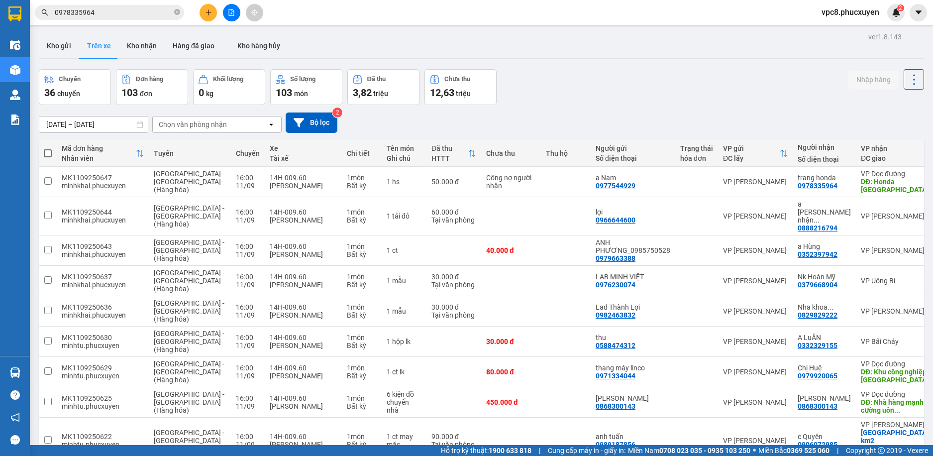
click at [710, 86] on div "Chuyến 36 chuyến Đơn hàng 103 đơn Khối lượng 0 kg Số lượng 103 món Đã thu 3,82 …" at bounding box center [482, 87] width 886 height 36
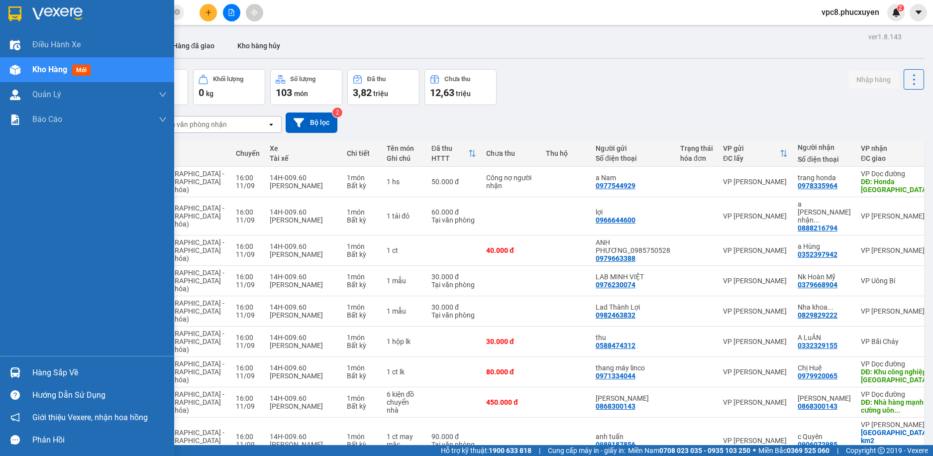
click at [15, 369] on img at bounding box center [15, 372] width 10 height 10
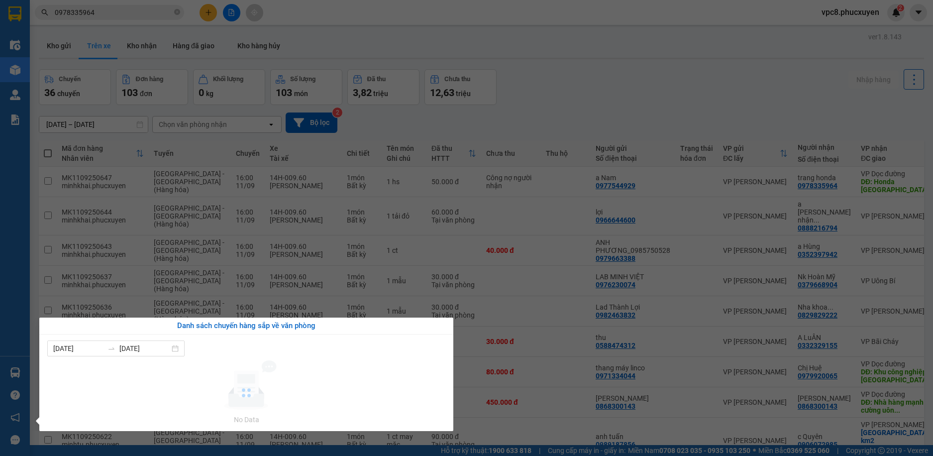
click at [556, 108] on section "Kết quả tìm kiếm ( 1 ) Bộ lọc Gửi 3 ngày gần nhất Mã ĐH Trạng thái Món hàng Thu…" at bounding box center [466, 228] width 933 height 456
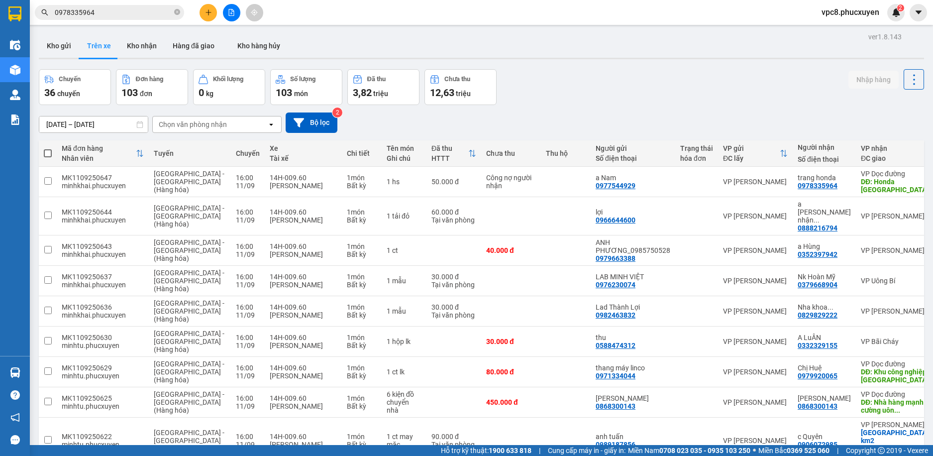
click at [124, 15] on input "0978335964" at bounding box center [113, 12] width 117 height 11
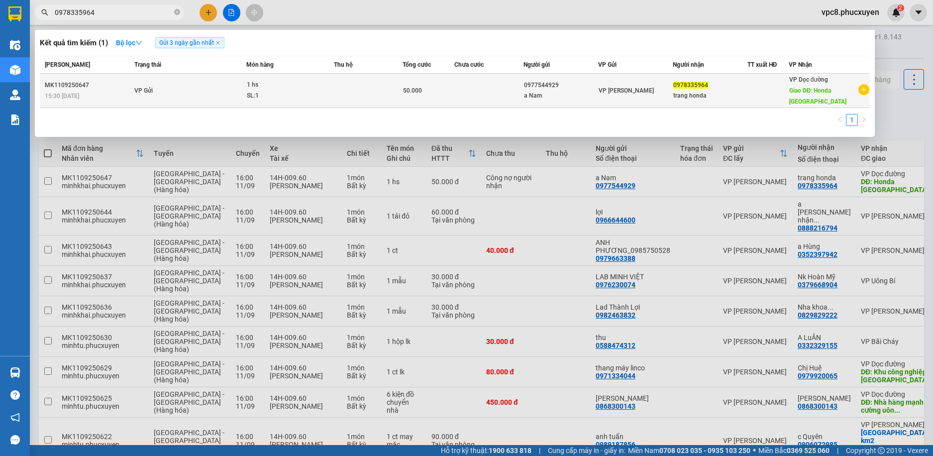
click at [261, 88] on div "1 hs" at bounding box center [284, 85] width 75 height 11
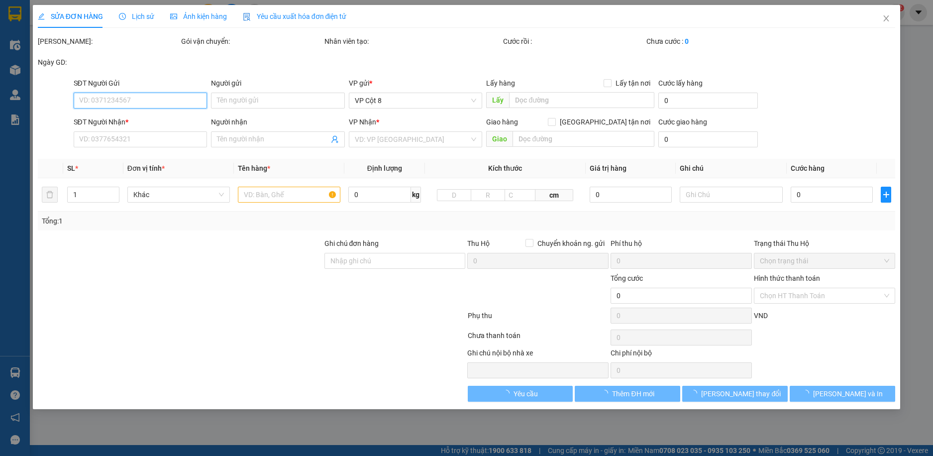
type input "0977544929"
type input "a Nam"
type input "0978335964"
type input "trang honda"
type input "Honda Tuần Châu"
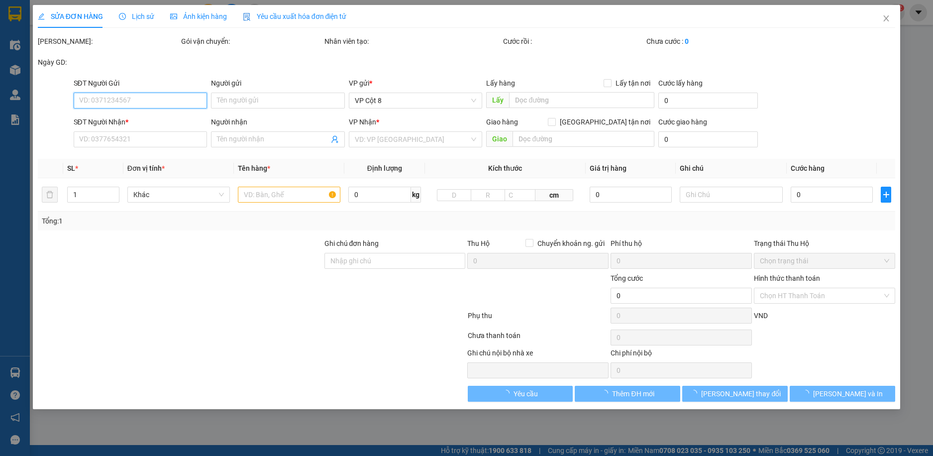
type input "50.000"
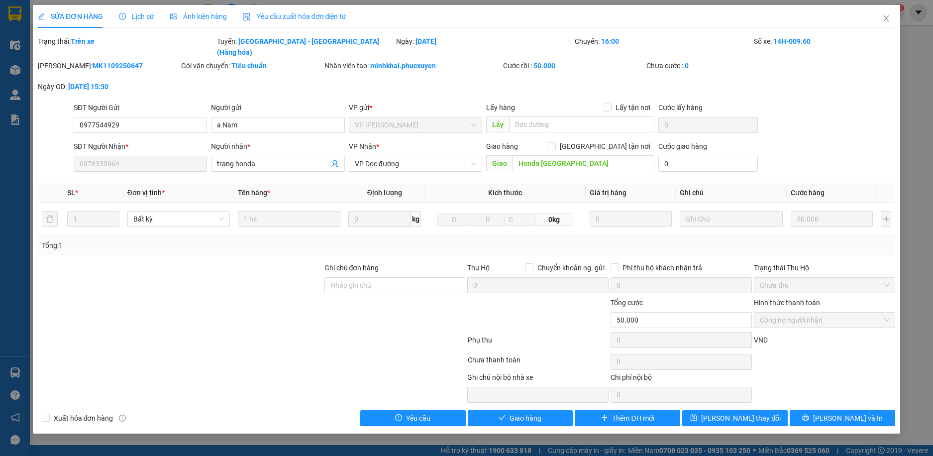
click at [141, 17] on span "Lịch sử" at bounding box center [136, 16] width 35 height 8
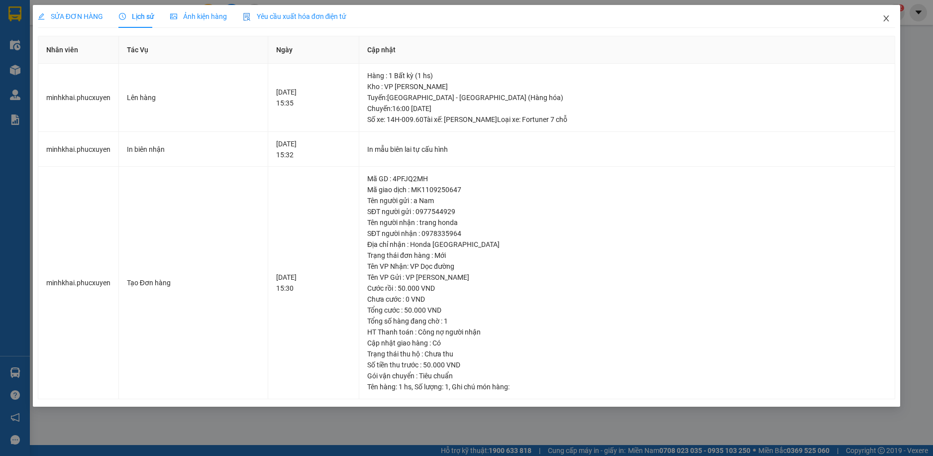
click at [888, 20] on icon "close" at bounding box center [886, 18] width 5 height 6
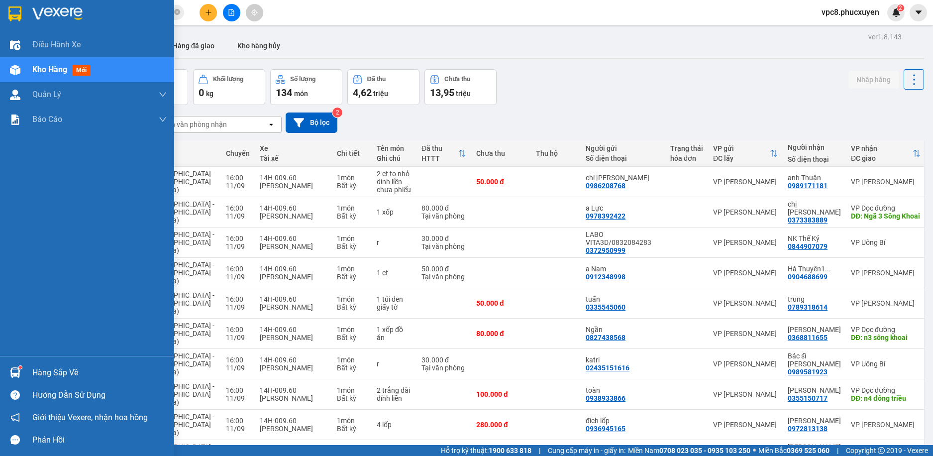
click at [12, 375] on img at bounding box center [15, 372] width 10 height 10
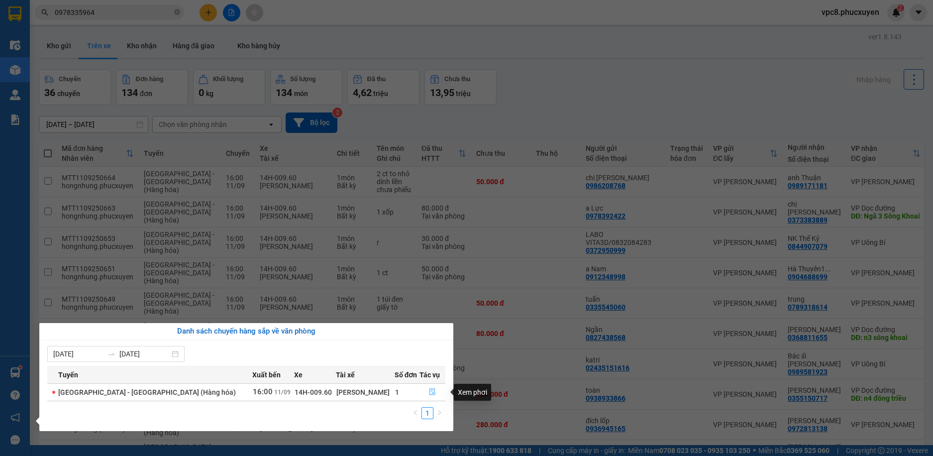
click at [430, 390] on icon "file-done" at bounding box center [433, 392] width 6 height 7
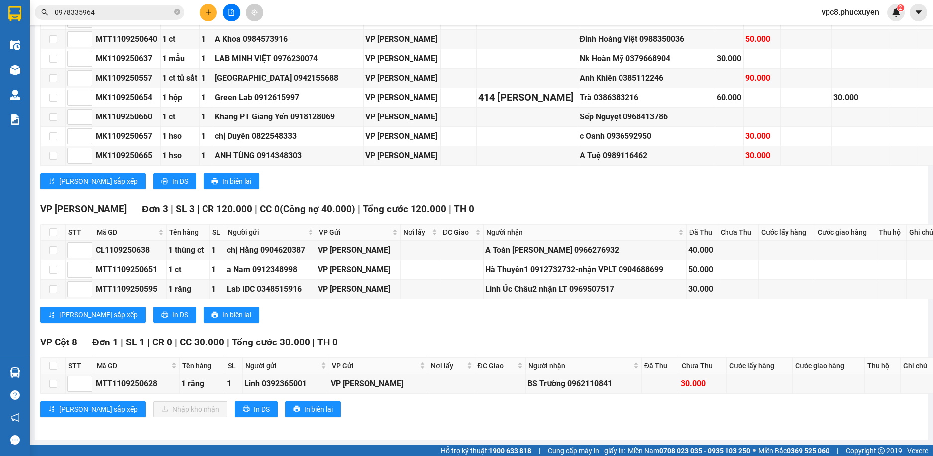
scroll to position [1759, 0]
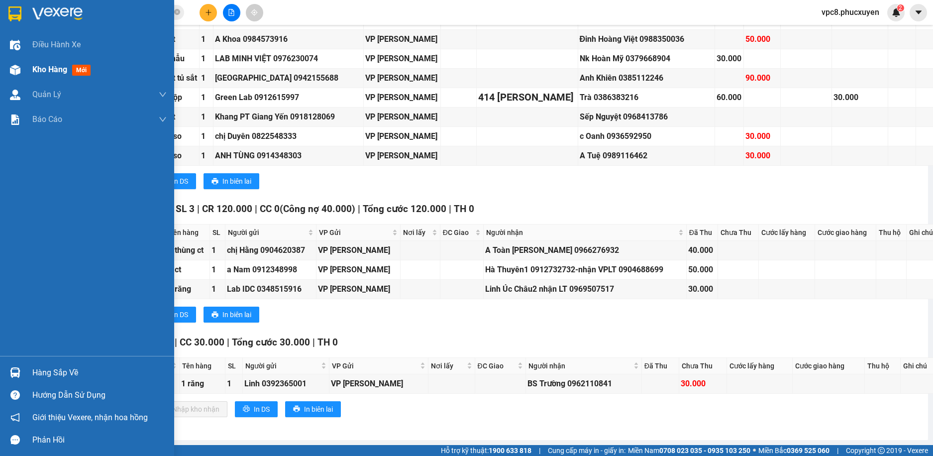
click at [36, 70] on span "Kho hàng" at bounding box center [49, 69] width 35 height 9
